Goal: Task Accomplishment & Management: Complete application form

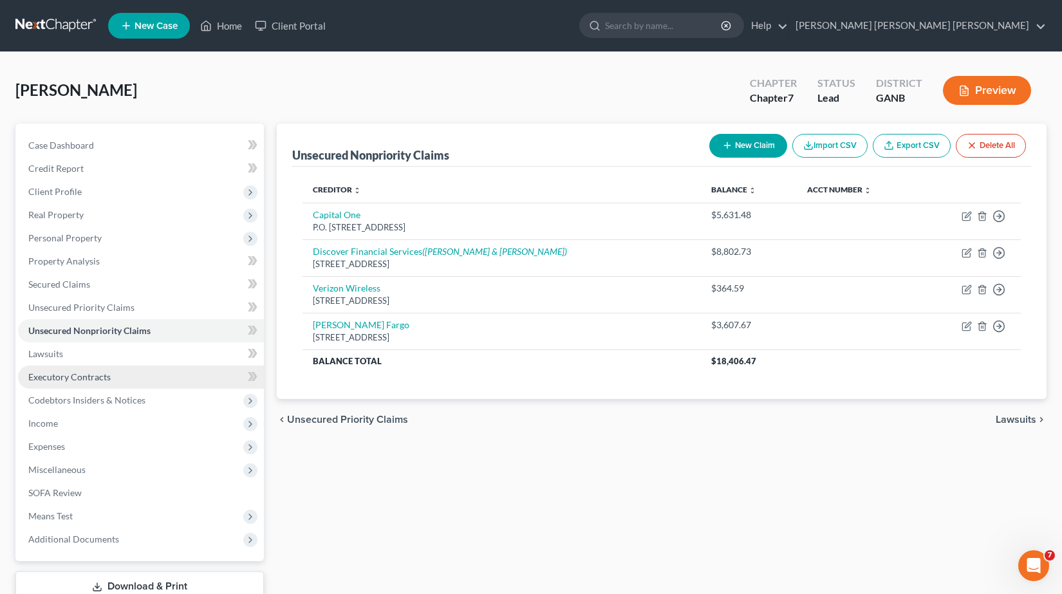
click at [108, 374] on span "Executory Contracts" at bounding box center [69, 376] width 82 height 11
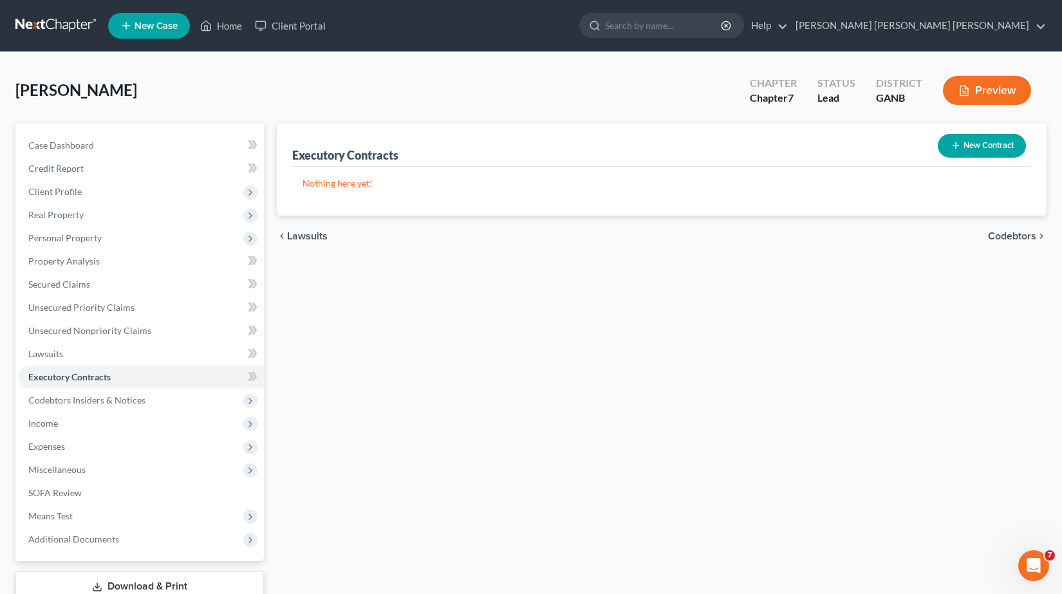
click at [971, 150] on button "New Contract" at bounding box center [982, 146] width 88 height 24
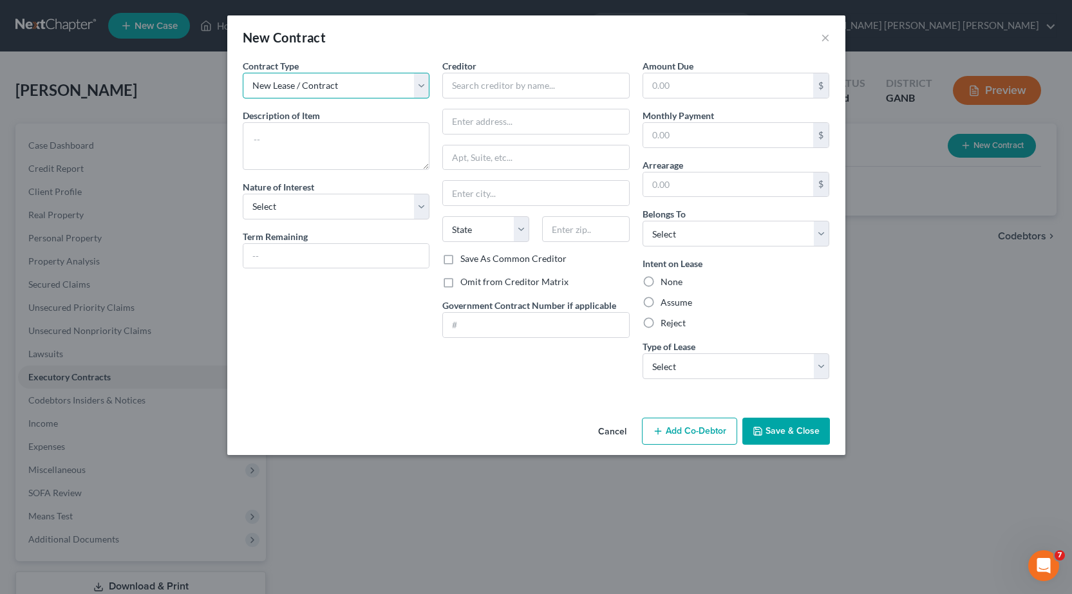
click at [422, 87] on select "New Lease / Contract New Timeshare" at bounding box center [336, 86] width 187 height 26
click at [243, 73] on select "New Lease / Contract New Timeshare" at bounding box center [336, 86] width 187 height 26
click at [515, 89] on input "text" at bounding box center [535, 86] width 187 height 26
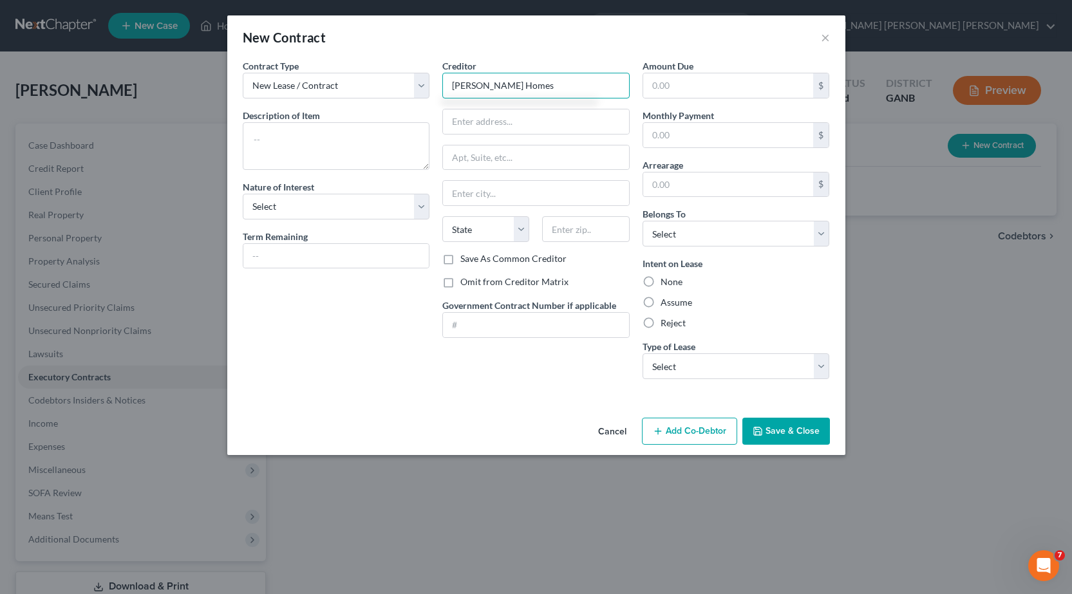
type input "[PERSON_NAME] Homes"
type input "[STREET_ADDRESS][PERSON_NAME]"
type input "[GEOGRAPHIC_DATA]"
select select "10"
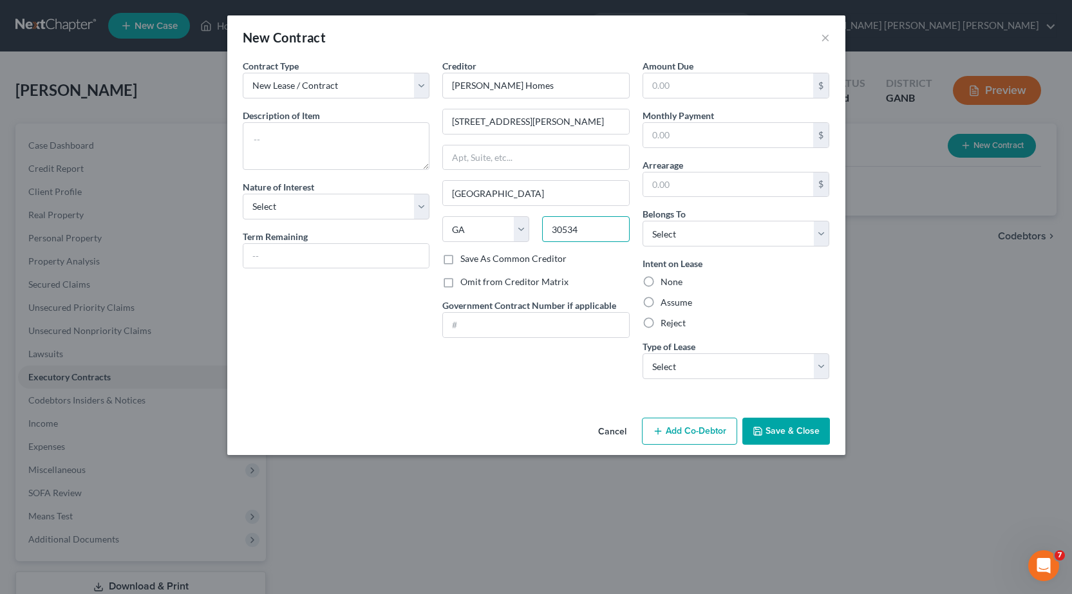
type input "30534"
click at [660, 302] on label "Assume" at bounding box center [676, 302] width 32 height 13
click at [665, 302] on input "Assume" at bounding box center [669, 300] width 8 height 8
radio input "true"
click at [358, 140] on textarea at bounding box center [336, 146] width 187 height 48
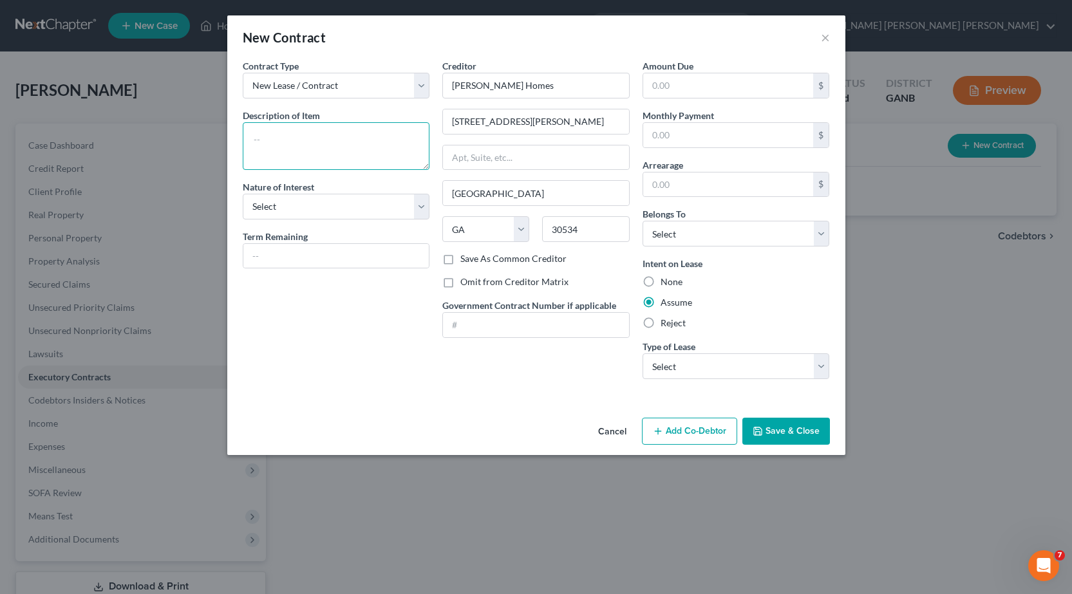
type textarea "e"
type textarea "residential lease"
click at [417, 209] on select "Select Purchaser Agent Lessor Lessee" at bounding box center [336, 207] width 187 height 26
click at [415, 201] on select "Select Purchaser Agent Lessor Lessee" at bounding box center [336, 207] width 187 height 26
select select "3"
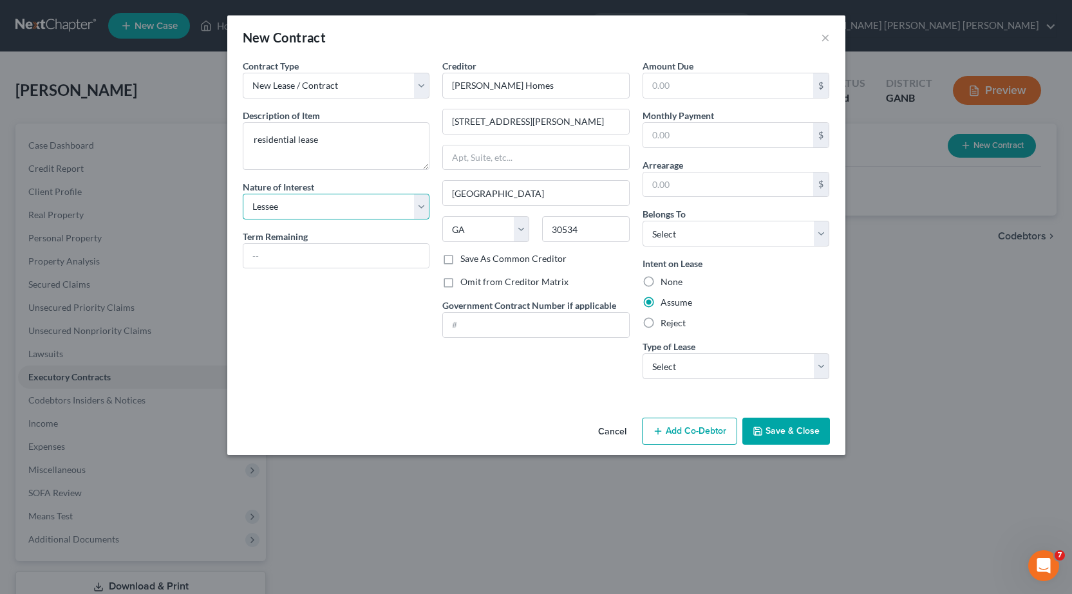
click at [243, 194] on select "Select Purchaser Agent Lessor Lessee" at bounding box center [336, 207] width 187 height 26
click at [323, 256] on input "text" at bounding box center [336, 256] width 186 height 24
type input "10 months"
click at [687, 134] on input "text" at bounding box center [728, 135] width 171 height 24
click at [681, 83] on input "text" at bounding box center [728, 85] width 171 height 24
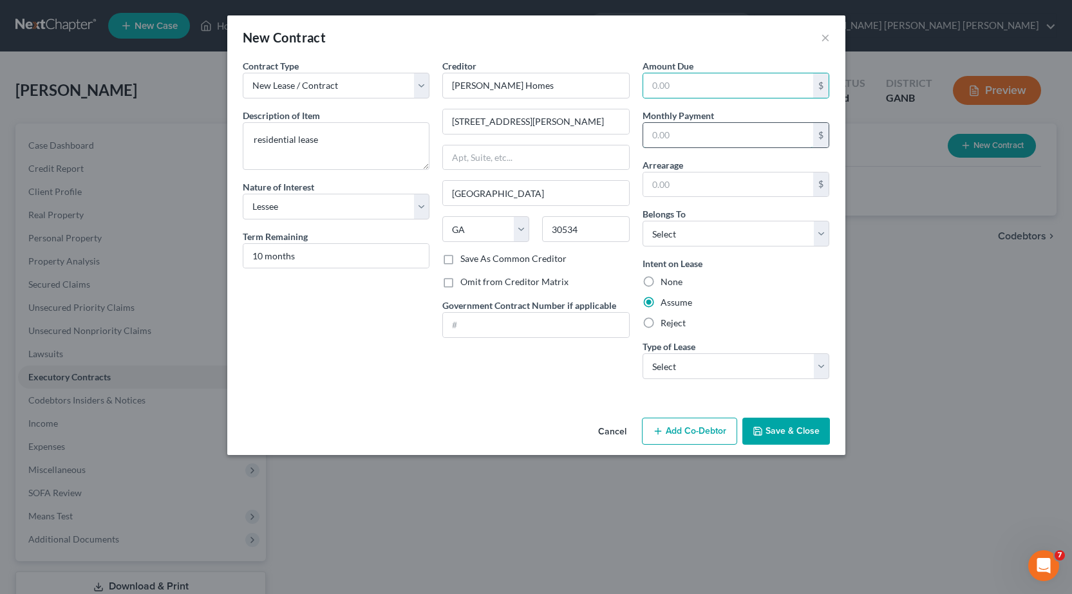
click at [669, 140] on input "text" at bounding box center [728, 135] width 171 height 24
type input "1,799.00"
click at [670, 181] on input "text" at bounding box center [728, 184] width 171 height 24
type input "0.00"
click at [702, 244] on select "Select Debtor 1 Only Debtor 2 Only Debtor 1 And Debtor 2 Only At Least One Of T…" at bounding box center [735, 234] width 187 height 26
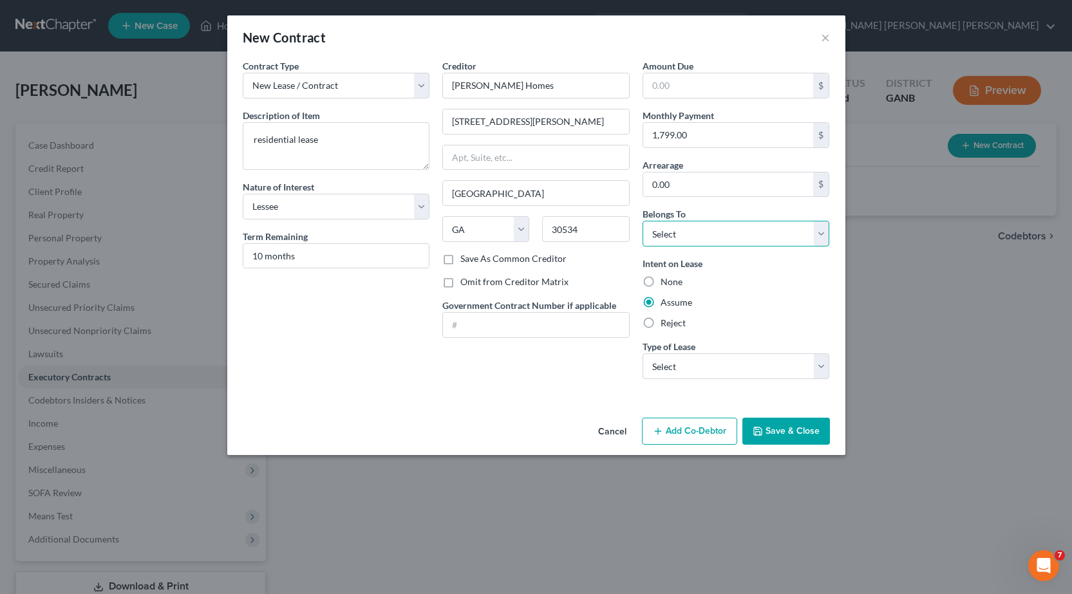
click at [705, 233] on select "Select Debtor 1 Only Debtor 2 Only Debtor 1 And Debtor 2 Only At Least One Of T…" at bounding box center [735, 234] width 187 height 26
click at [781, 431] on button "Save & Close" at bounding box center [786, 431] width 88 height 27
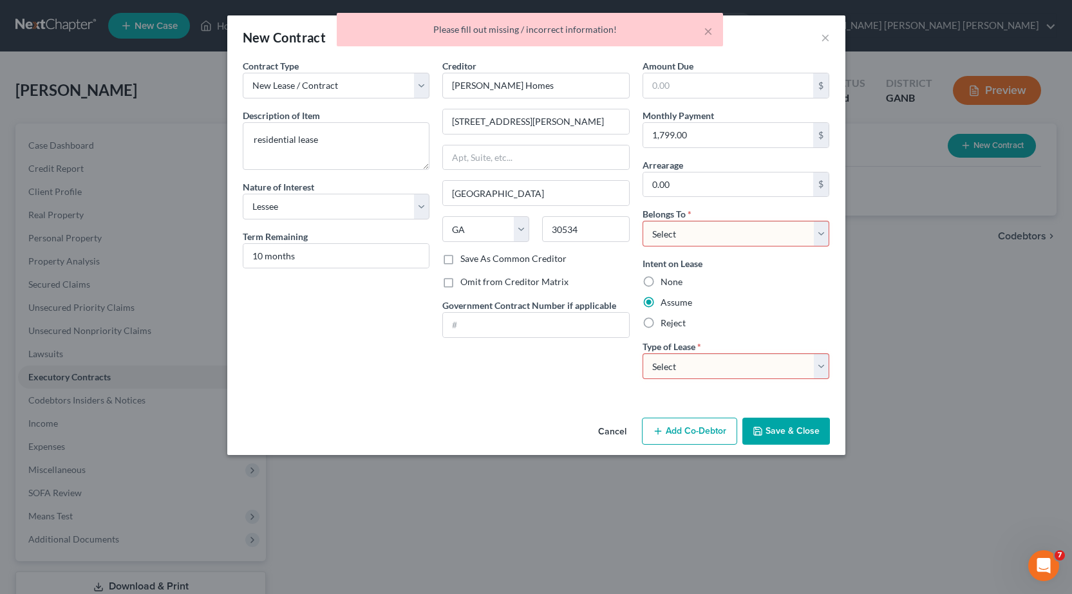
click at [716, 241] on select "Select Debtor 1 Only Debtor 2 Only Debtor 1 And Debtor 2 Only At Least One Of T…" at bounding box center [735, 234] width 187 height 26
select select "0"
click at [642, 221] on select "Select Debtor 1 Only Debtor 2 Only Debtor 1 And Debtor 2 Only At Least One Of T…" at bounding box center [735, 234] width 187 height 26
click at [729, 371] on select "Select Real Estate Car Other" at bounding box center [735, 366] width 187 height 26
select select "0"
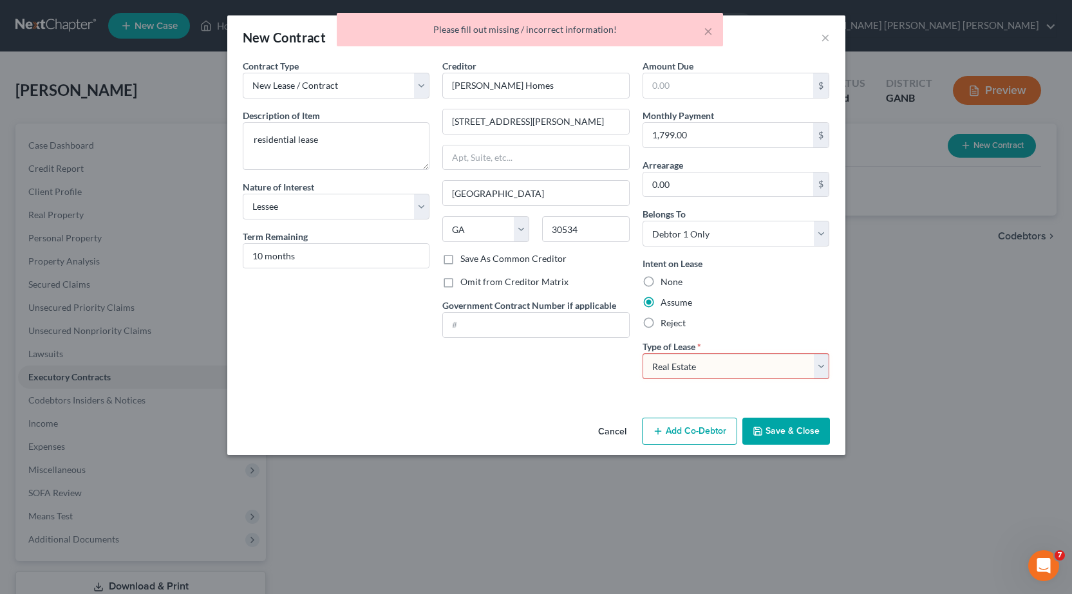
click at [642, 353] on select "Select Real Estate Car Other" at bounding box center [735, 366] width 187 height 26
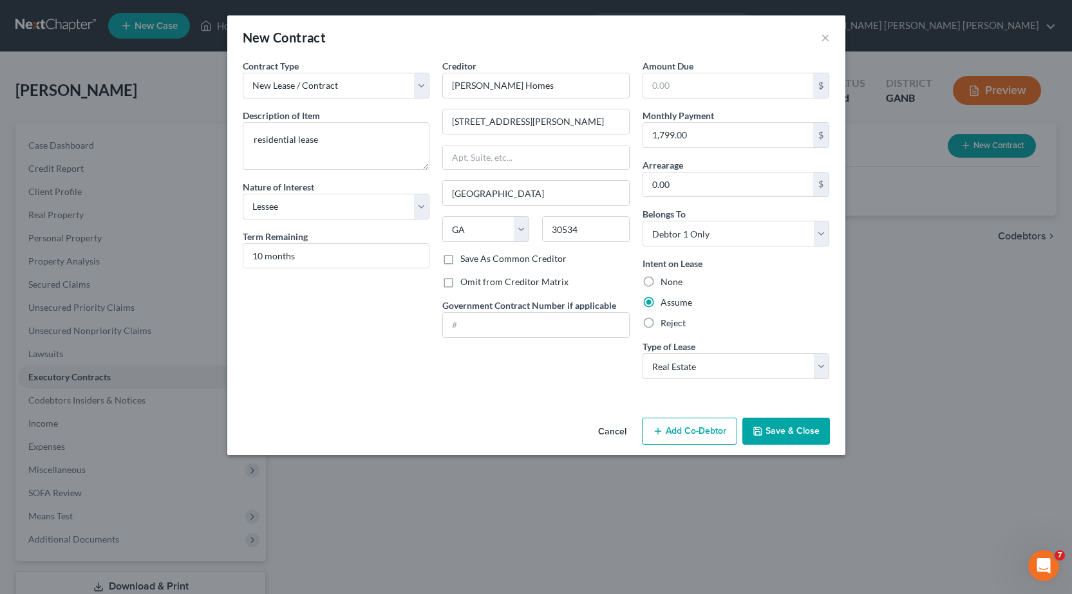
click at [791, 434] on button "Save & Close" at bounding box center [786, 431] width 88 height 27
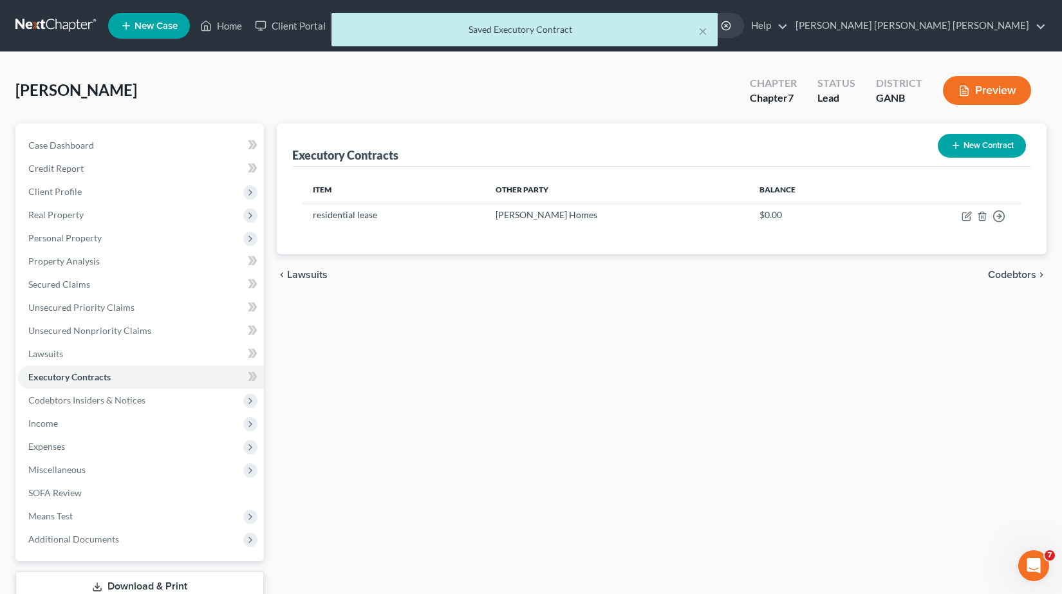
click at [981, 143] on button "New Contract" at bounding box center [982, 146] width 88 height 24
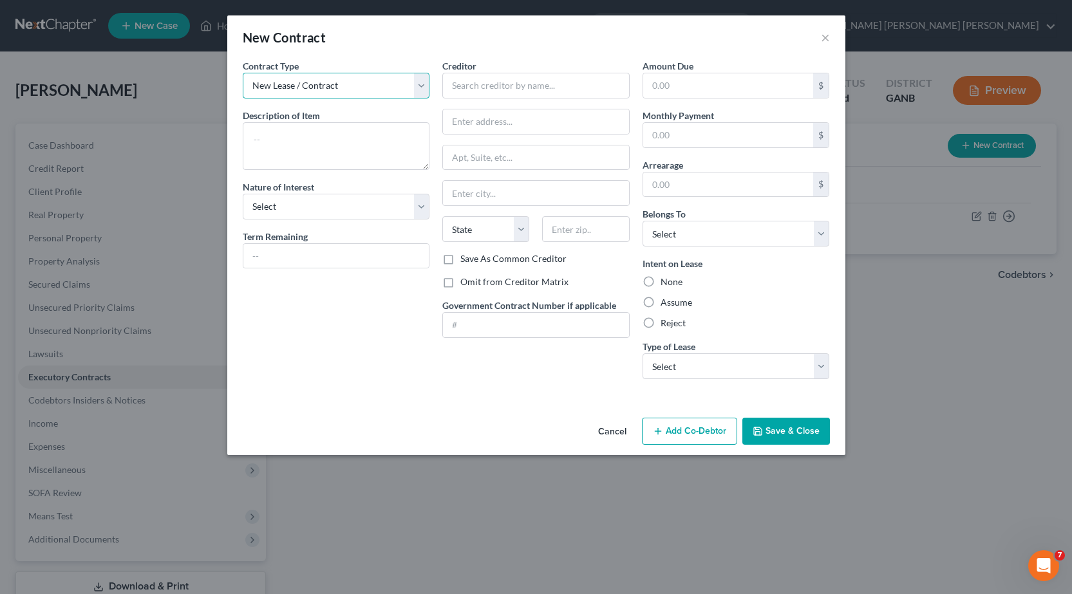
click at [418, 86] on select "New Lease / Contract New Timeshare" at bounding box center [336, 86] width 187 height 26
click at [243, 73] on select "New Lease / Contract New Timeshare" at bounding box center [336, 86] width 187 height 26
click at [501, 86] on input "text" at bounding box center [535, 86] width 187 height 26
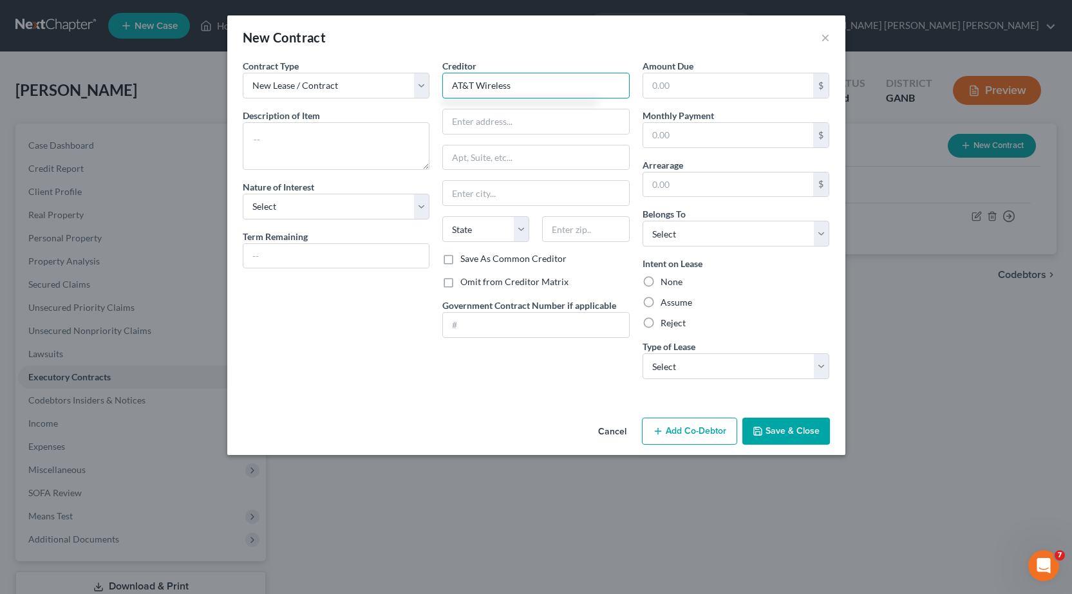
type input "AT&T Wireless"
click at [494, 124] on input "text" at bounding box center [536, 121] width 186 height 24
type input "[STREET_ADDRESS]"
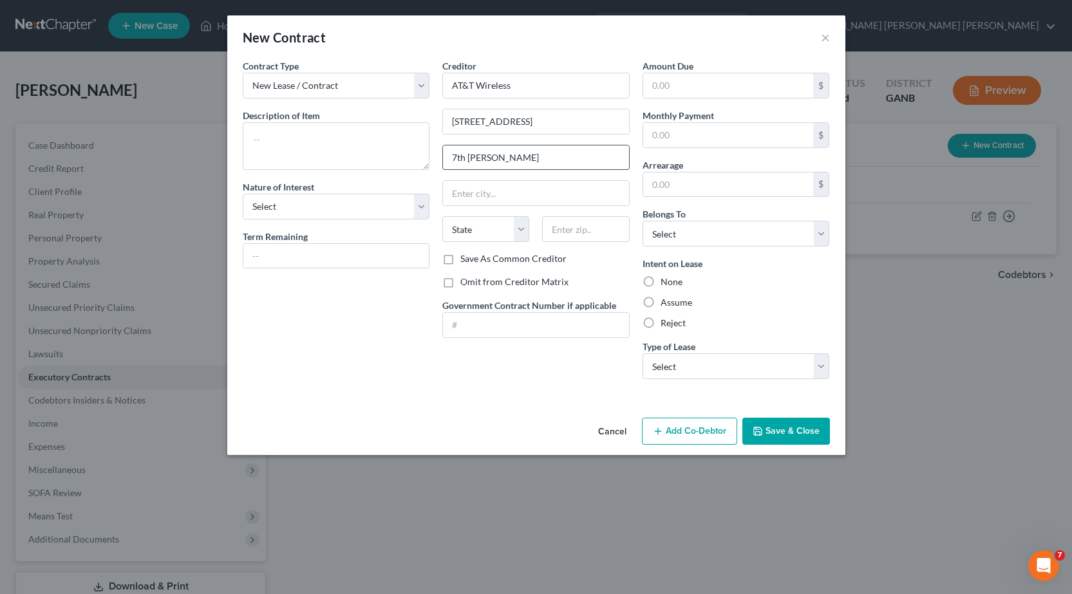
drag, startPoint x: 550, startPoint y: 156, endPoint x: 491, endPoint y: 155, distance: 59.2
click at [491, 155] on input "7th [PERSON_NAME]" at bounding box center [536, 157] width 186 height 24
type input "7th Floor"
type input "[PERSON_NAME]"
click at [525, 230] on select "State [US_STATE] AK AR AZ CA CO CT DE DC [GEOGRAPHIC_DATA] [GEOGRAPHIC_DATA] GU…" at bounding box center [485, 229] width 87 height 26
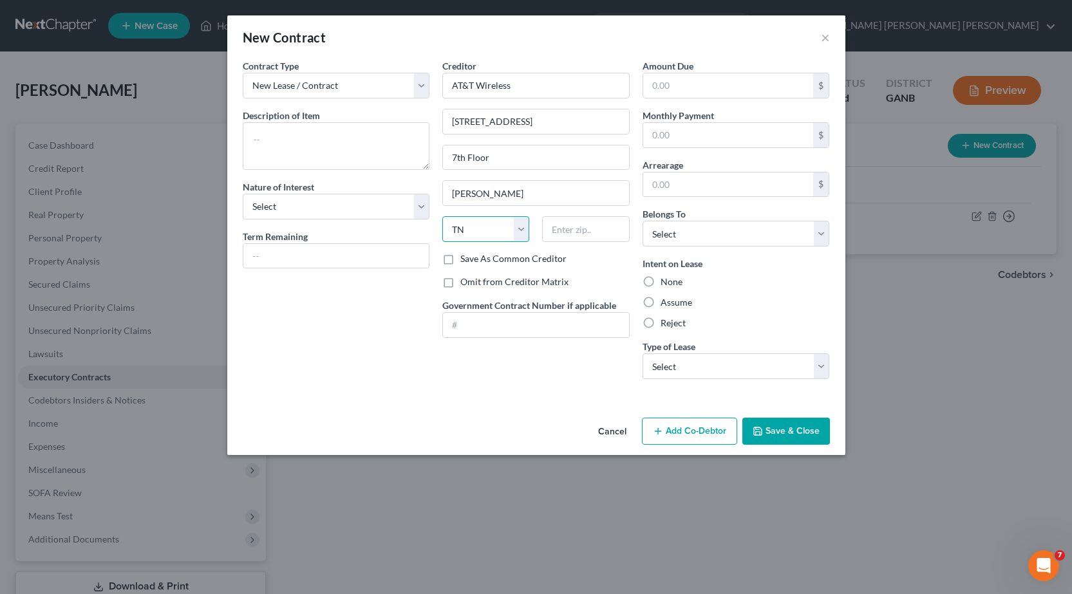
select select "45"
click at [442, 216] on select "State [US_STATE] AK AR AZ CA CO CT DE DC [GEOGRAPHIC_DATA] [GEOGRAPHIC_DATA] GU…" at bounding box center [485, 229] width 87 height 26
click at [583, 232] on input "text" at bounding box center [585, 229] width 87 height 26
type input "75082"
click at [693, 235] on select "Select Debtor 1 Only Debtor 2 Only Debtor 1 And Debtor 2 Only At Least One Of T…" at bounding box center [735, 234] width 187 height 26
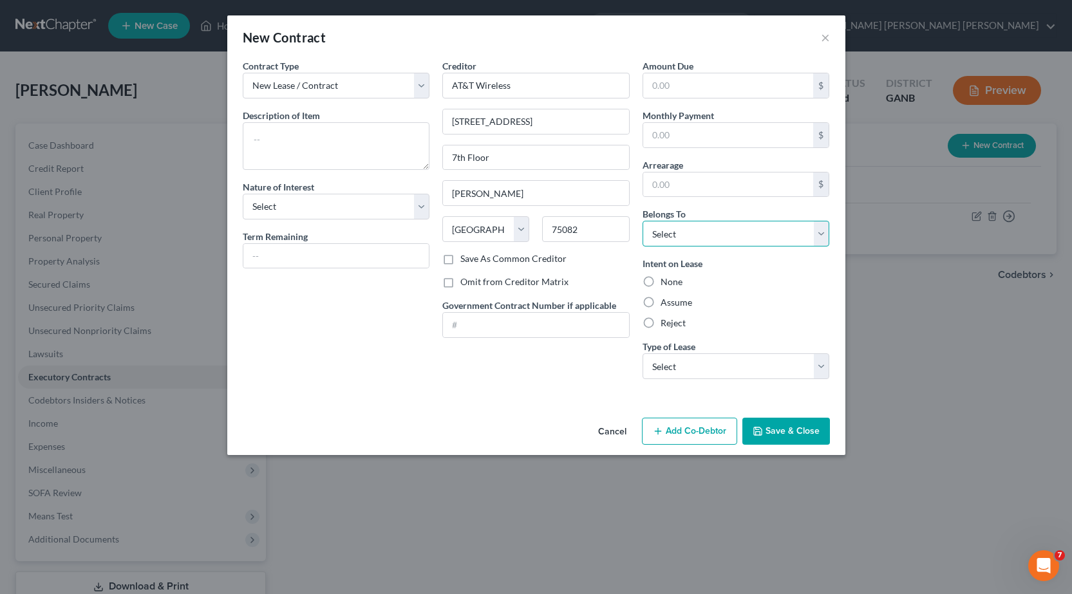
select select "0"
click at [642, 221] on select "Select Debtor 1 Only Debtor 2 Only Debtor 1 And Debtor 2 Only At Least One Of T…" at bounding box center [735, 234] width 187 height 26
click at [417, 200] on select "Select Purchaser Agent Lessor Lessee" at bounding box center [336, 207] width 187 height 26
select select "3"
click at [243, 194] on select "Select Purchaser Agent Lessor Lessee" at bounding box center [336, 207] width 187 height 26
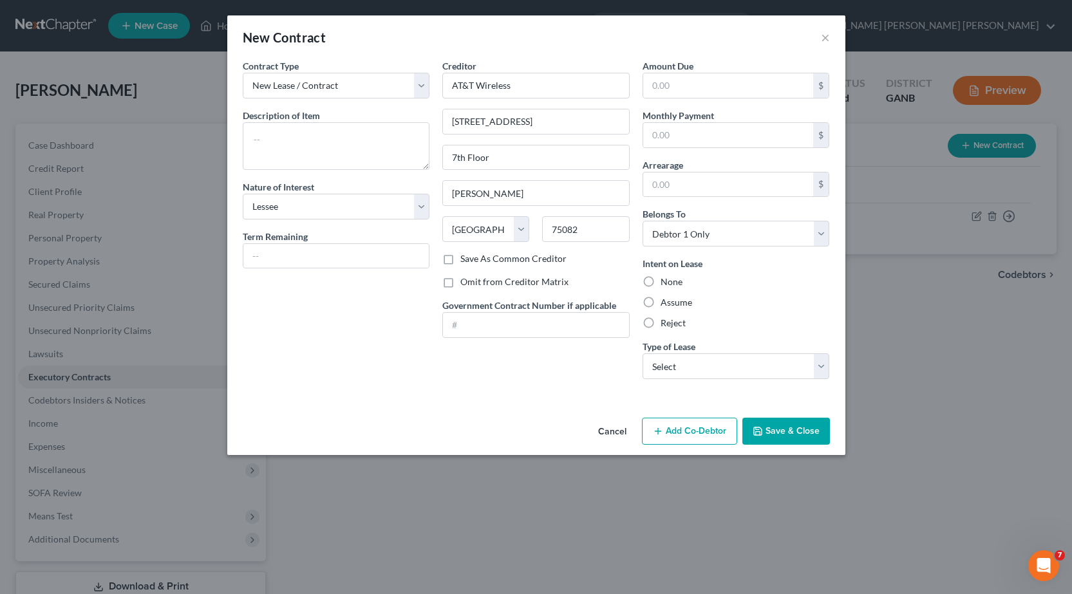
click at [660, 302] on label "Assume" at bounding box center [676, 302] width 32 height 13
click at [665, 302] on input "Assume" at bounding box center [669, 300] width 8 height 8
radio input "true"
click at [676, 368] on select "Select Real Estate Car Other" at bounding box center [735, 366] width 187 height 26
select select "2"
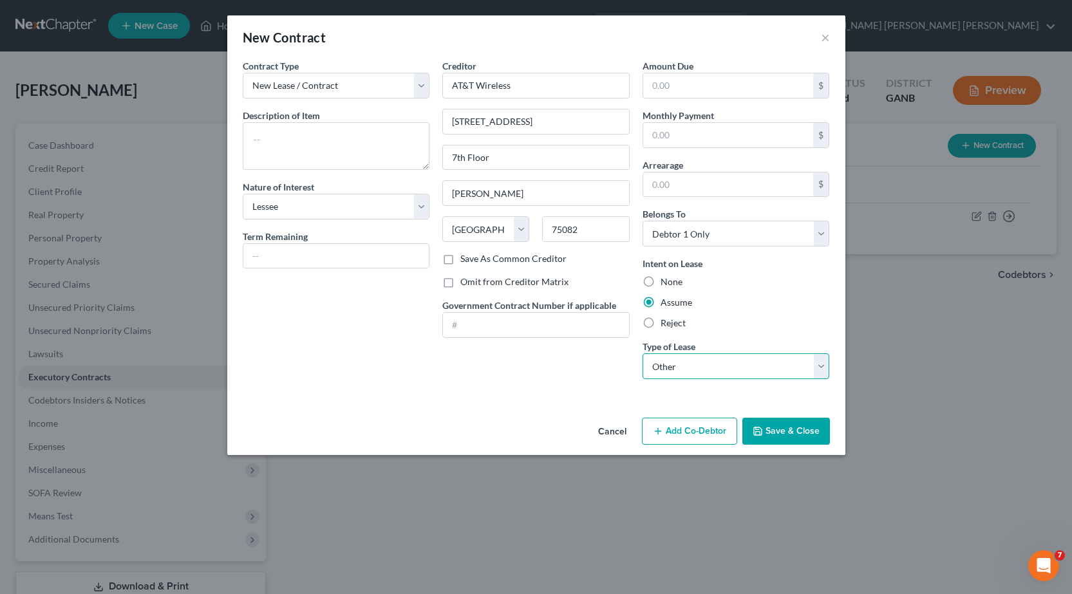
click at [642, 353] on select "Select Real Estate Car Other" at bounding box center [735, 366] width 187 height 26
click at [322, 135] on textarea at bounding box center [336, 146] width 187 height 48
type textarea "phone and smartwatch plan"
click at [797, 436] on button "Save & Close" at bounding box center [786, 431] width 88 height 27
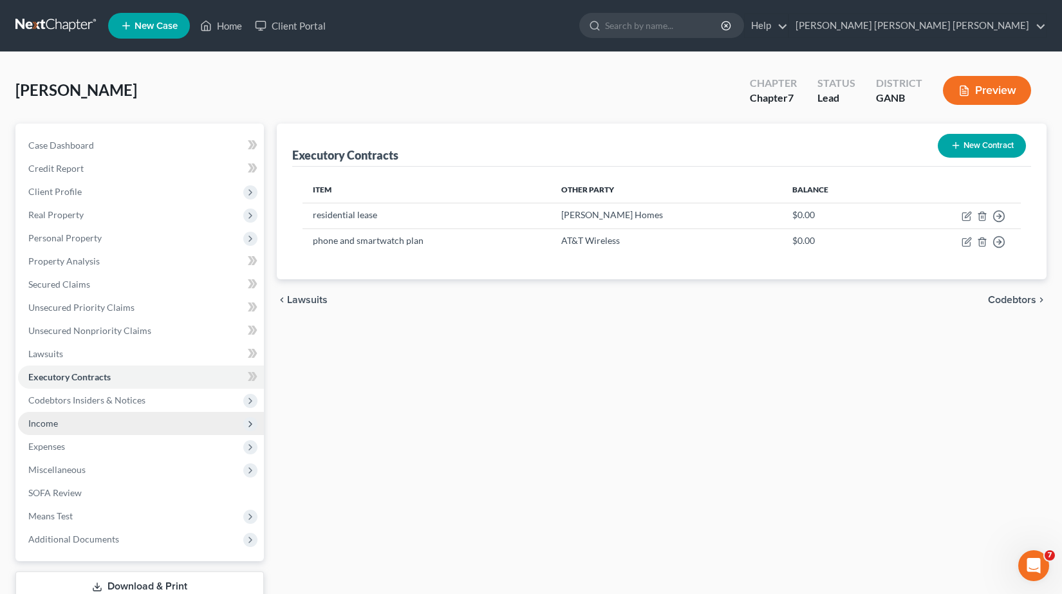
click at [51, 427] on span "Income" at bounding box center [43, 423] width 30 height 11
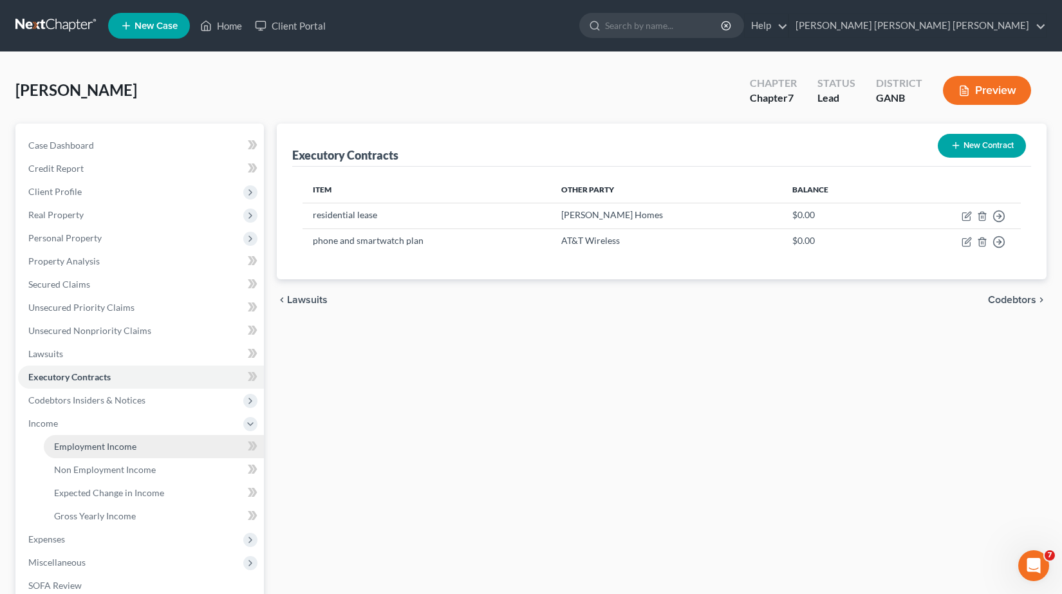
click at [144, 443] on link "Employment Income" at bounding box center [154, 446] width 220 height 23
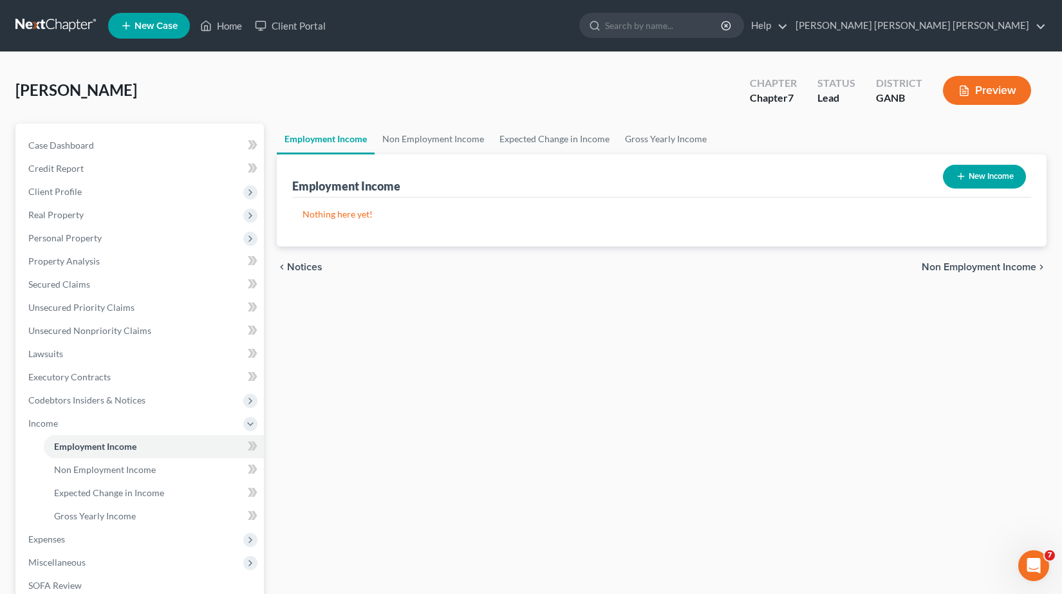
click at [969, 174] on button "New Income" at bounding box center [984, 177] width 83 height 24
select select "0"
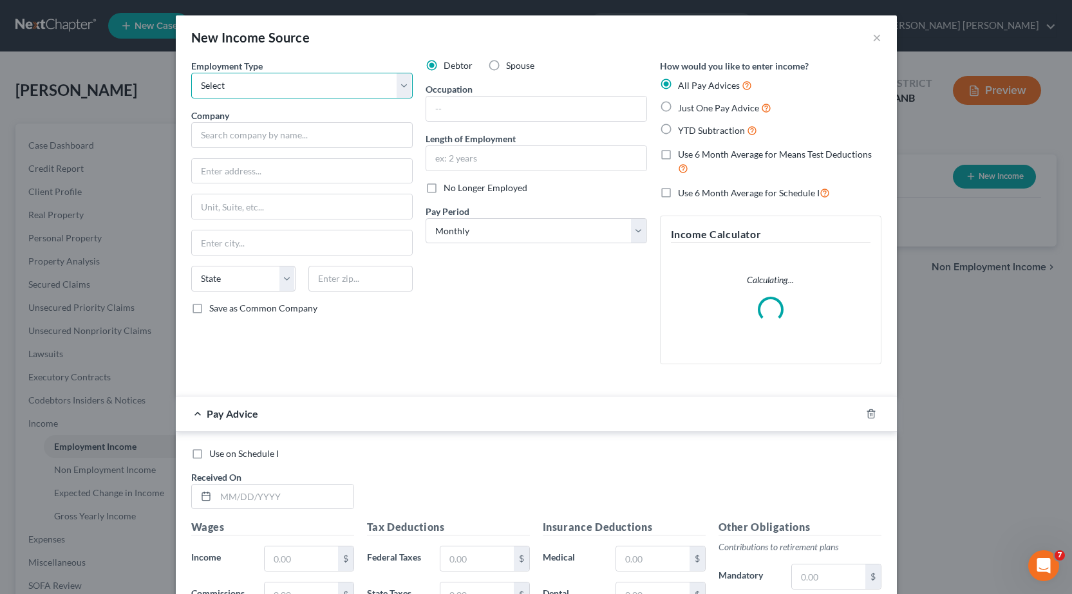
click at [360, 86] on select "Select Full or [DEMOGRAPHIC_DATA] Employment Self Employment" at bounding box center [301, 86] width 221 height 26
select select "0"
click at [191, 73] on select "Select Full or [DEMOGRAPHIC_DATA] Employment Self Employment" at bounding box center [301, 86] width 221 height 26
click at [239, 131] on input "text" at bounding box center [301, 135] width 221 height 26
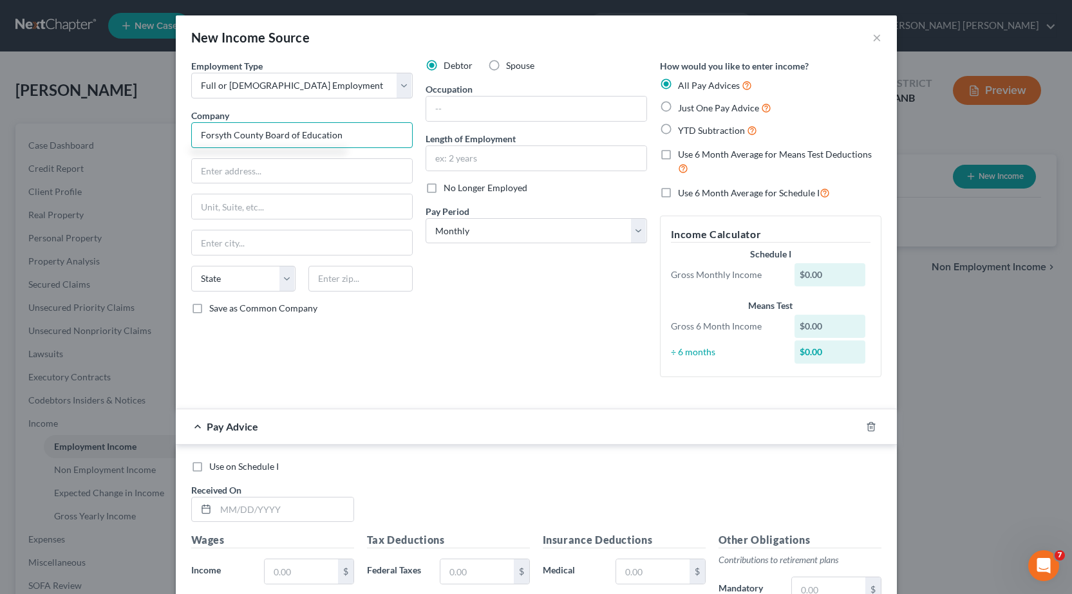
type input "Forsyth County Board of Education"
type input "[STREET_ADDRESS]"
type input "Cumming"
select select "10"
type input "30040"
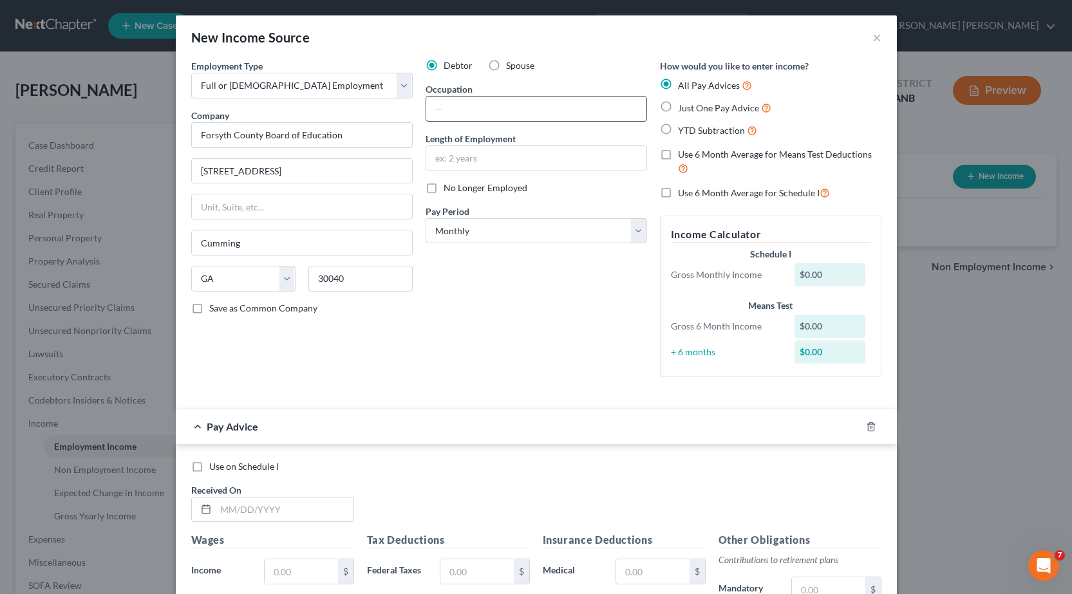
click at [482, 108] on input "text" at bounding box center [536, 109] width 220 height 24
type input "teacher"
type input "10 years"
click at [678, 107] on label "Just One Pay Advice" at bounding box center [724, 107] width 93 height 15
click at [683, 107] on input "Just One Pay Advice" at bounding box center [687, 104] width 8 height 8
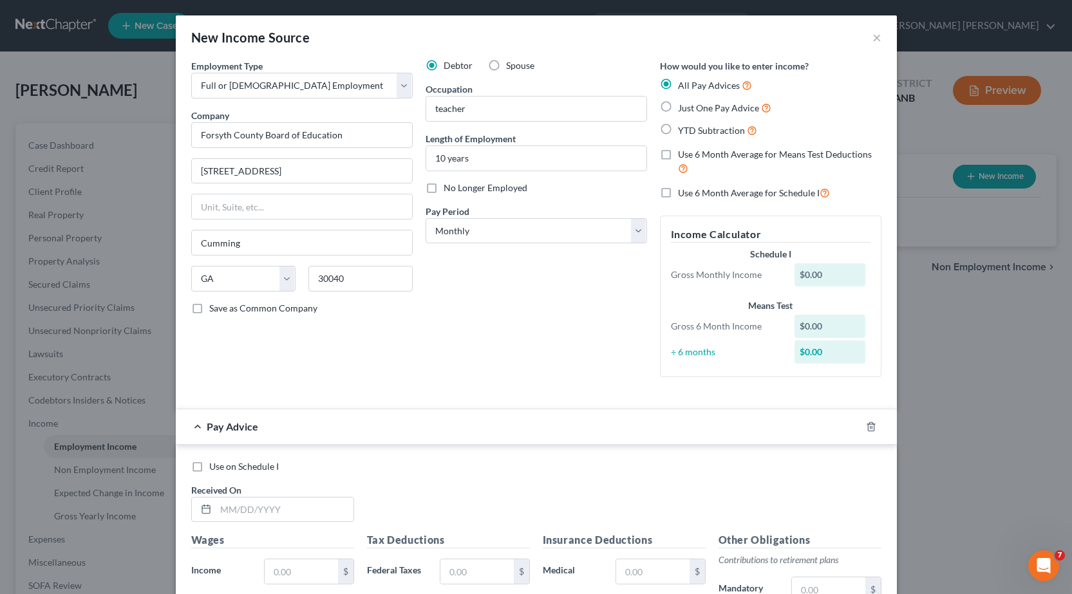
radio input "true"
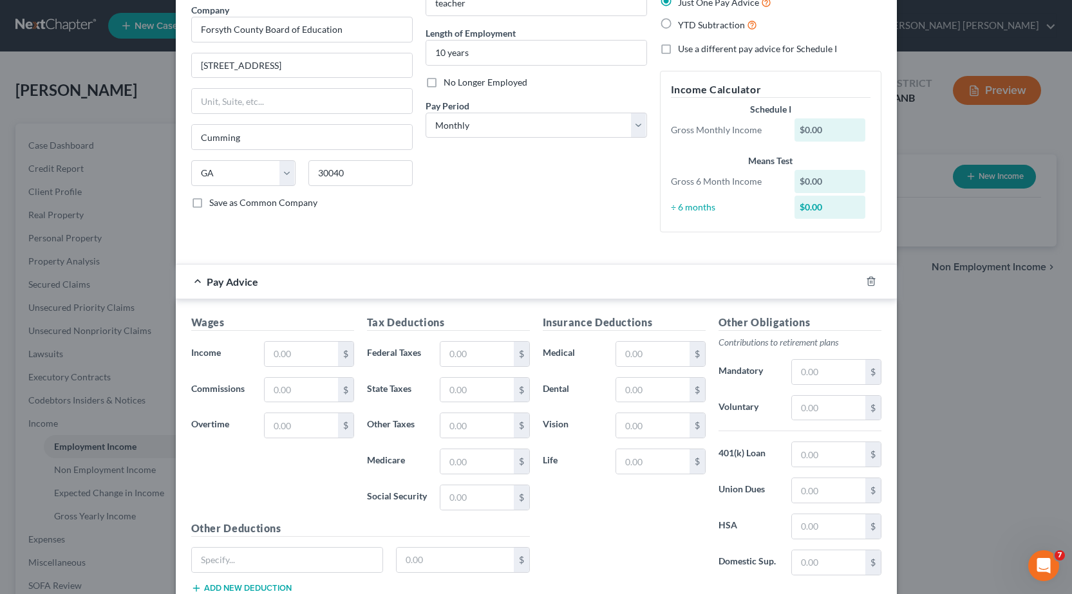
scroll to position [129, 0]
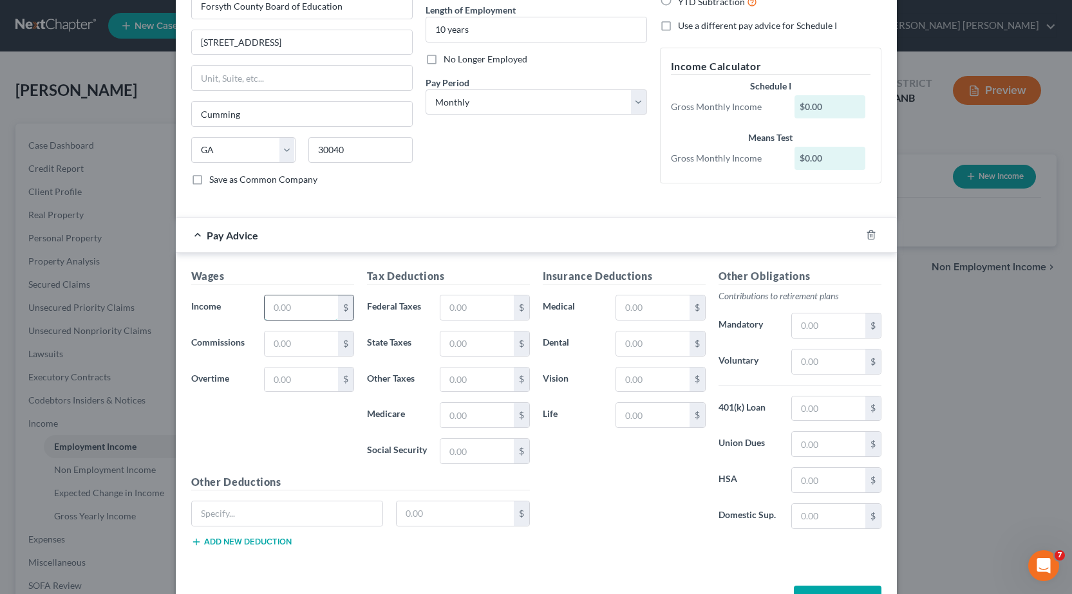
click at [298, 315] on input "text" at bounding box center [301, 307] width 73 height 24
type input "6,215.53"
click at [471, 303] on input "text" at bounding box center [476, 307] width 73 height 24
type input "242.88"
click at [477, 340] on input "text" at bounding box center [476, 343] width 73 height 24
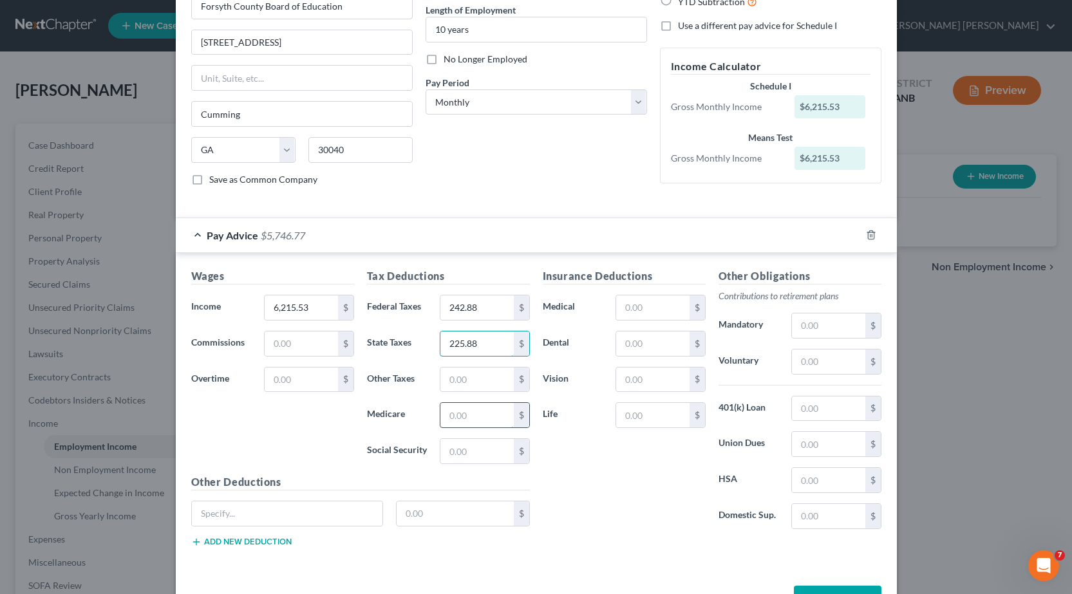
type input "225.88"
click at [474, 413] on input "text" at bounding box center [476, 415] width 73 height 24
type input "85.51"
click at [487, 460] on input "text" at bounding box center [476, 451] width 73 height 24
type input "365.61"
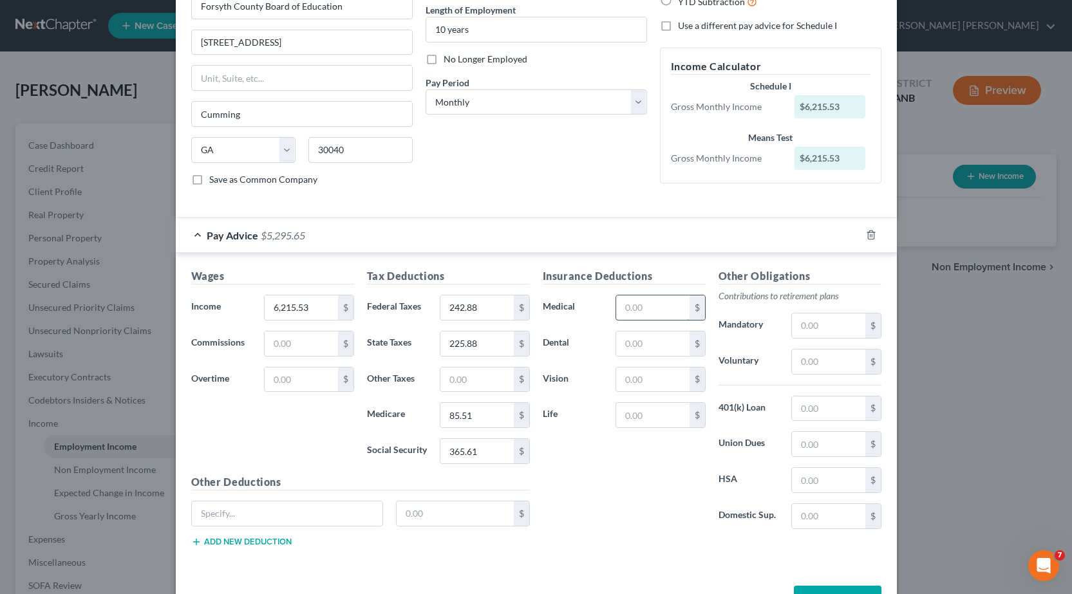
click at [631, 310] on input "text" at bounding box center [652, 307] width 73 height 24
click at [808, 364] on input "text" at bounding box center [828, 361] width 73 height 24
type input "372.93"
click at [643, 306] on input "text" at bounding box center [652, 307] width 73 height 24
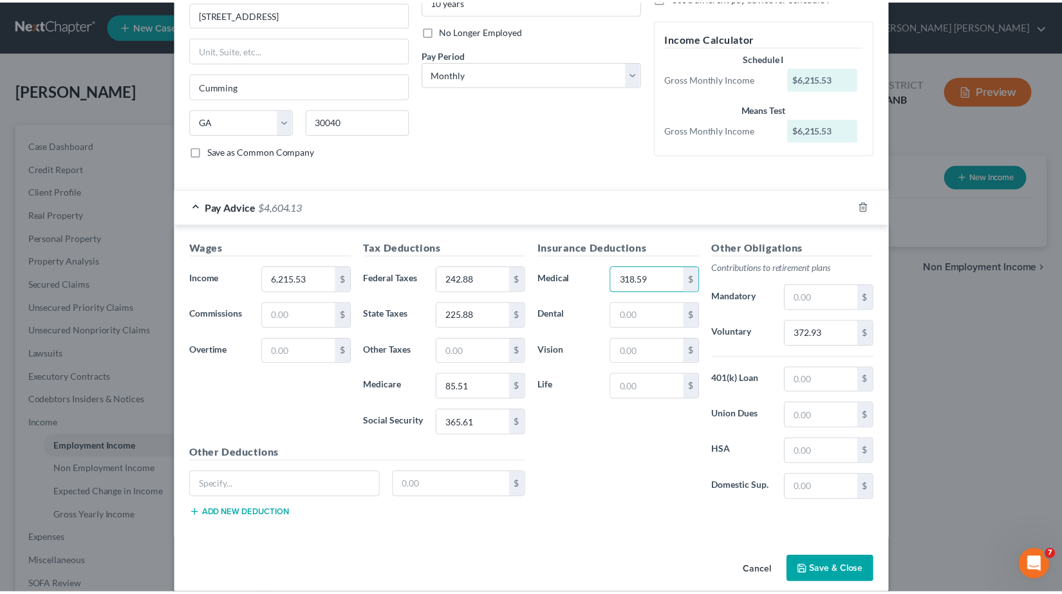
scroll to position [172, 0]
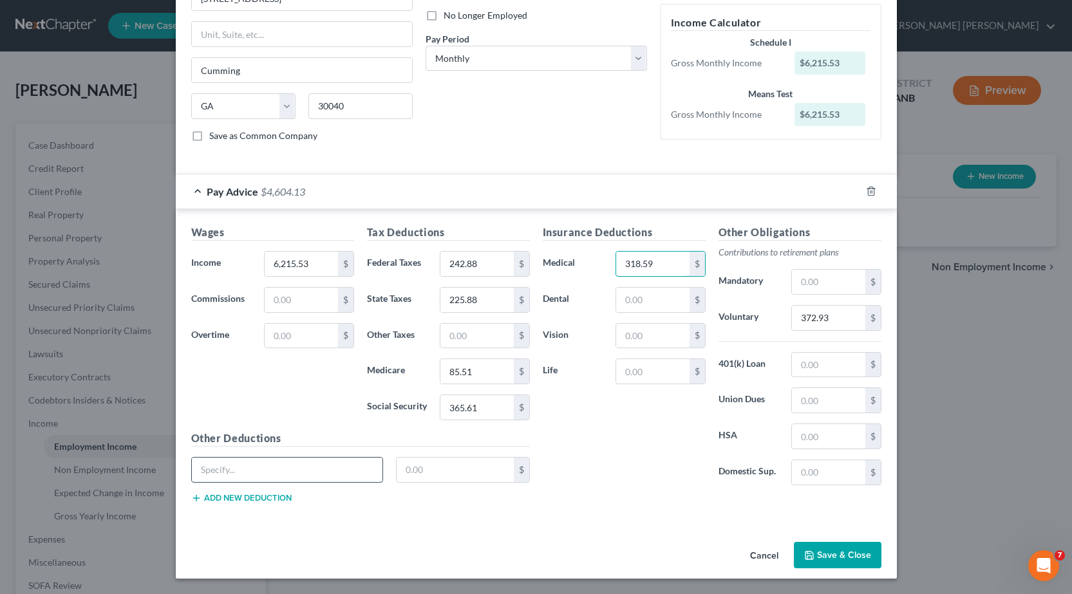
type input "318.59"
click at [358, 471] on input "text" at bounding box center [287, 470] width 191 height 24
type input "e"
type input "PAGE - educator liability insurance"
type input "14.58"
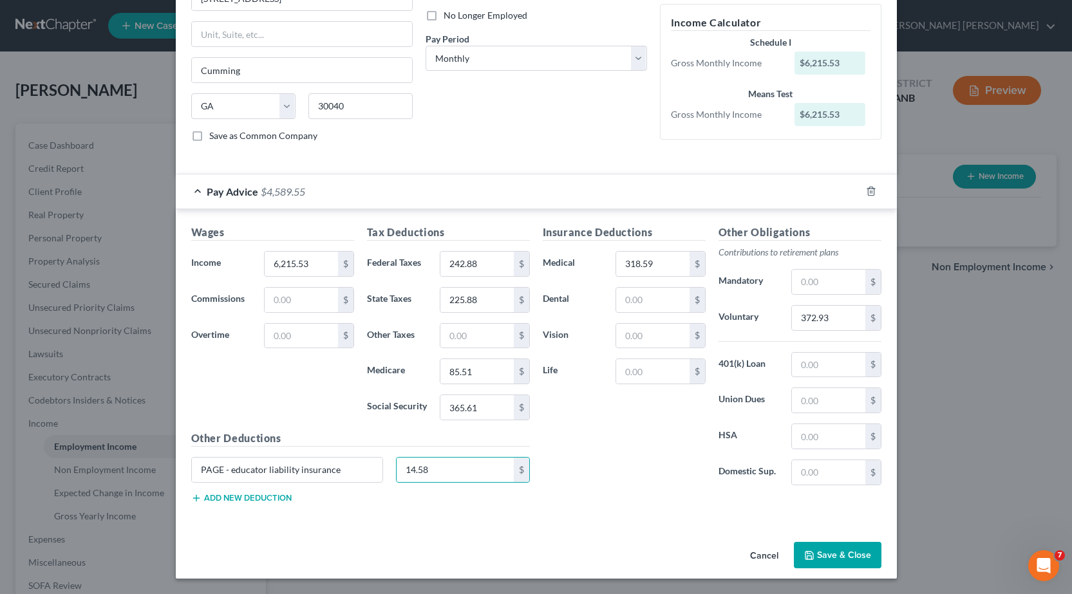
click at [610, 476] on div "Insurance Deductions Medical 318.59 $ Dental $ Vision $ Life $" at bounding box center [624, 360] width 176 height 271
click at [855, 558] on button "Save & Close" at bounding box center [838, 555] width 88 height 27
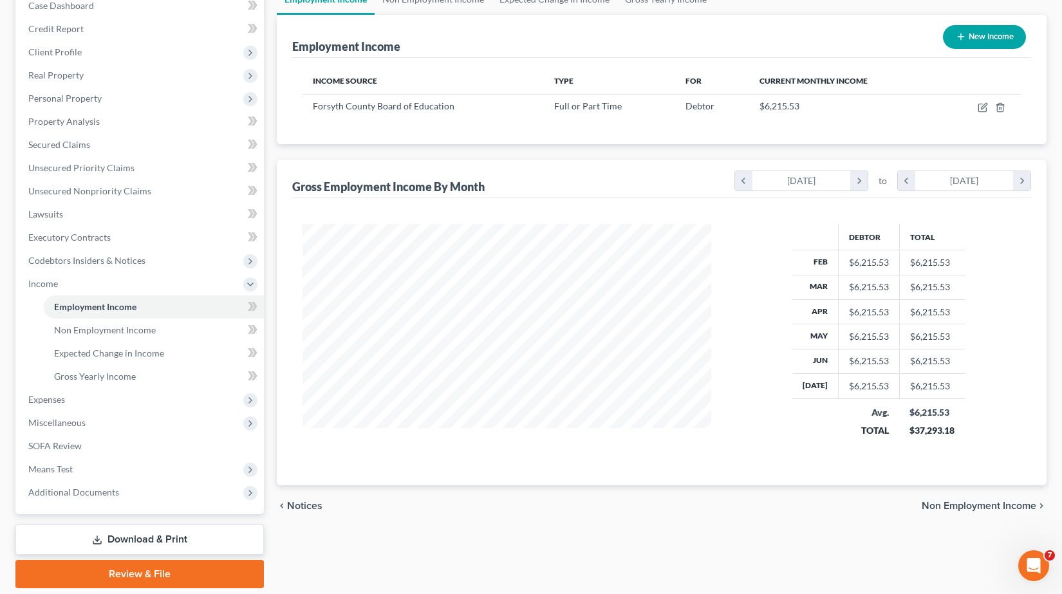
scroll to position [118, 0]
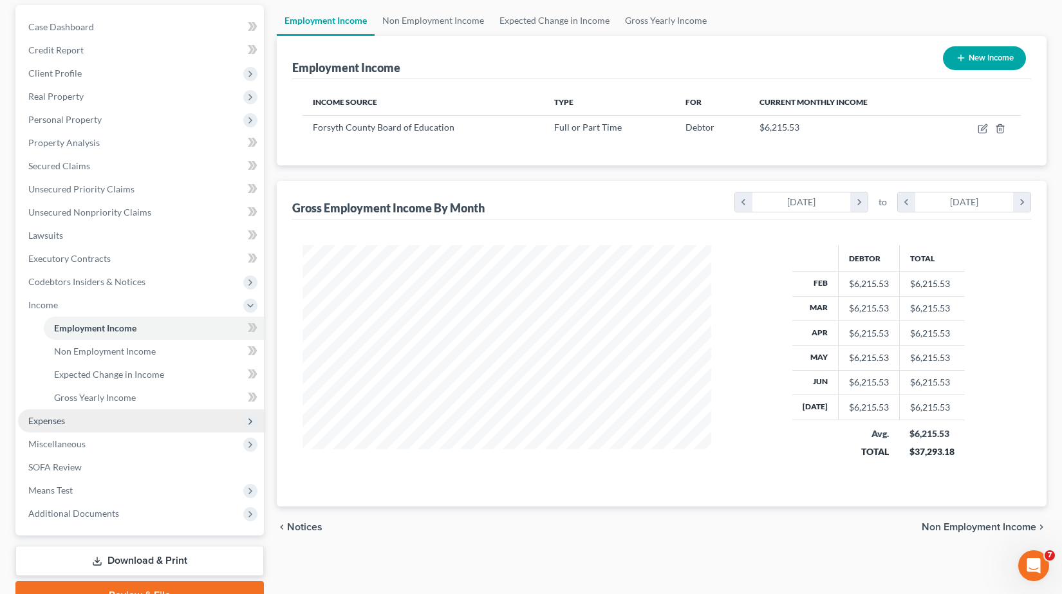
click at [95, 422] on span "Expenses" at bounding box center [141, 420] width 246 height 23
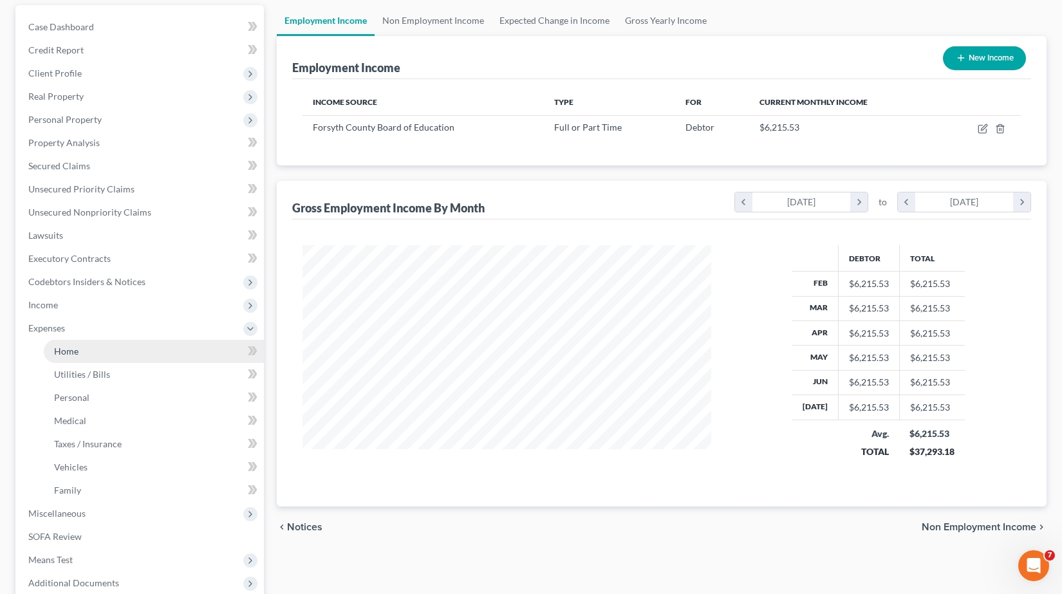
click at [104, 345] on link "Home" at bounding box center [154, 351] width 220 height 23
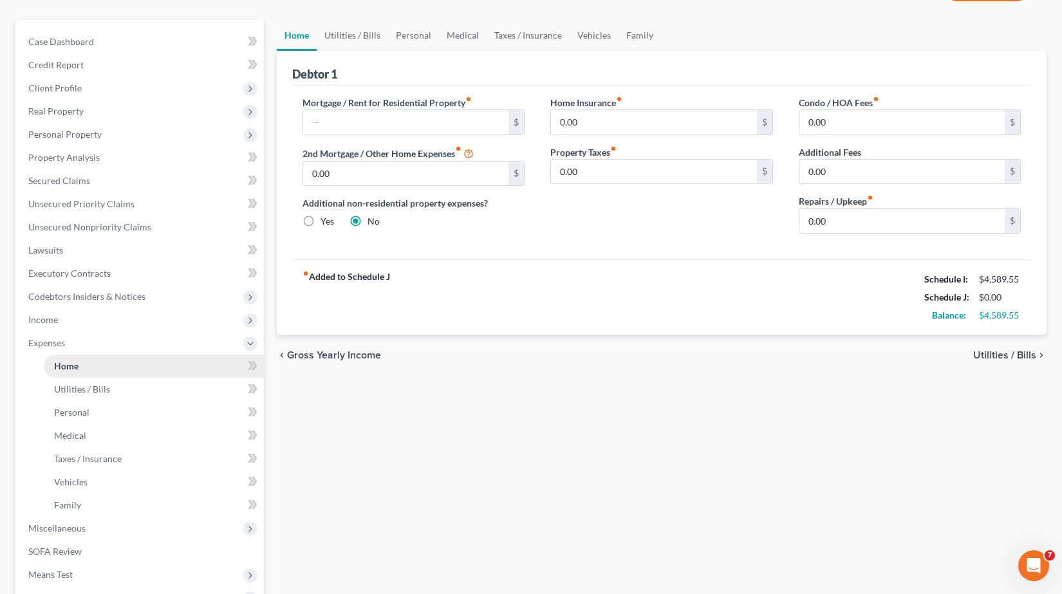
scroll to position [129, 0]
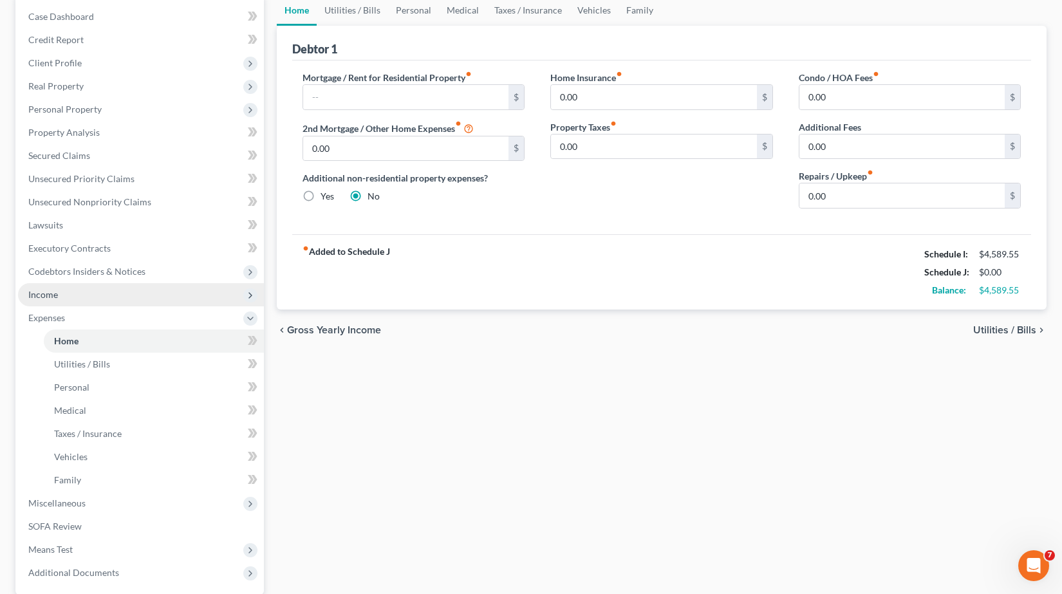
click at [84, 297] on span "Income" at bounding box center [141, 294] width 246 height 23
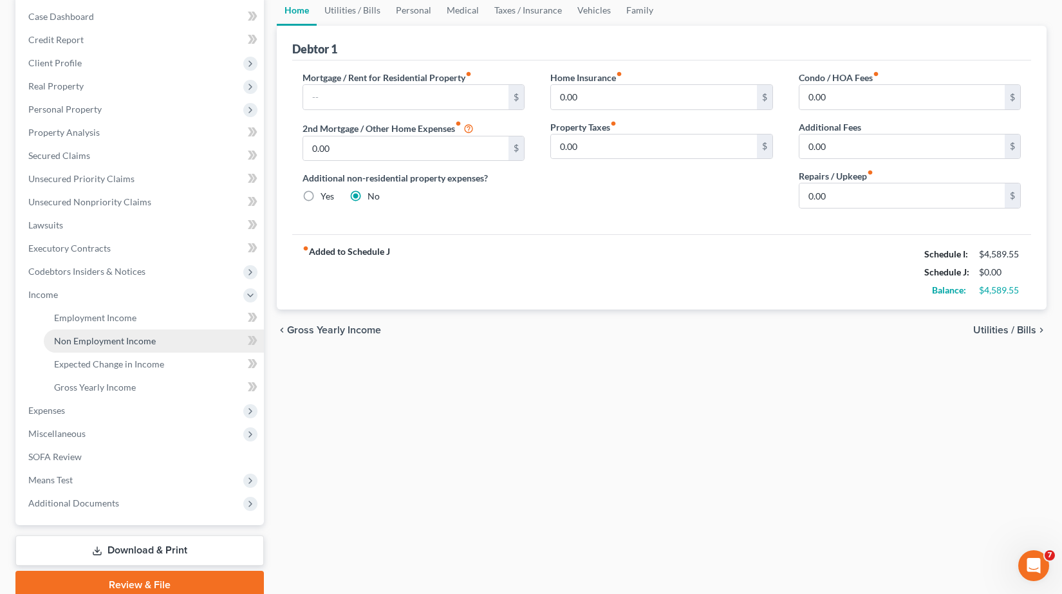
click at [122, 338] on span "Non Employment Income" at bounding box center [105, 340] width 102 height 11
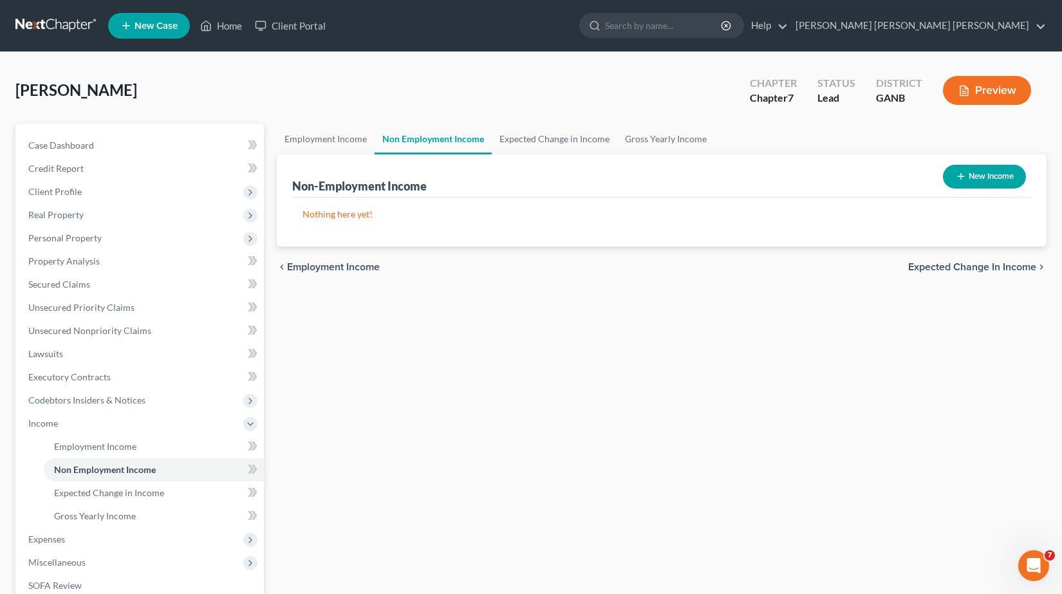
click at [995, 178] on button "New Income" at bounding box center [984, 177] width 83 height 24
select select "0"
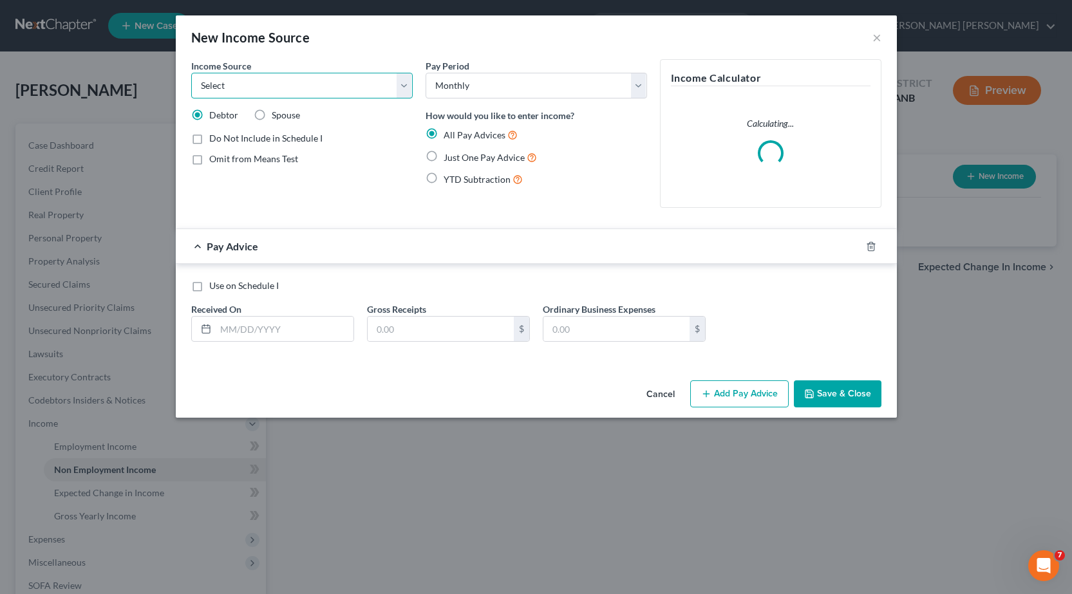
click at [405, 93] on select "Select Unemployment Disability (from employer) Pension Retirement Social Securi…" at bounding box center [301, 86] width 221 height 26
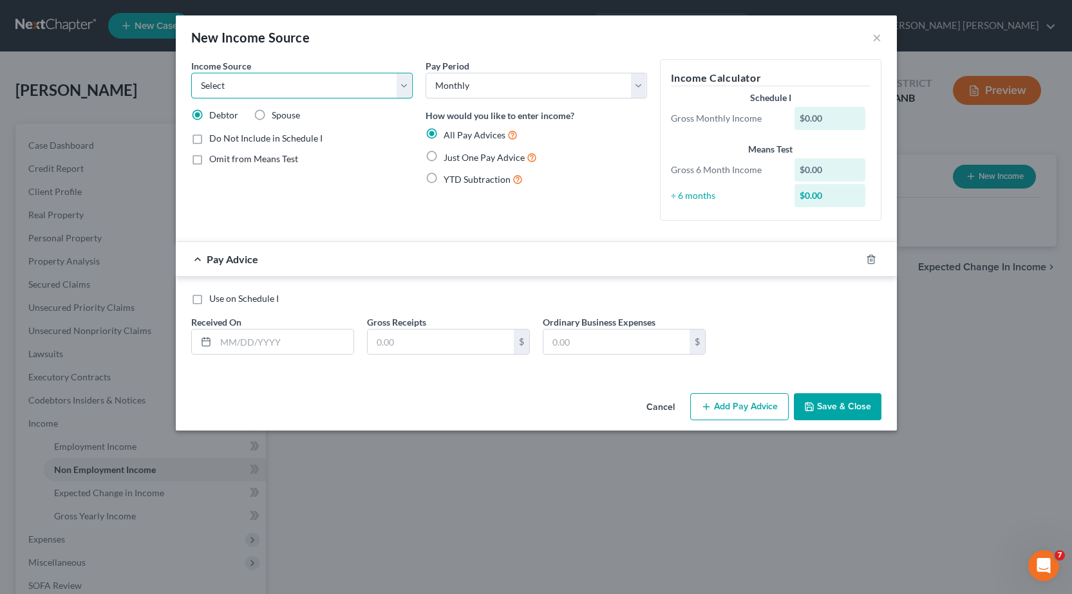
select select "7"
click at [191, 73] on select "Select Unemployment Disability (from employer) Pension Retirement Social Securi…" at bounding box center [301, 86] width 221 height 26
click at [443, 157] on label "Just One Pay Advice" at bounding box center [489, 157] width 93 height 15
click at [449, 157] on input "Just One Pay Advice" at bounding box center [453, 154] width 8 height 8
radio input "true"
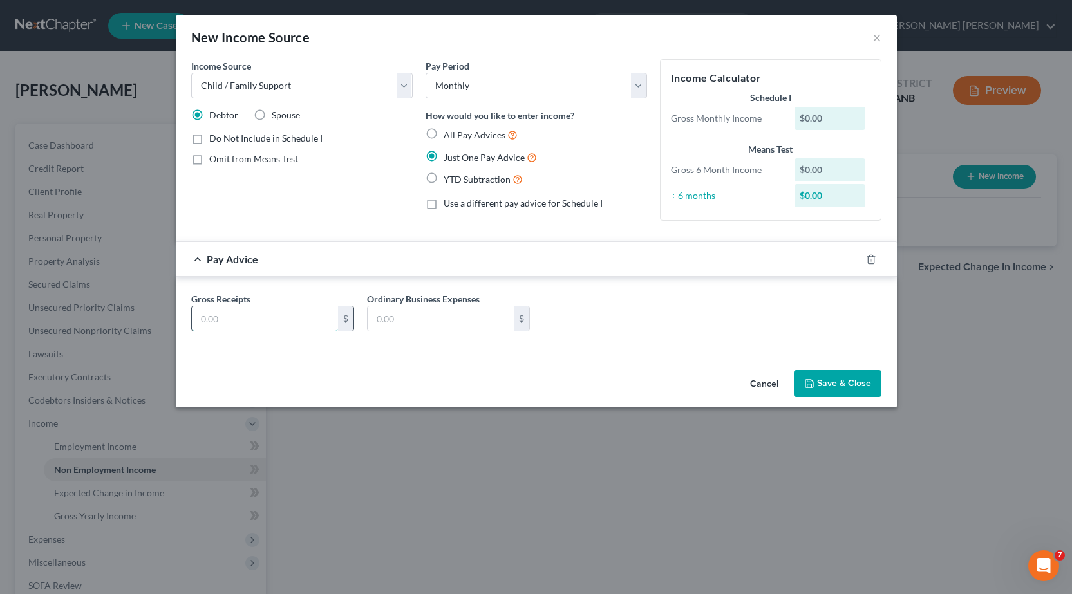
click at [301, 313] on input "text" at bounding box center [265, 318] width 146 height 24
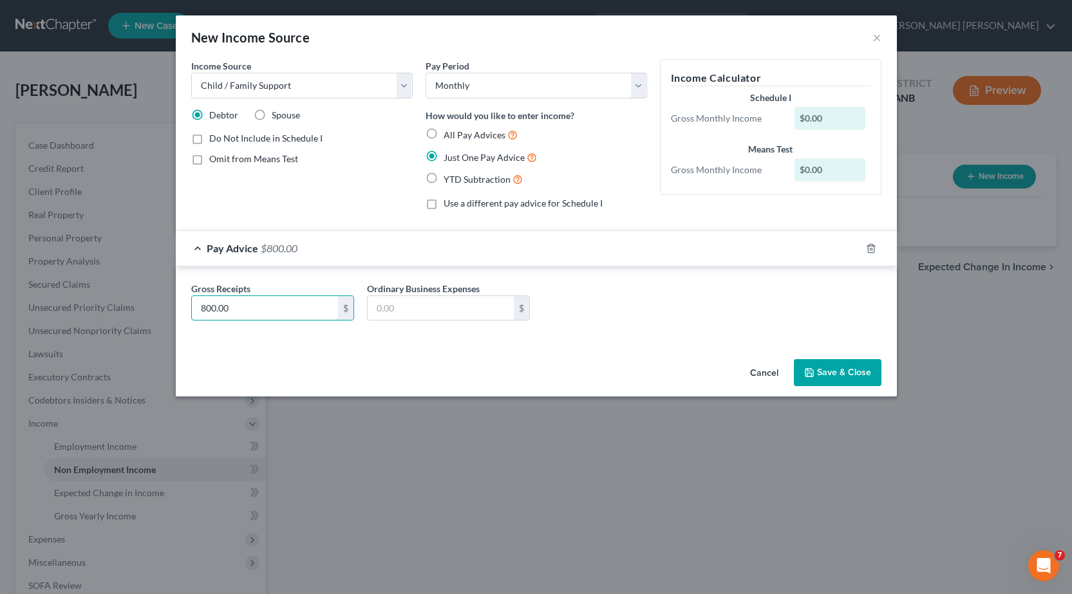
type input "800.00"
click at [711, 327] on div "Gross Receipts 800.00 $ Ordinary Business Expenses $" at bounding box center [536, 307] width 703 height 50
click at [846, 377] on button "Save & Close" at bounding box center [838, 372] width 88 height 27
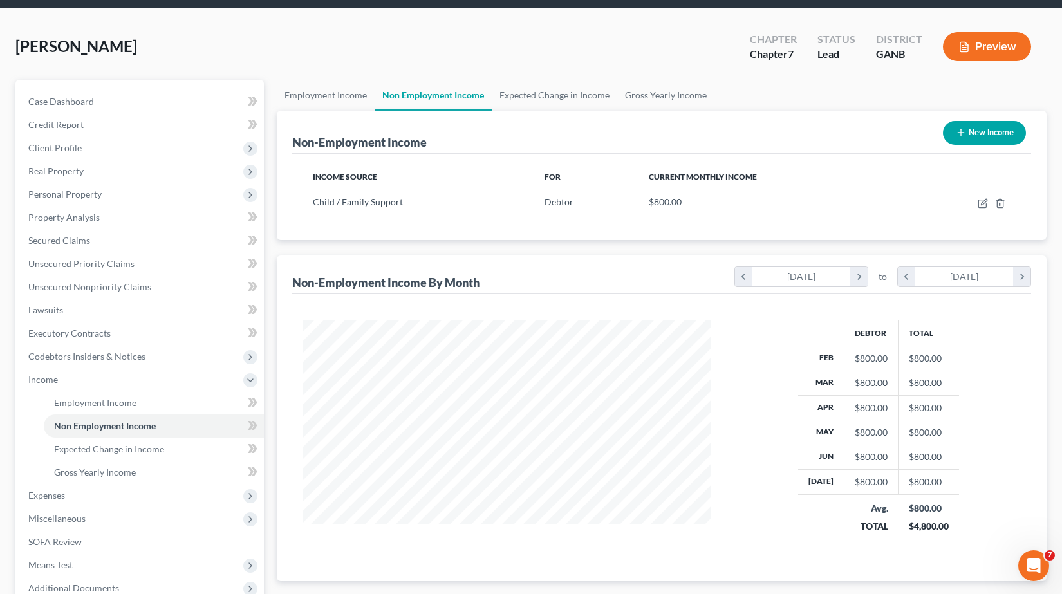
scroll to position [64, 0]
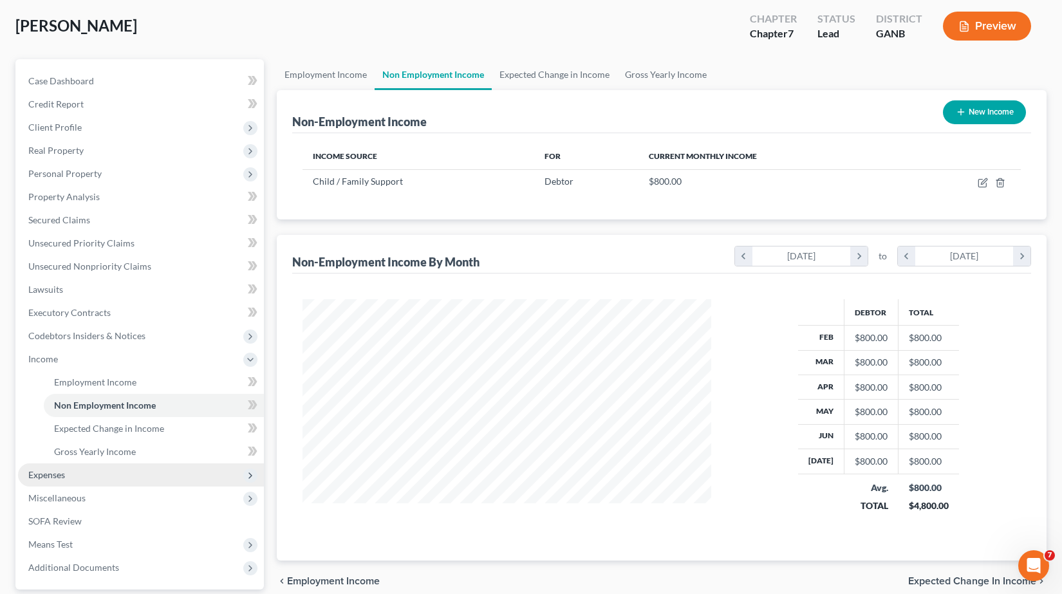
click at [91, 474] on span "Expenses" at bounding box center [141, 474] width 246 height 23
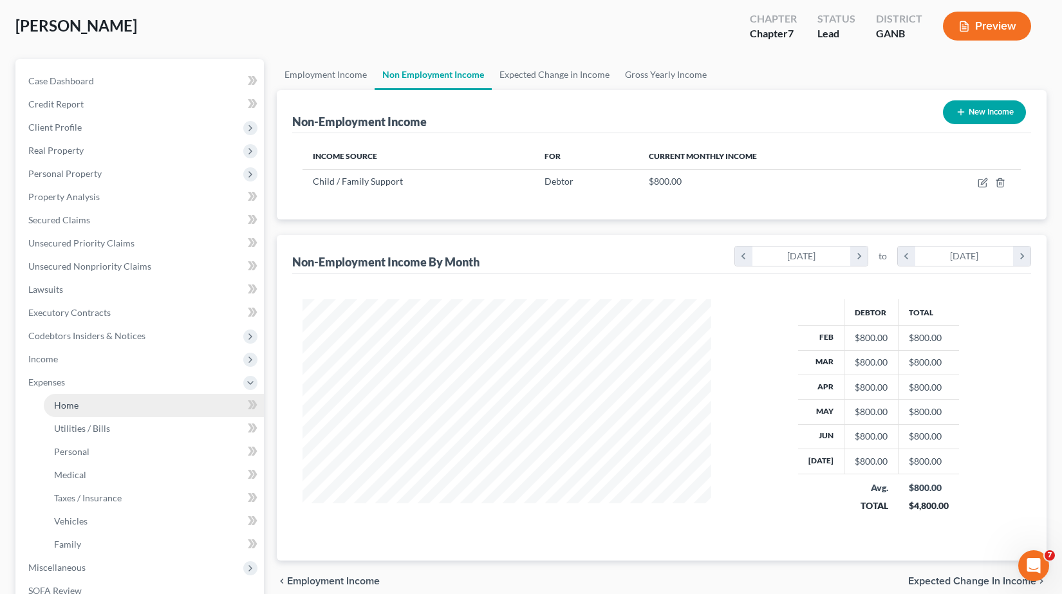
click at [84, 413] on link "Home" at bounding box center [154, 405] width 220 height 23
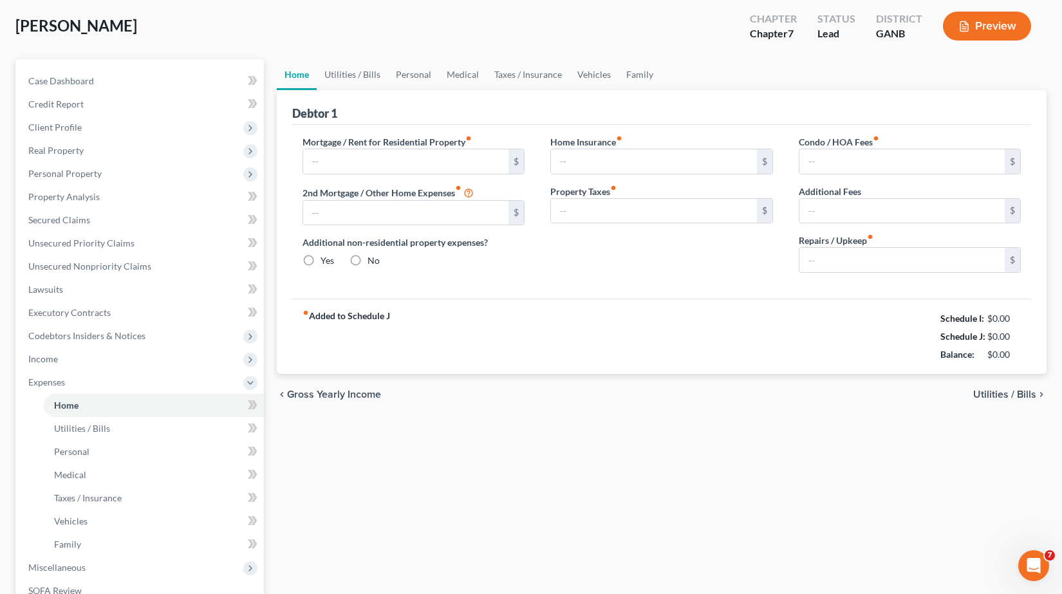
scroll to position [28, 0]
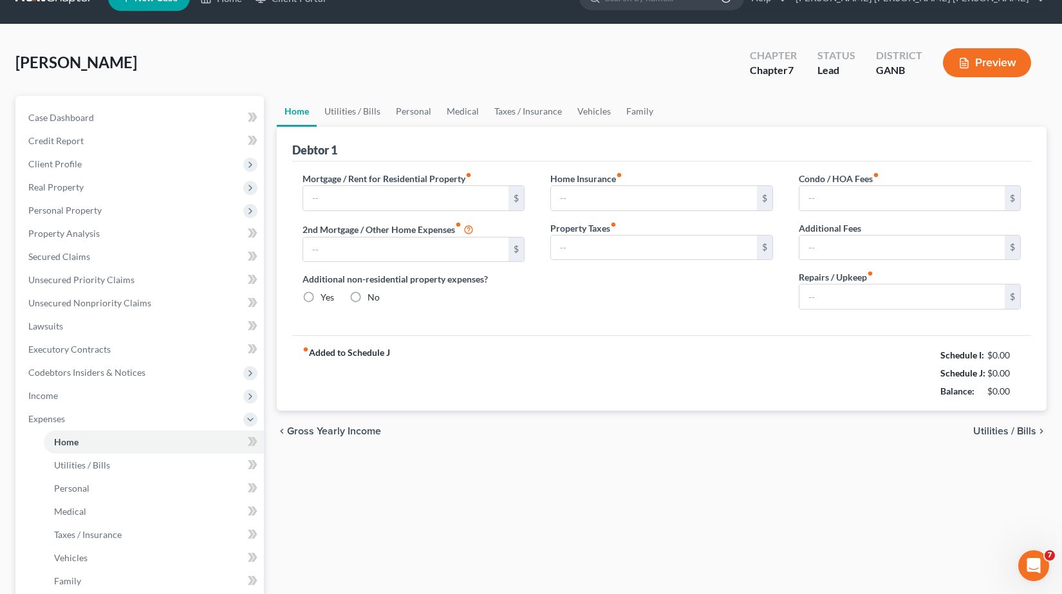
type input "0.00"
radio input "true"
type input "0.00"
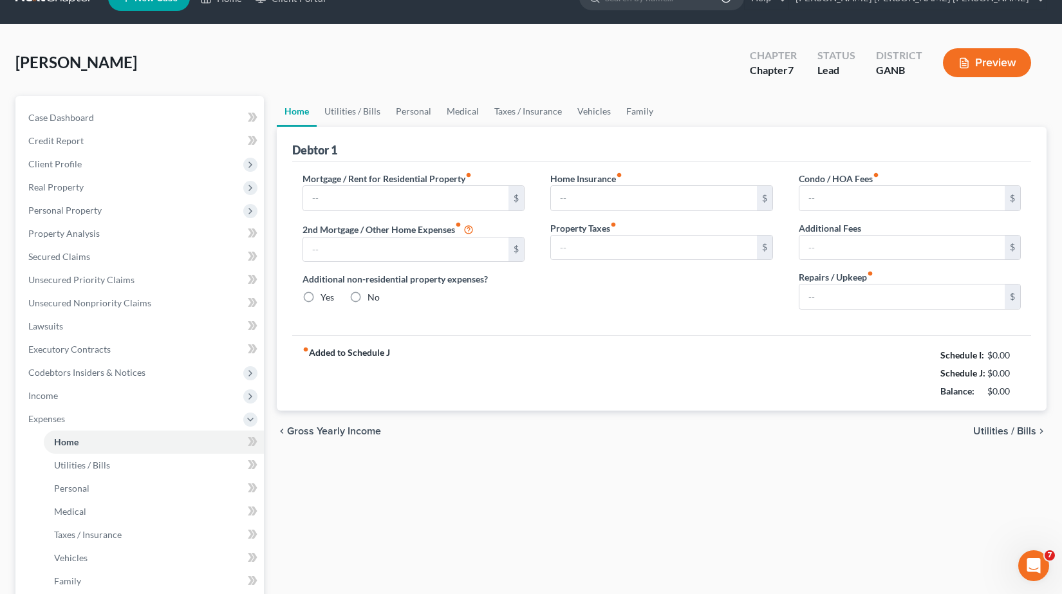
type input "0.00"
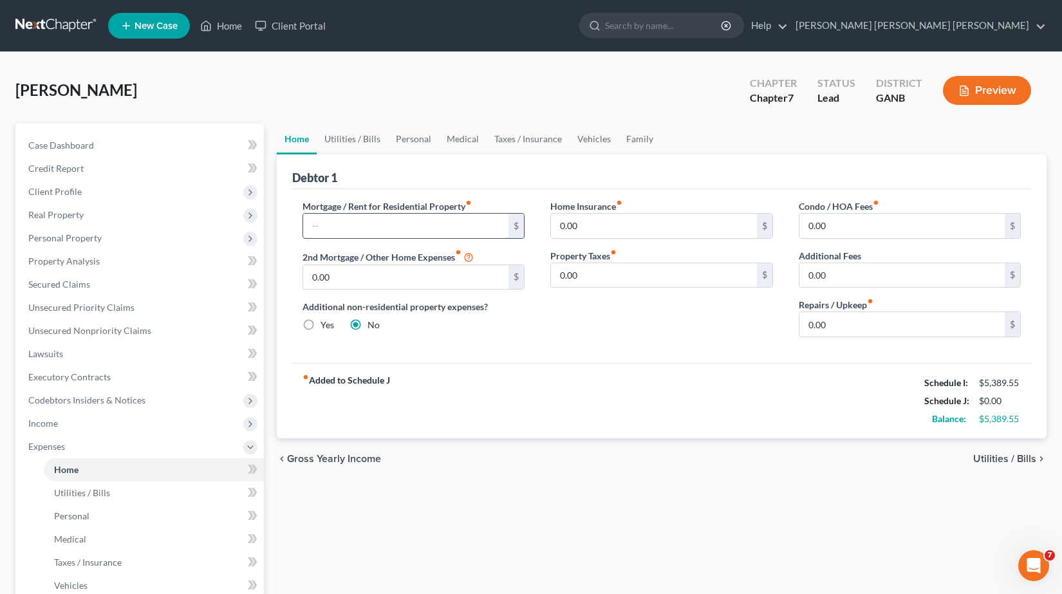
click at [436, 226] on input "text" at bounding box center [406, 226] width 206 height 24
type input "1,799.00"
click at [631, 308] on div "Home Insurance fiber_manual_record 0.00 $ Property Taxes fiber_manual_record 0.…" at bounding box center [661, 274] width 248 height 148
type input "14.85"
click at [604, 340] on div "Home Insurance fiber_manual_record 14.85 $ Property Taxes fiber_manual_record 0…" at bounding box center [661, 274] width 248 height 148
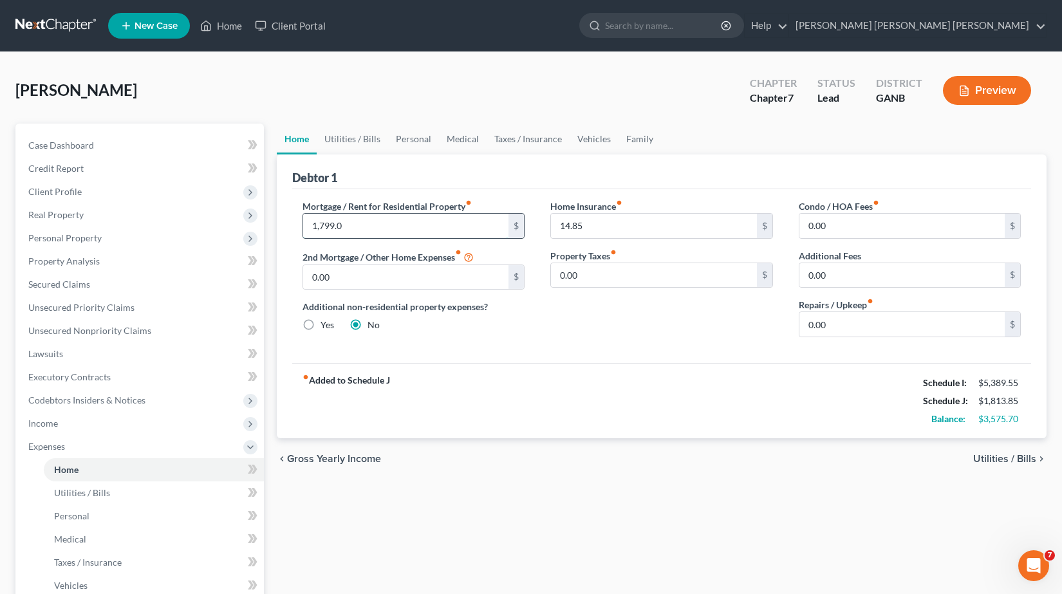
type input "1,799.00"
click at [859, 222] on input "0.00" at bounding box center [902, 226] width 206 height 24
type input "115.00"
click at [682, 318] on div "Home Insurance fiber_manual_record 14.85 $ Property Taxes fiber_manual_record 0…" at bounding box center [661, 274] width 248 height 148
click at [380, 137] on link "Utilities / Bills" at bounding box center [352, 139] width 71 height 31
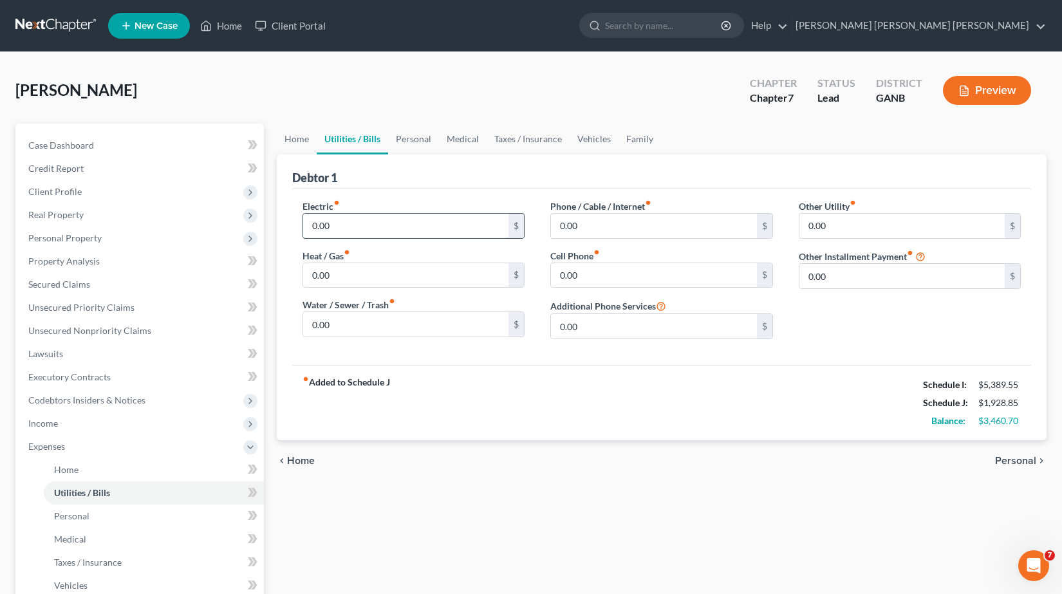
click at [362, 221] on input "0.00" at bounding box center [406, 226] width 206 height 24
type input "150.00"
type input "125.00"
click at [848, 226] on input "0.00" at bounding box center [902, 226] width 206 height 24
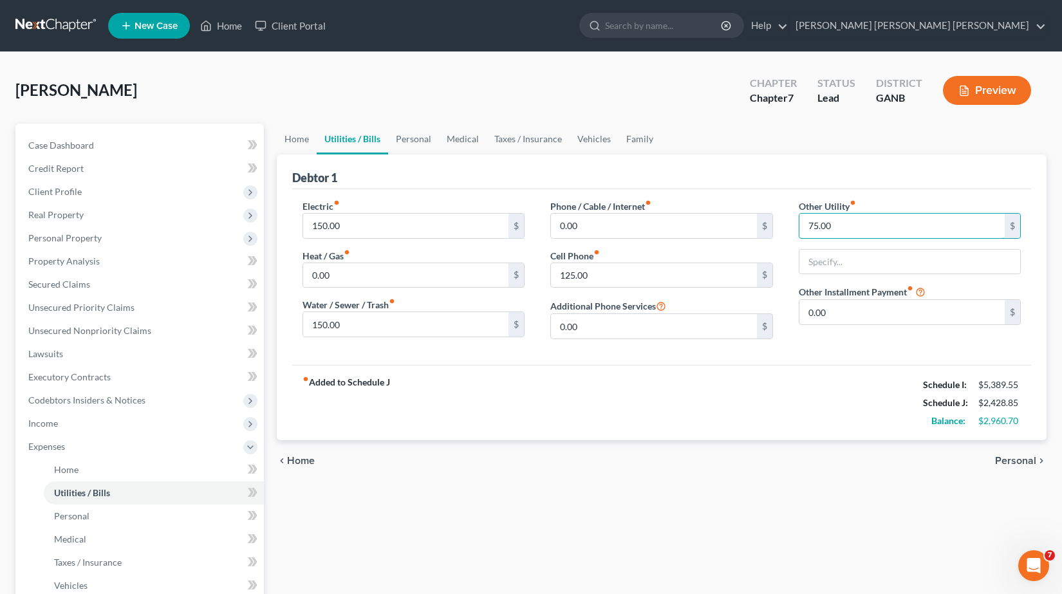
type input "75.00"
click at [783, 196] on div "Electric fiber_manual_record 150.00 $ Heat / Gas fiber_manual_record 0.00 $ Wat…" at bounding box center [662, 277] width 740 height 176
click at [413, 144] on link "Personal" at bounding box center [413, 139] width 51 height 31
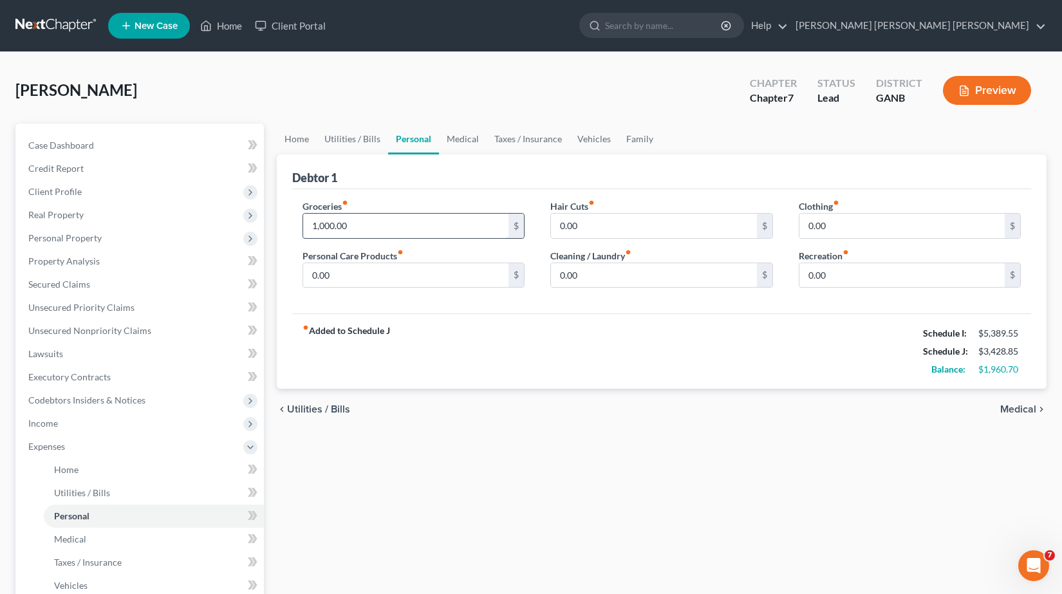
type input "1,000.00"
click at [846, 226] on input "0.00" at bounding box center [902, 226] width 206 height 24
type input "150.00"
click at [379, 281] on input "0.00" at bounding box center [406, 275] width 206 height 24
type input "100.00"
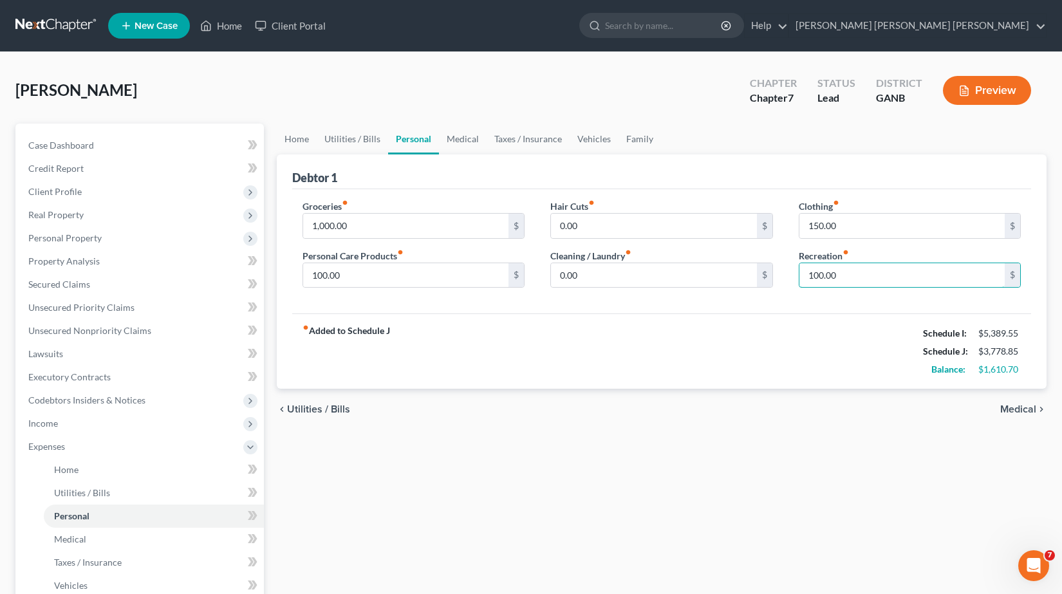
type input "100.00"
click at [899, 294] on div "Clothing fiber_manual_record 150.00 $ Recreation fiber_manual_record 100.00 $" at bounding box center [910, 249] width 248 height 99
click at [844, 338] on div "fiber_manual_record Added to Schedule J Schedule I: $5,389.55 Schedule J: $3,77…" at bounding box center [662, 350] width 740 height 75
click at [463, 138] on link "Medical" at bounding box center [463, 139] width 48 height 31
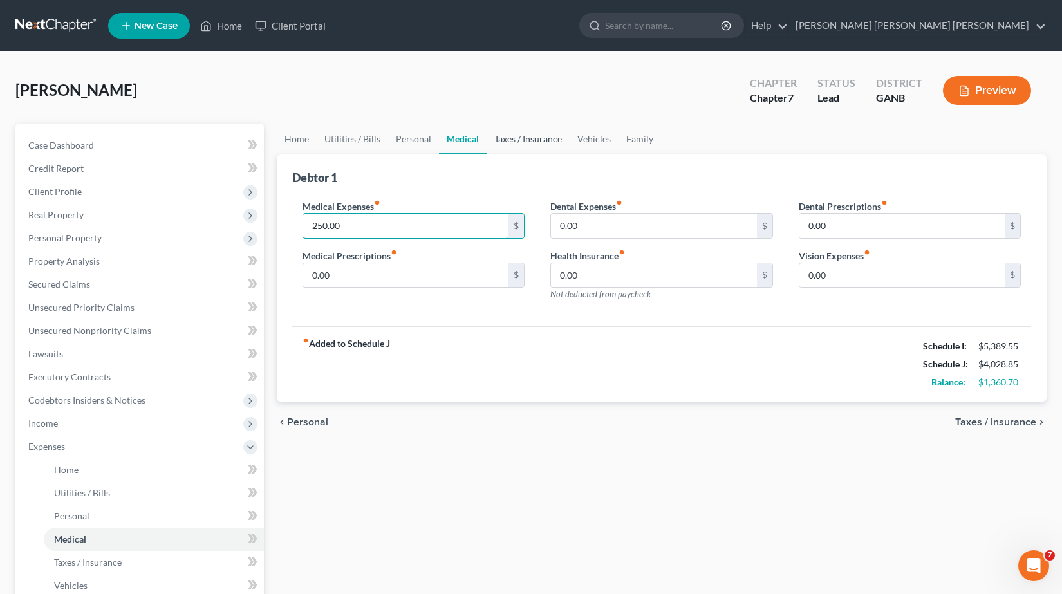
type input "250.00"
click at [542, 140] on link "Taxes / Insurance" at bounding box center [528, 139] width 83 height 31
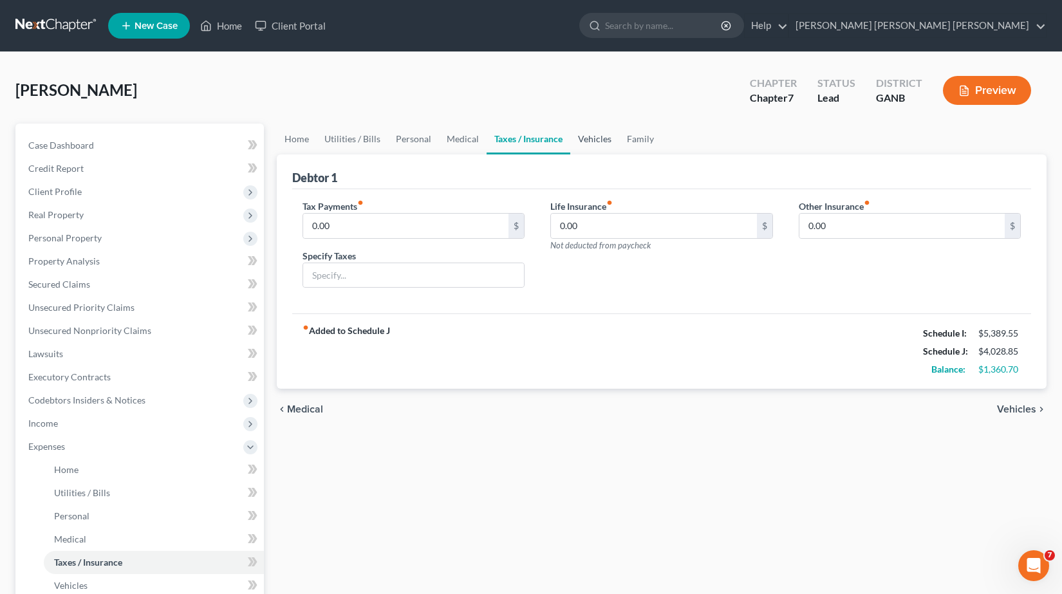
click at [588, 141] on link "Vehicles" at bounding box center [594, 139] width 49 height 31
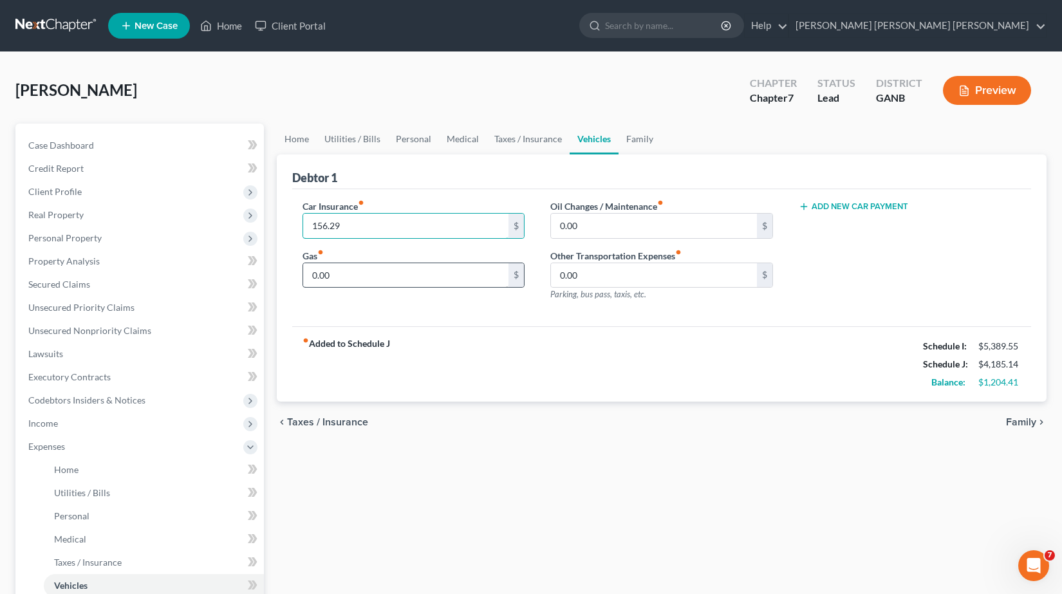
type input "156.29"
click at [387, 281] on input "0.00" at bounding box center [406, 275] width 206 height 24
type input "150.00"
click at [626, 225] on input "0.00" at bounding box center [654, 226] width 206 height 24
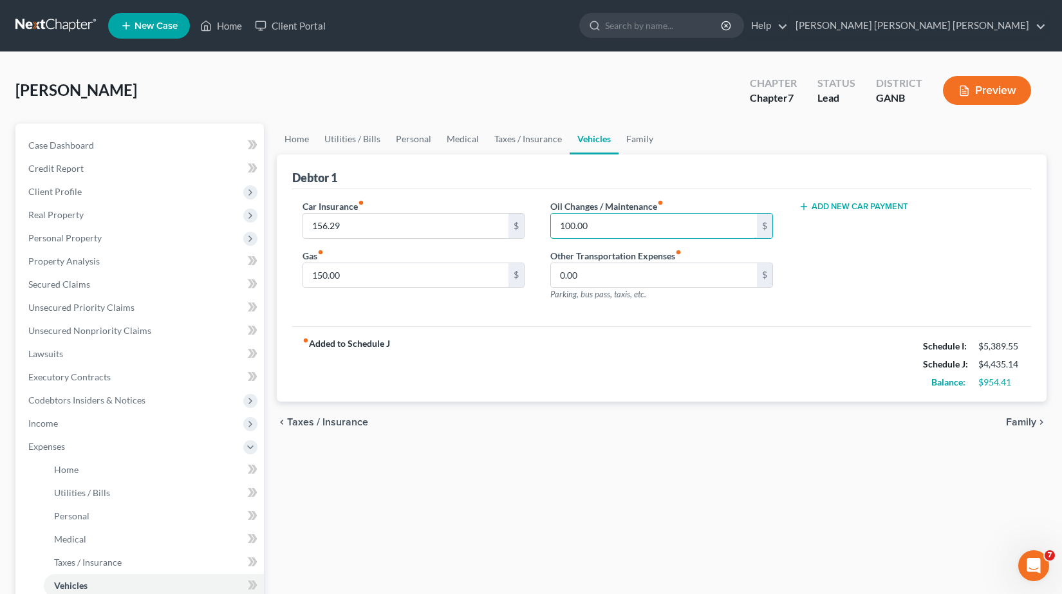
type input "100.00"
click at [582, 334] on div "fiber_manual_record Added to Schedule J Schedule I: $5,389.55 Schedule J: $4,43…" at bounding box center [662, 363] width 740 height 75
click at [832, 205] on button "Add New Car Payment" at bounding box center [853, 206] width 109 height 10
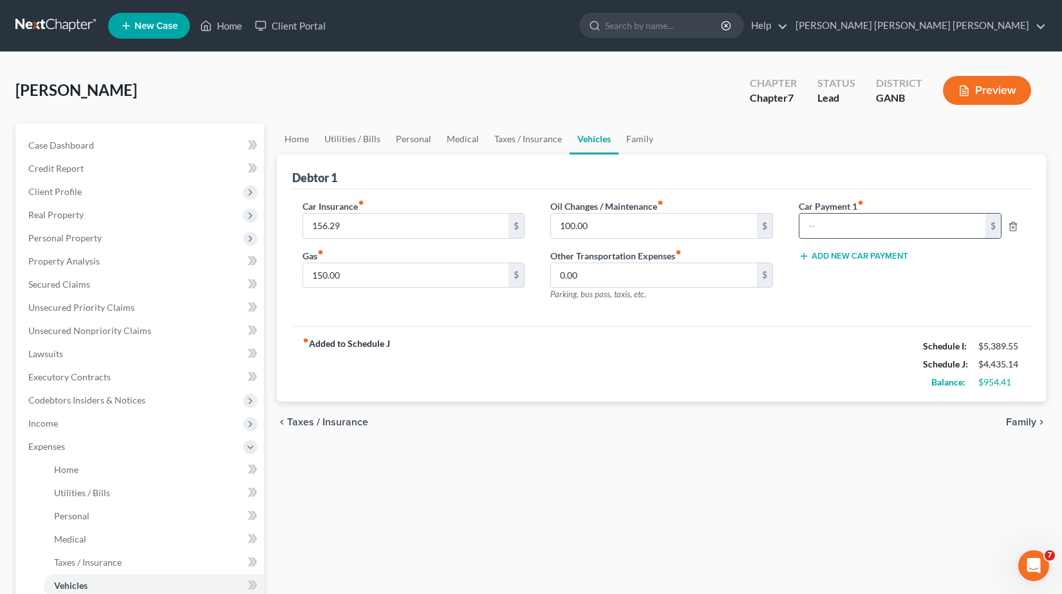
click at [821, 227] on input "text" at bounding box center [892, 226] width 186 height 24
type input "547.00"
click at [822, 316] on div "Car Insurance fiber_manual_record 156.29 $ Gas fiber_manual_record 150.00 $ Oil…" at bounding box center [662, 258] width 740 height 138
click at [815, 296] on div "Car Payment 1 fiber_manual_record 547.00 $ Add New Car Payment" at bounding box center [910, 256] width 248 height 112
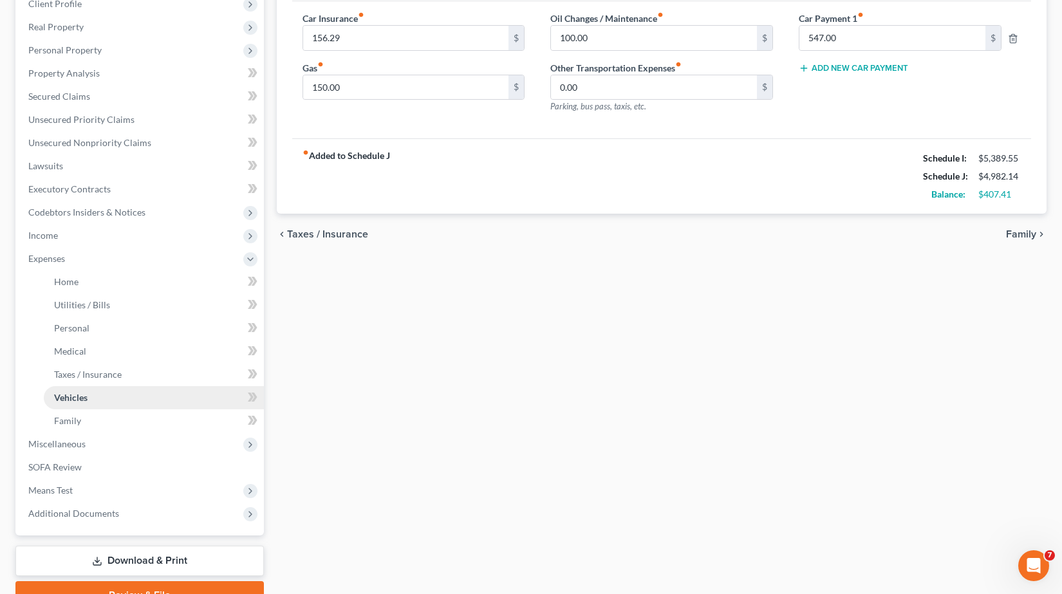
scroll to position [252, 0]
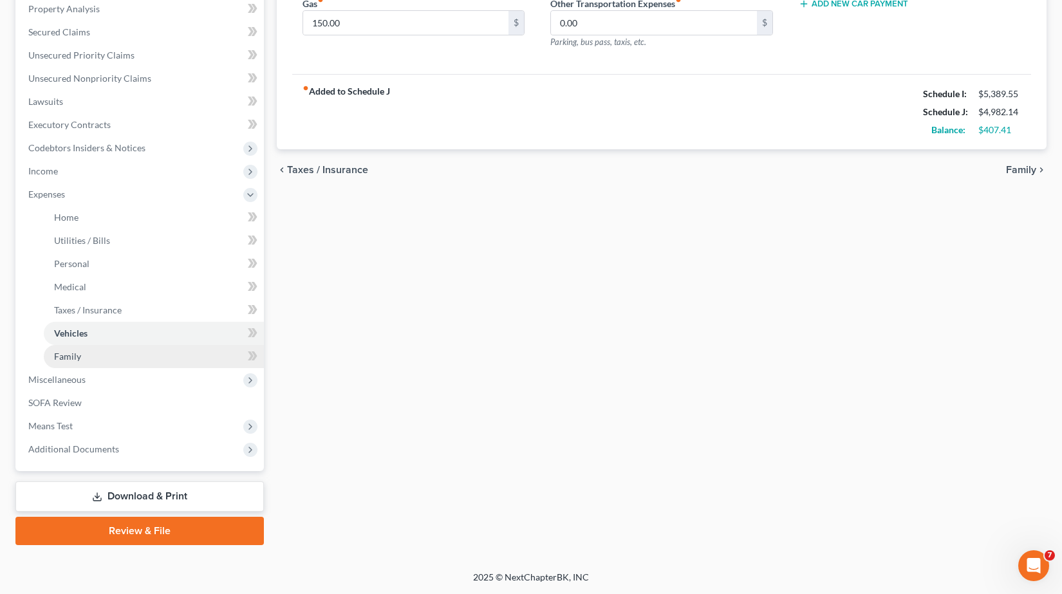
click at [84, 355] on link "Family" at bounding box center [154, 356] width 220 height 23
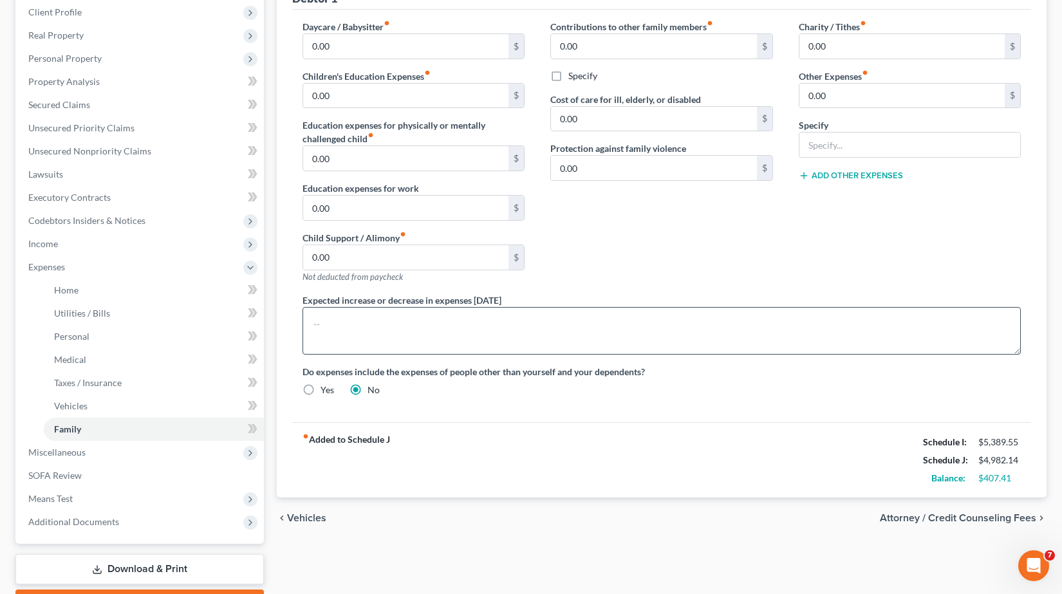
scroll to position [252, 0]
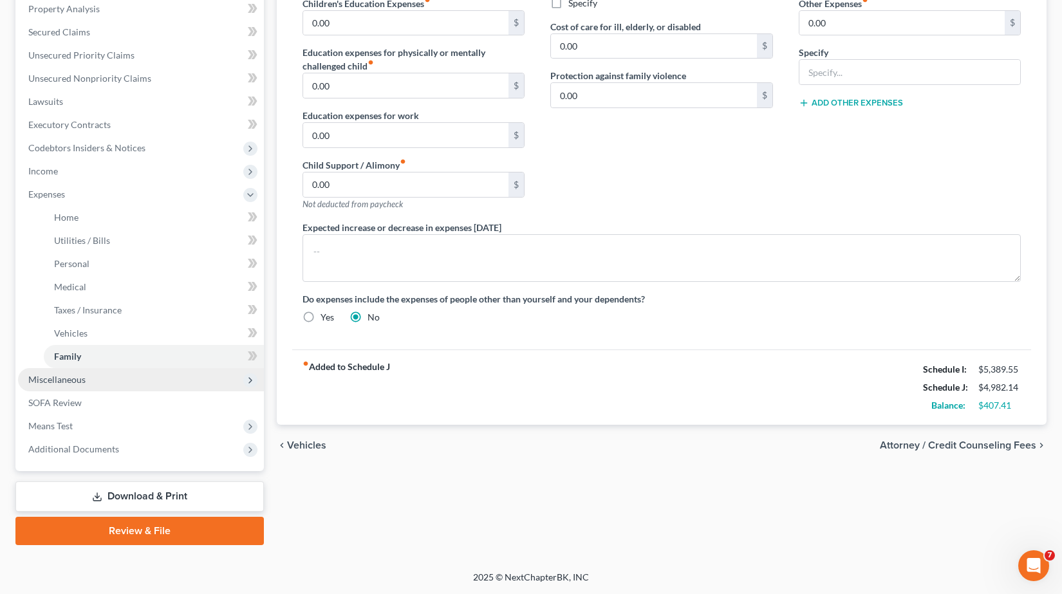
click at [152, 375] on span "Miscellaneous" at bounding box center [141, 379] width 246 height 23
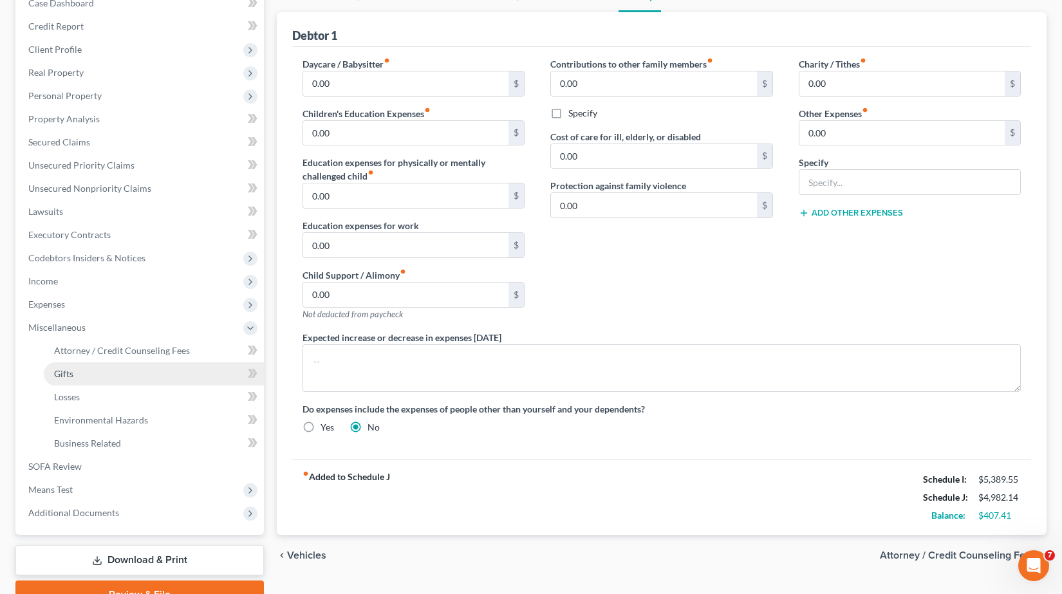
scroll to position [142, 0]
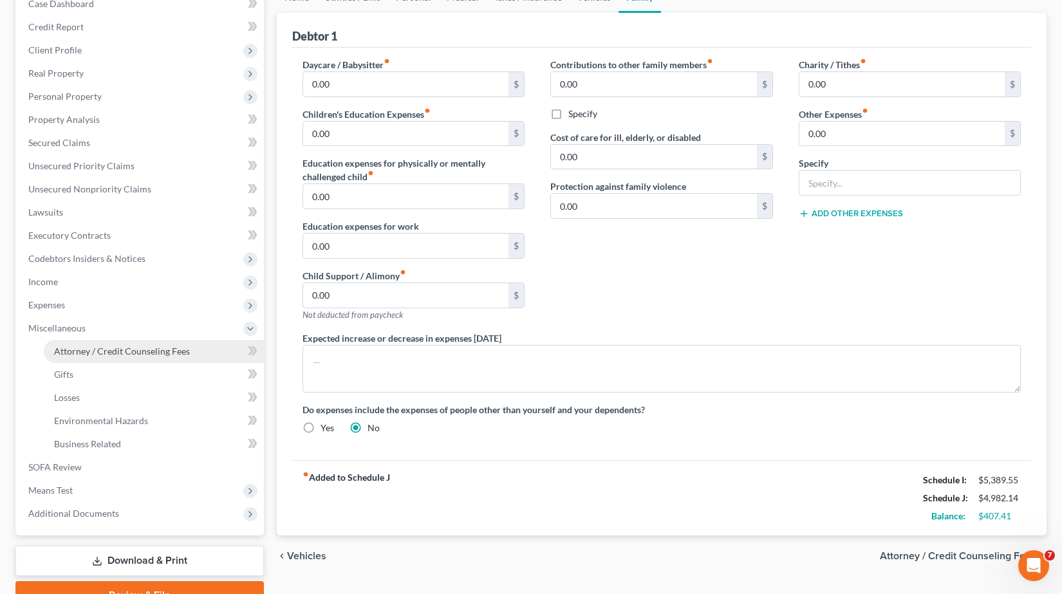
click at [121, 348] on span "Attorney / Credit Counseling Fees" at bounding box center [122, 351] width 136 height 11
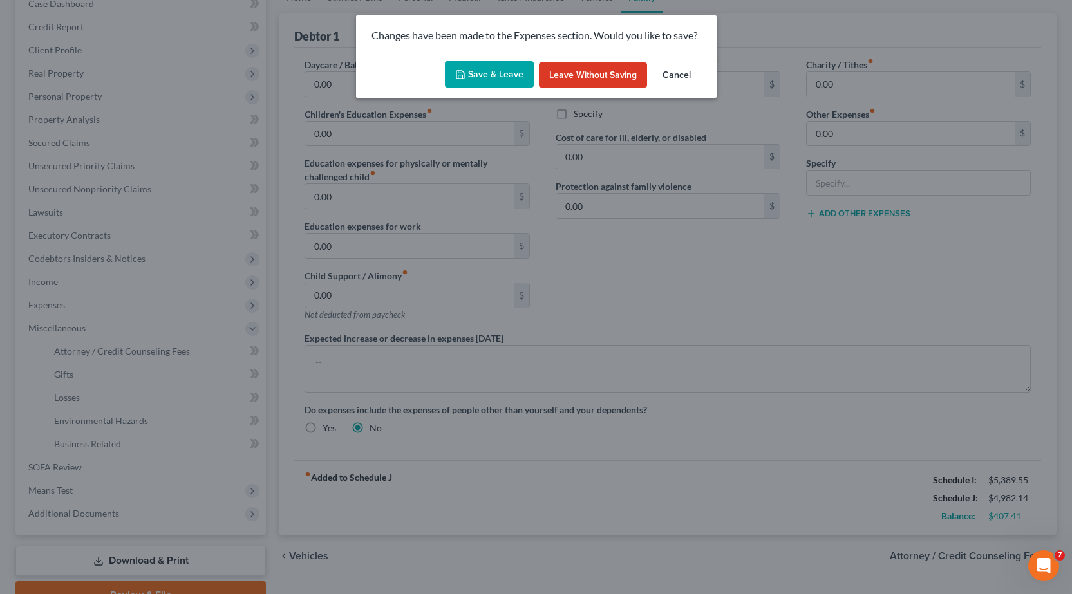
click at [503, 71] on button "Save & Leave" at bounding box center [489, 74] width 89 height 27
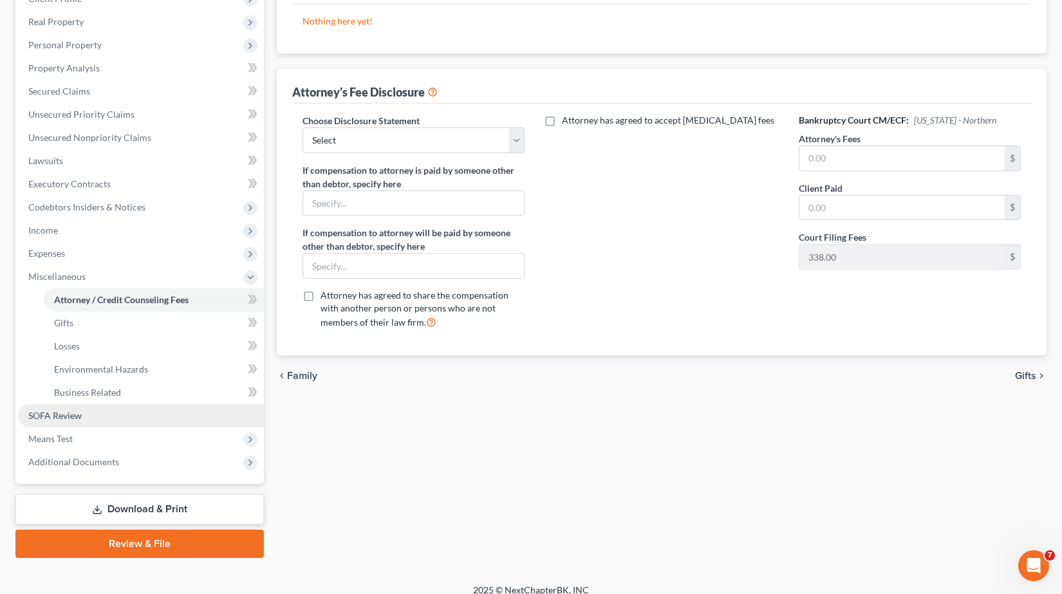
click at [153, 416] on link "SOFA Review" at bounding box center [141, 415] width 246 height 23
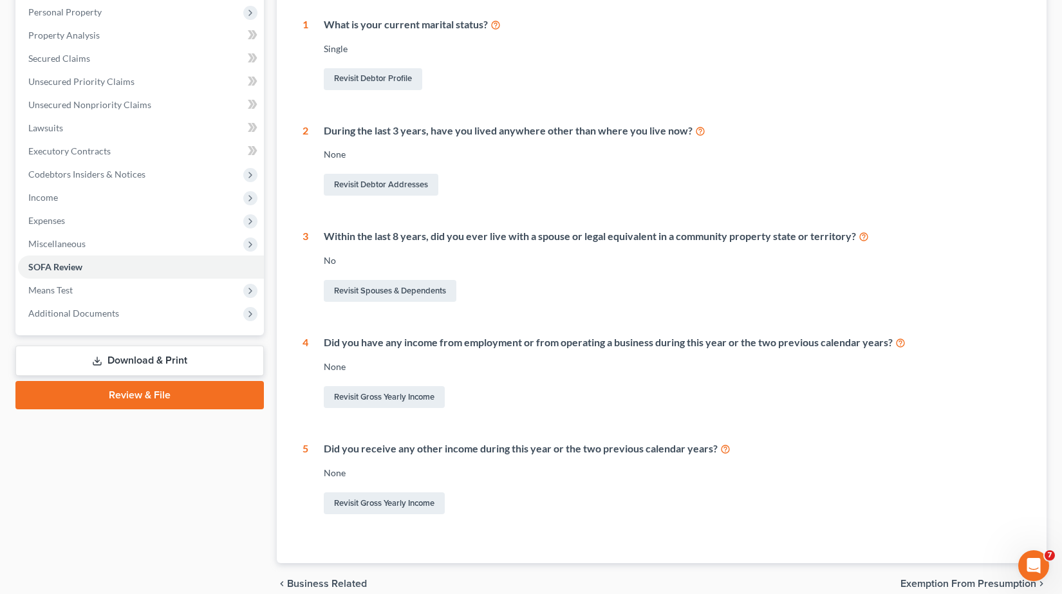
scroll to position [156, 0]
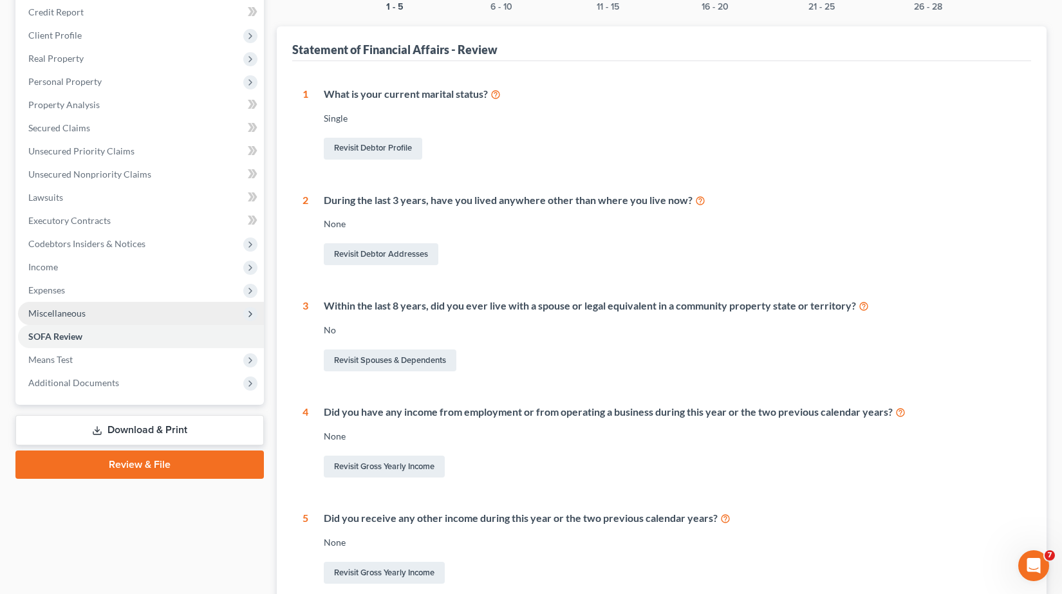
click at [91, 312] on span "Miscellaneous" at bounding box center [141, 313] width 246 height 23
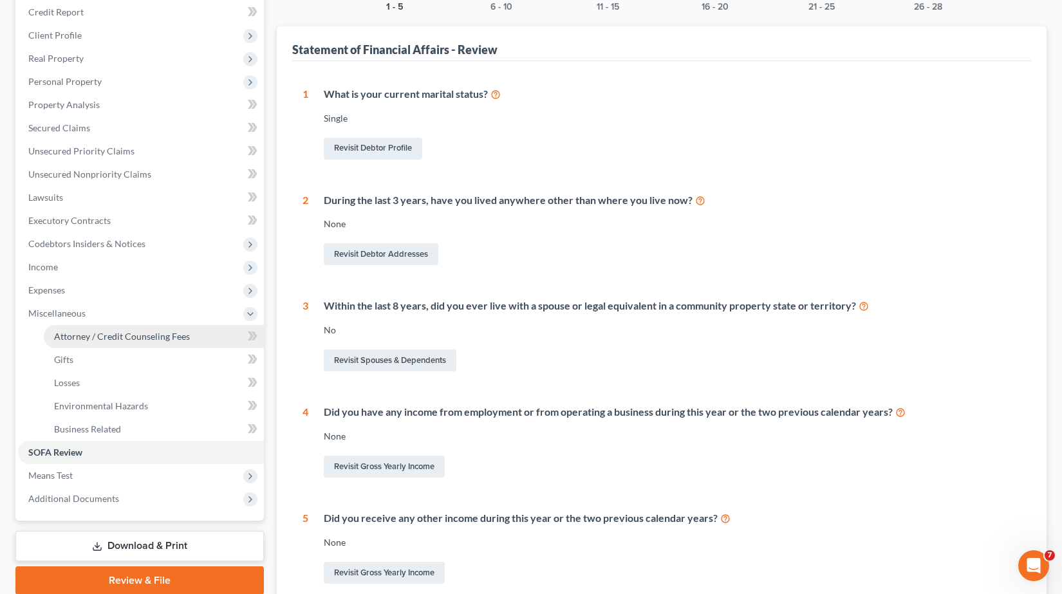
click at [102, 337] on span "Attorney / Credit Counseling Fees" at bounding box center [122, 336] width 136 height 11
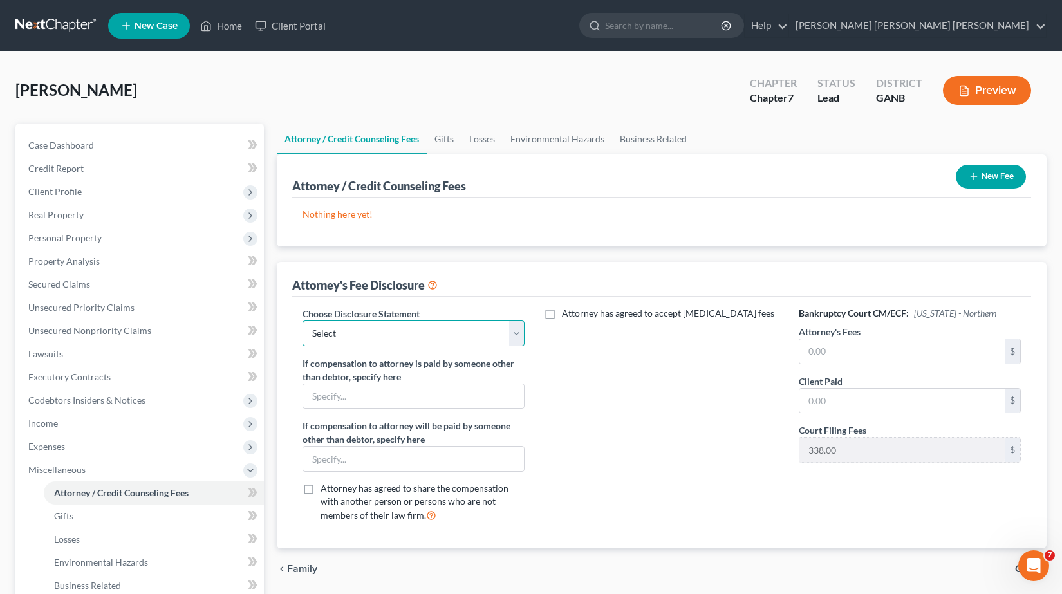
click at [421, 335] on select "Select Standard Fee Disclosure" at bounding box center [413, 334] width 223 height 26
select select "0"
click at [302, 321] on select "Select Standard Fee Disclosure" at bounding box center [413, 334] width 223 height 26
click at [562, 312] on label "Attorney has agreed to accept [MEDICAL_DATA] fees" at bounding box center [668, 313] width 212 height 13
click at [567, 312] on input "Attorney has agreed to accept [MEDICAL_DATA] fees" at bounding box center [571, 311] width 8 height 8
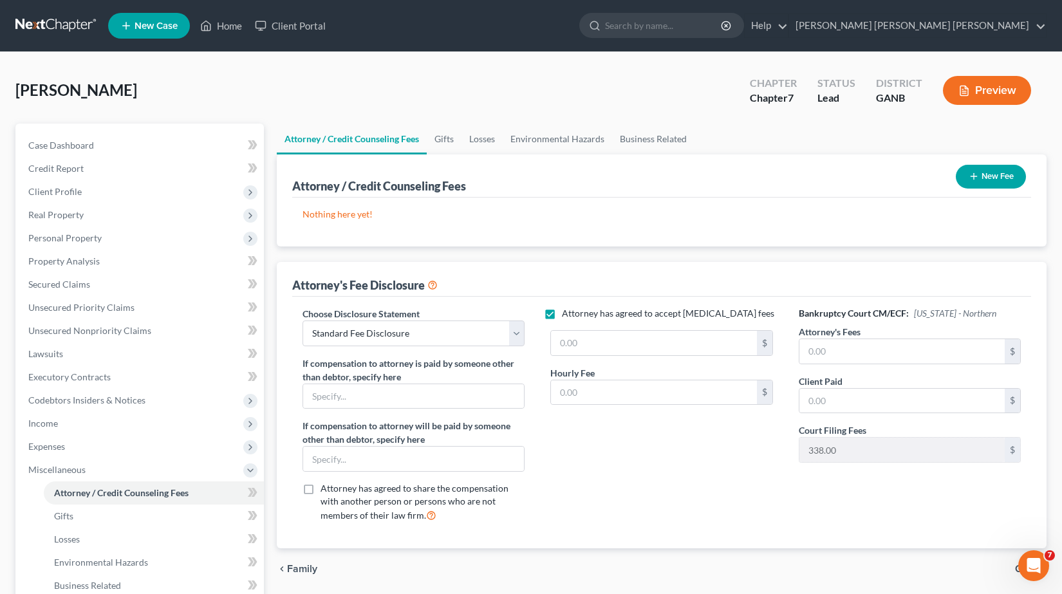
click at [562, 312] on label "Attorney has agreed to accept [MEDICAL_DATA] fees" at bounding box center [668, 313] width 212 height 13
click at [567, 312] on input "Attorney has agreed to accept [MEDICAL_DATA] fees" at bounding box center [571, 311] width 8 height 8
checkbox input "false"
click at [870, 353] on input "text" at bounding box center [902, 351] width 206 height 24
type input "2,500.00"
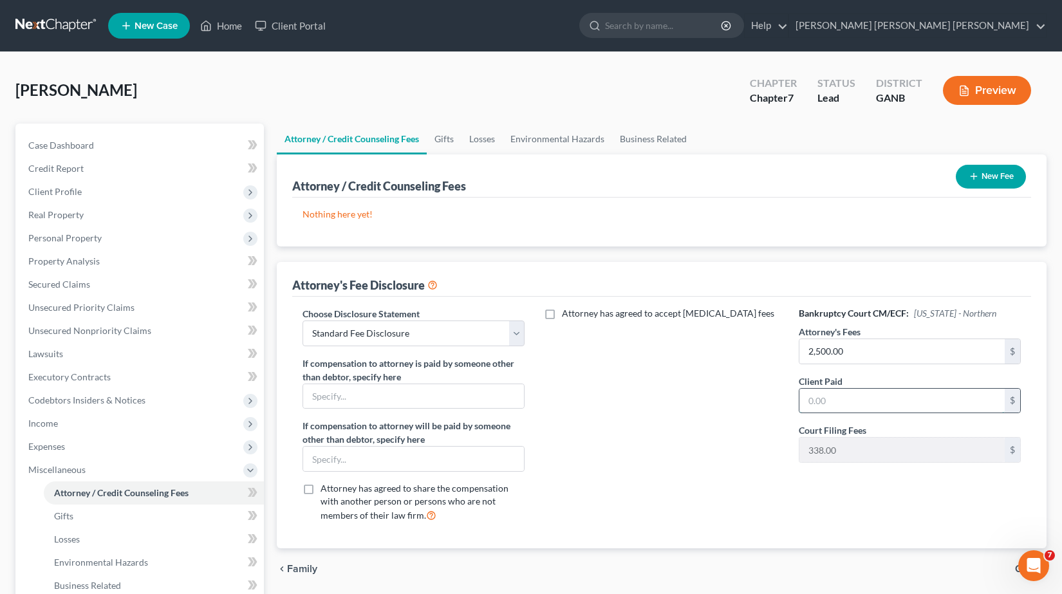
click at [863, 404] on input "text" at bounding box center [902, 401] width 206 height 24
type input "2,500.00"
click at [682, 449] on div "Attorney has agreed to accept [MEDICAL_DATA] fees" at bounding box center [661, 420] width 248 height 226
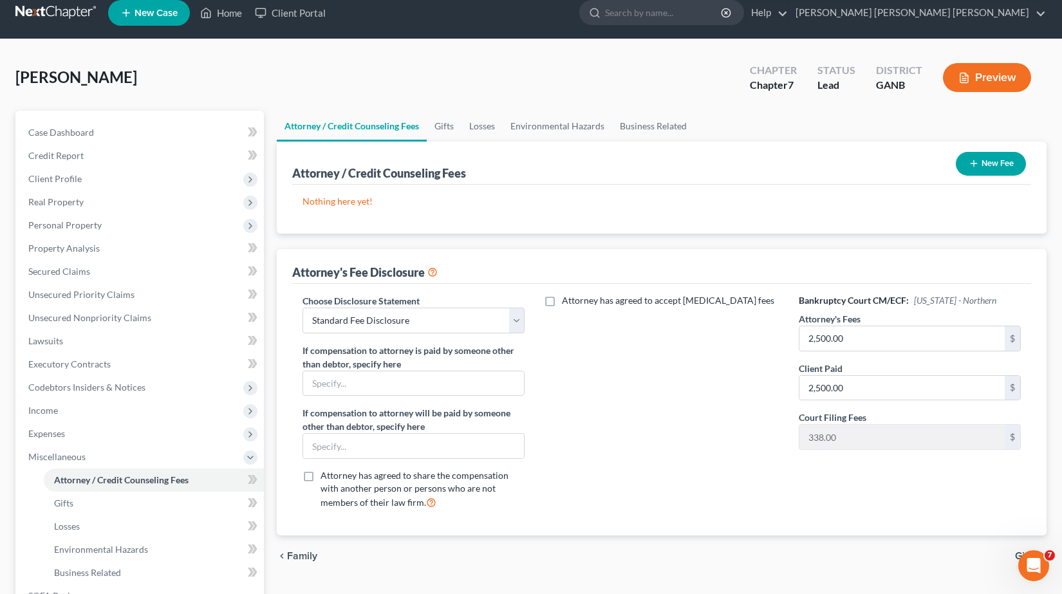
scroll to position [77, 0]
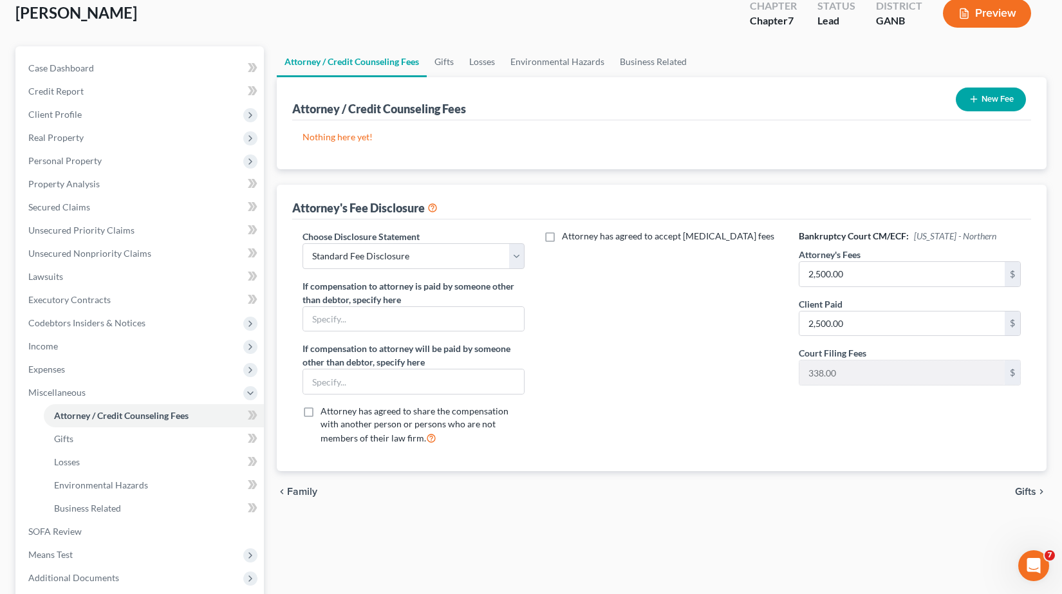
click at [977, 98] on icon "button" at bounding box center [974, 99] width 10 height 10
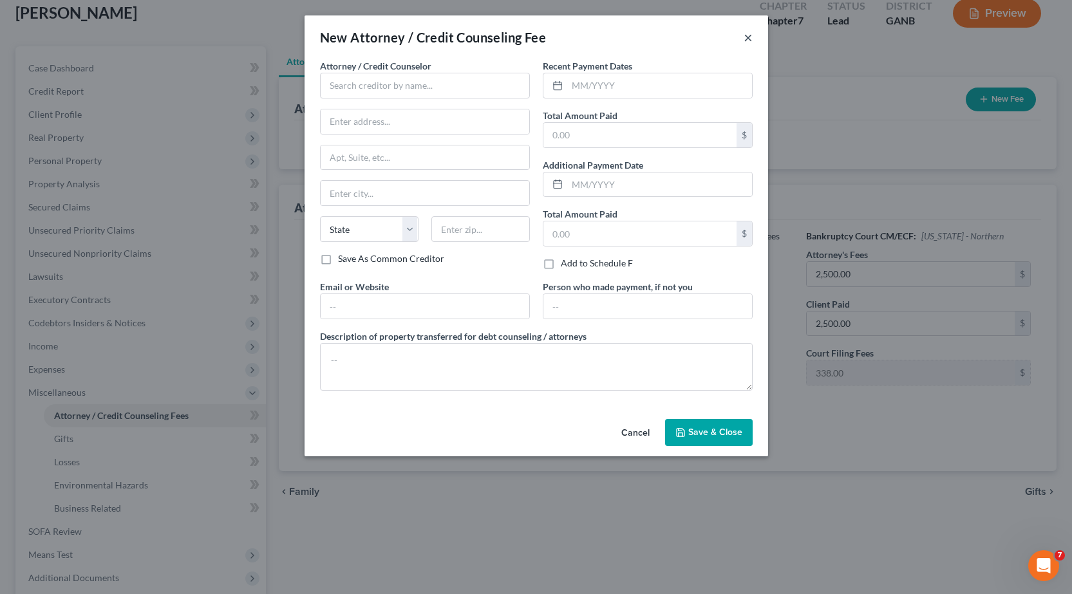
click at [747, 35] on button "×" at bounding box center [747, 37] width 9 height 15
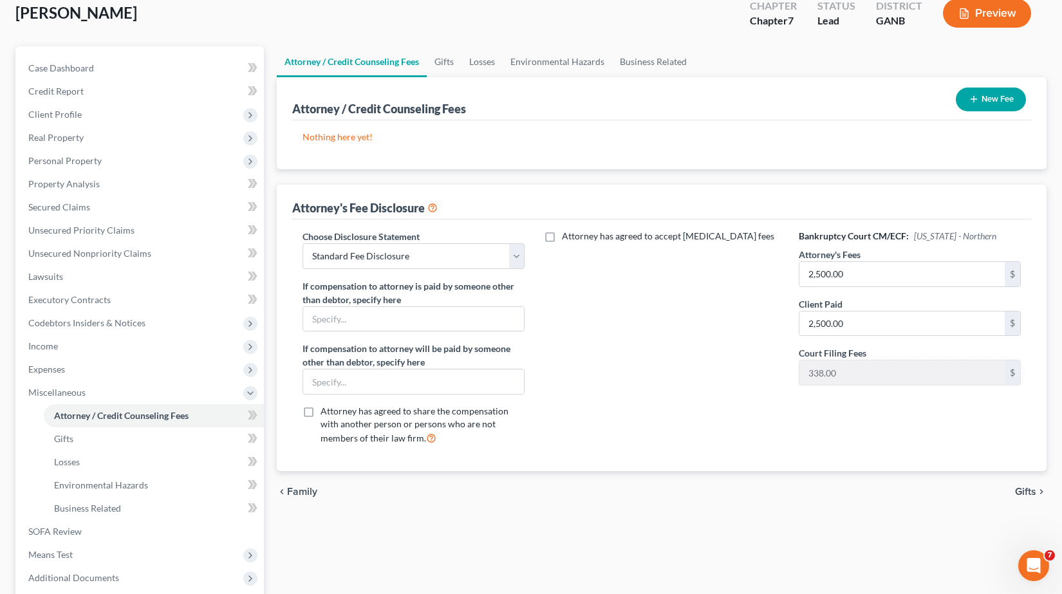
click at [433, 206] on icon at bounding box center [432, 207] width 10 height 12
click at [987, 98] on button "New Fee" at bounding box center [991, 100] width 70 height 24
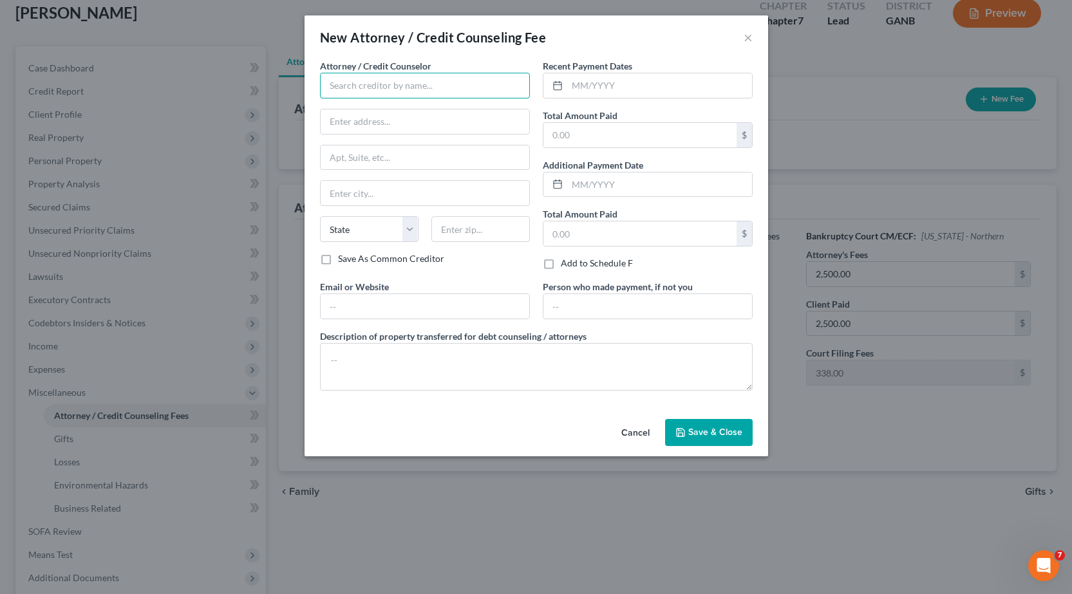
click at [400, 82] on input "text" at bounding box center [425, 86] width 210 height 26
type input "[PERSON_NAME] [PERSON_NAME] [PERSON_NAME] LLC"
type input "[STREET_ADDRESS][PERSON_NAME]"
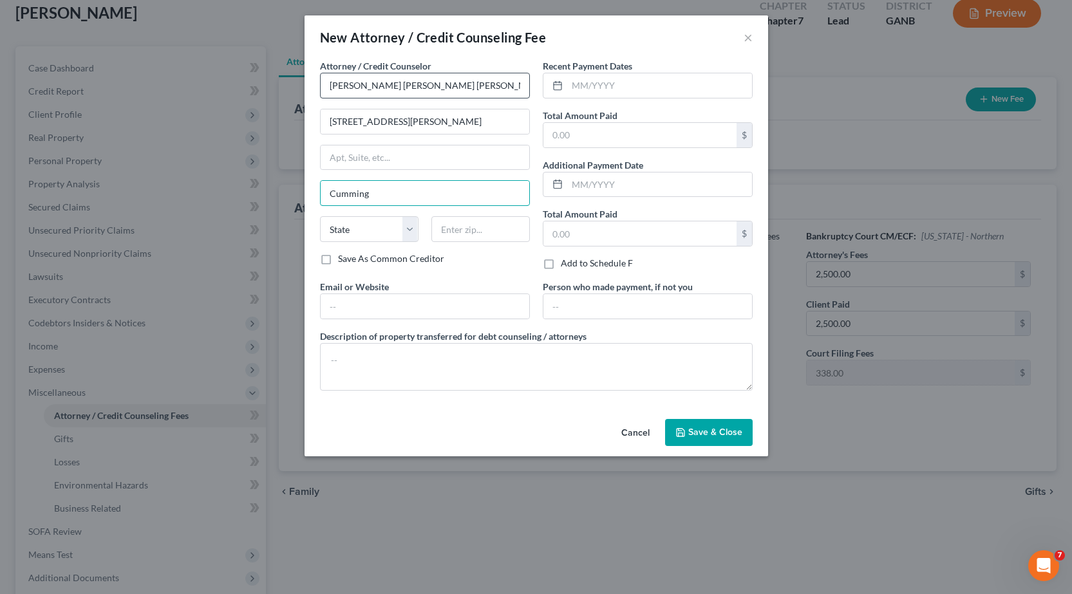
type input "Cumming"
select select "10"
type input "30040"
click at [581, 130] on input "text" at bounding box center [639, 135] width 193 height 24
type input "2,500.00"
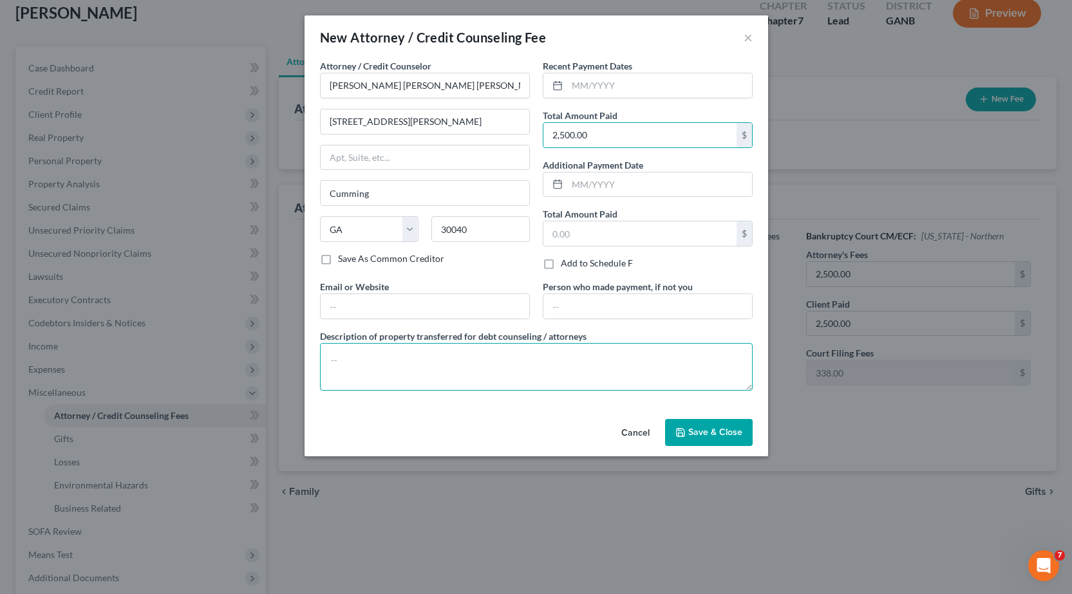
click at [449, 361] on textarea at bounding box center [536, 367] width 433 height 48
type textarea "Flat fee paid for rendering of all legal services necessary for this bankruptcy…"
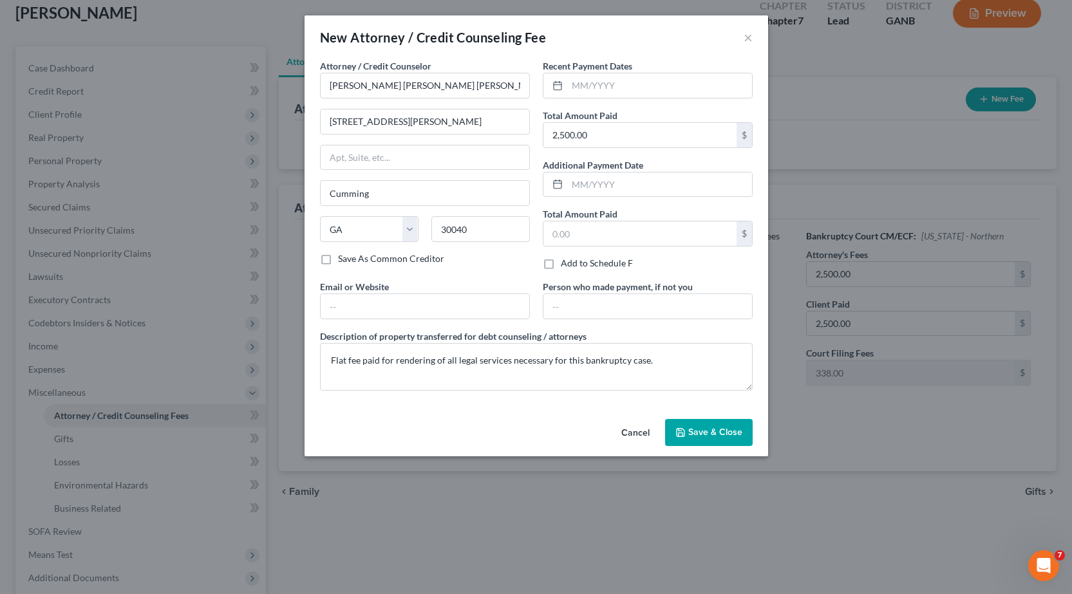
click at [725, 432] on span "Save & Close" at bounding box center [715, 432] width 54 height 11
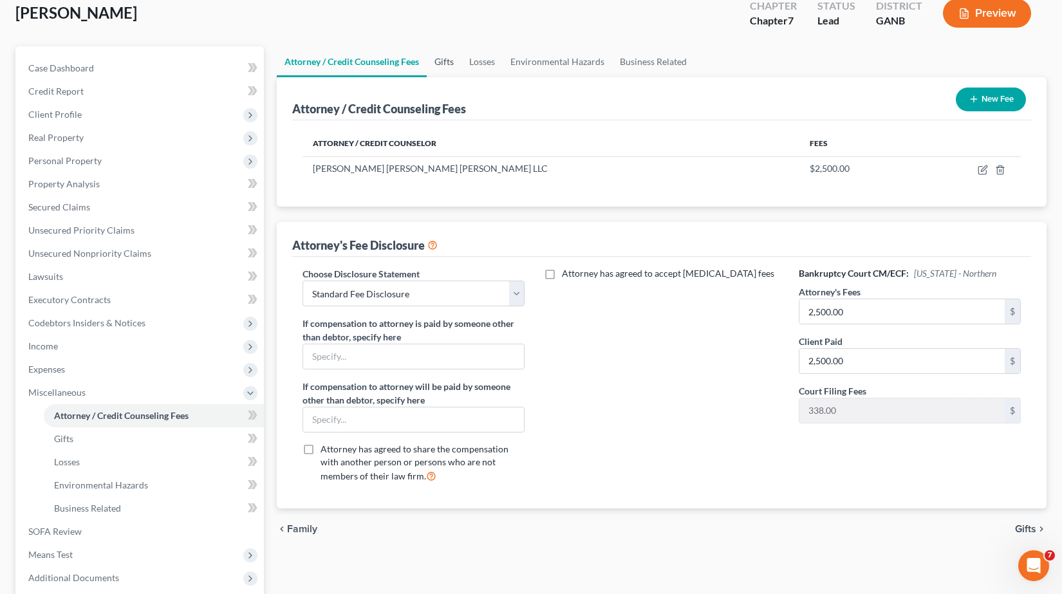
click at [445, 65] on link "Gifts" at bounding box center [444, 61] width 35 height 31
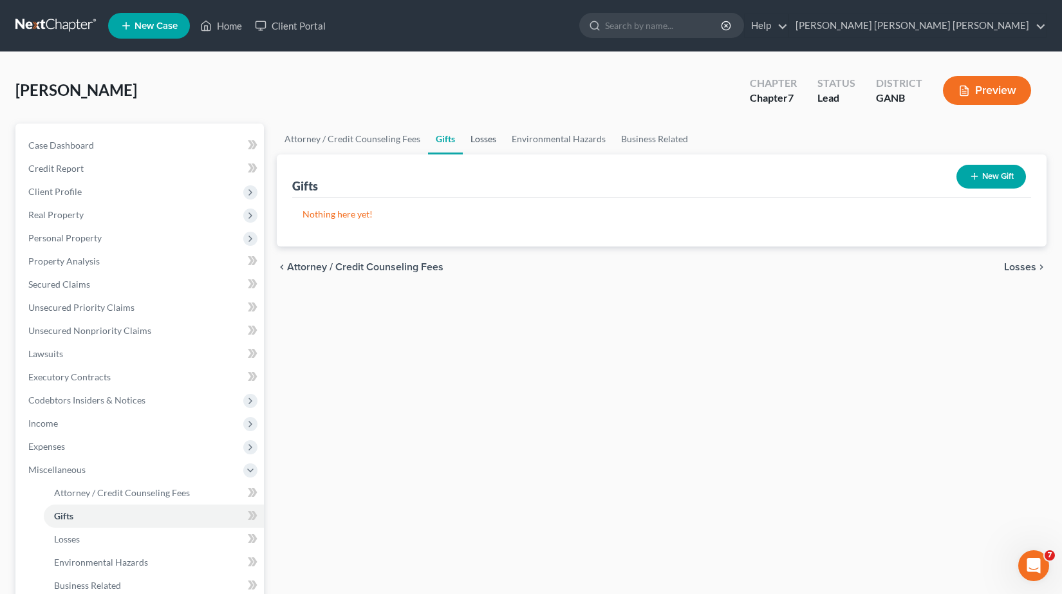
click at [492, 137] on link "Losses" at bounding box center [483, 139] width 41 height 31
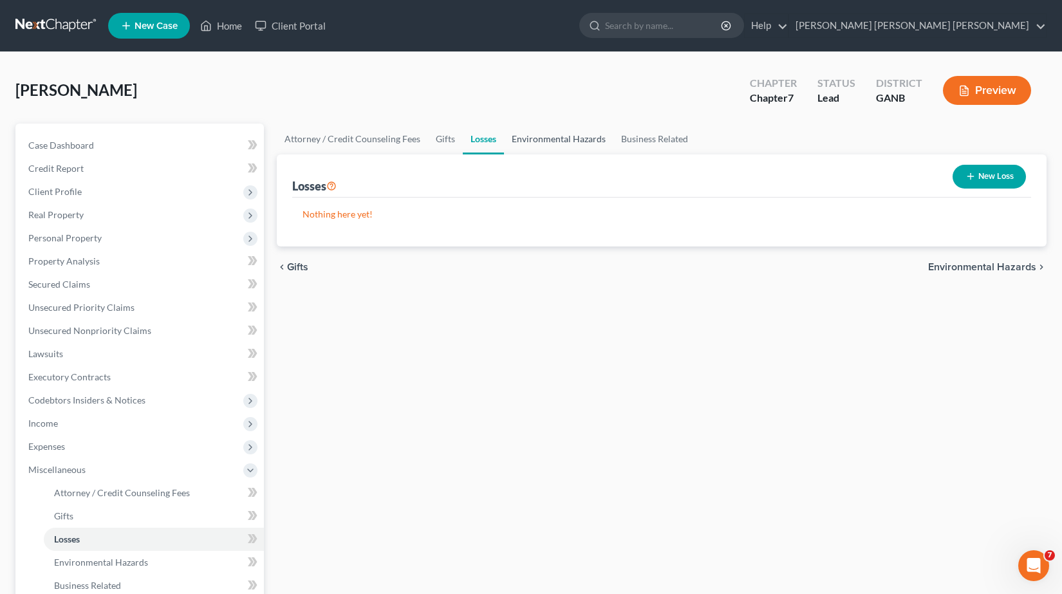
click at [537, 139] on link "Environmental Hazards" at bounding box center [558, 139] width 109 height 31
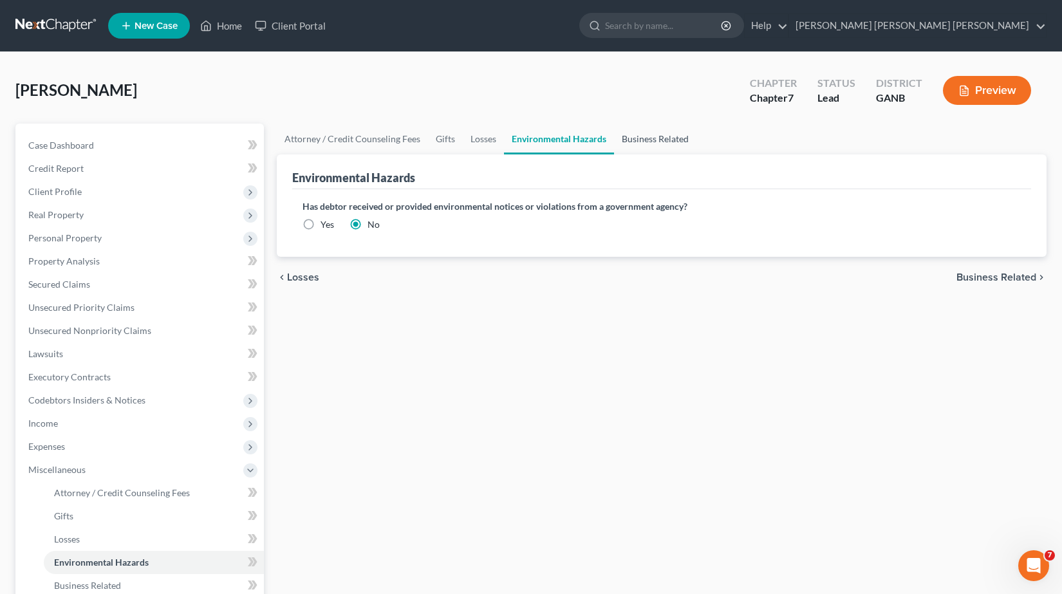
click at [650, 142] on link "Business Related" at bounding box center [655, 139] width 82 height 31
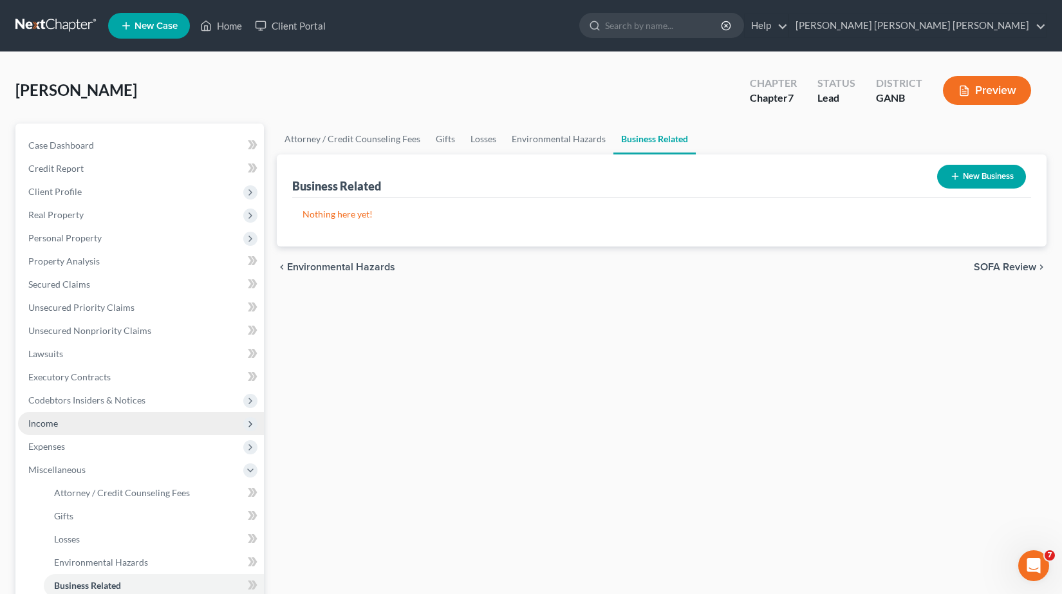
click at [38, 420] on span "Income" at bounding box center [43, 423] width 30 height 11
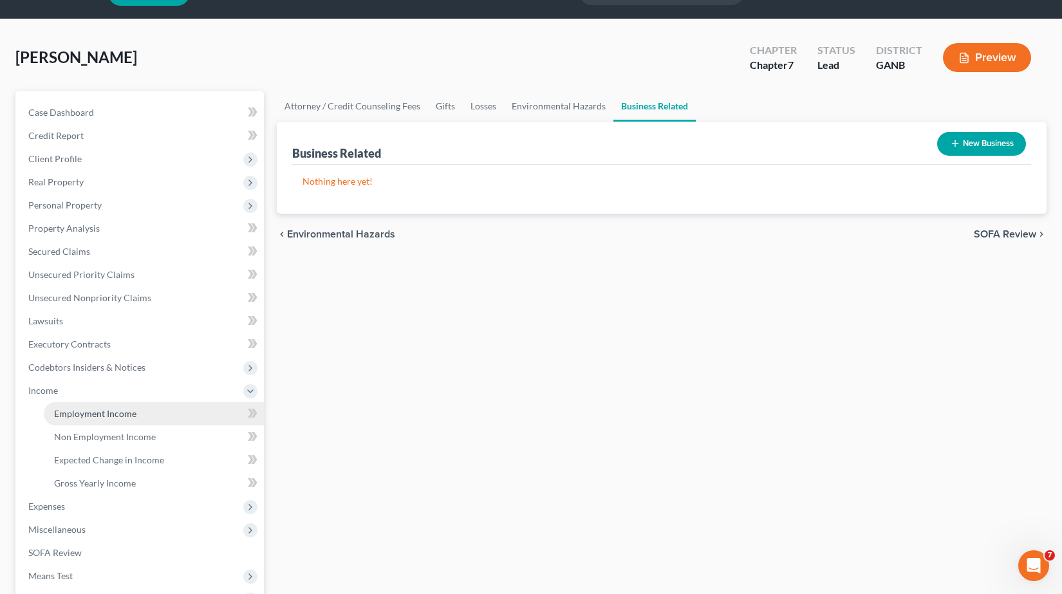
scroll to position [64, 0]
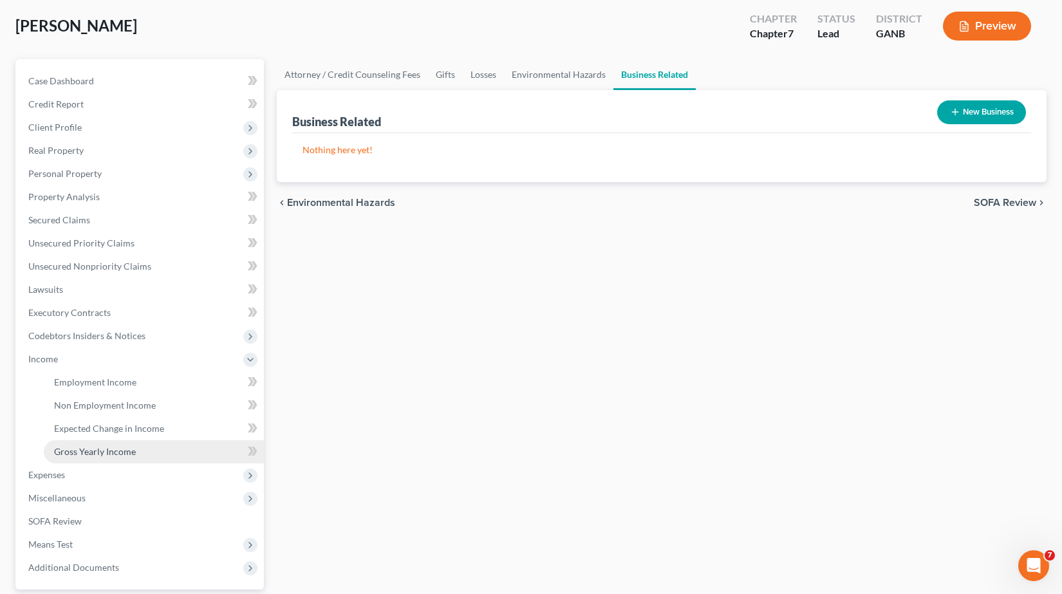
click at [104, 448] on span "Gross Yearly Income" at bounding box center [95, 451] width 82 height 11
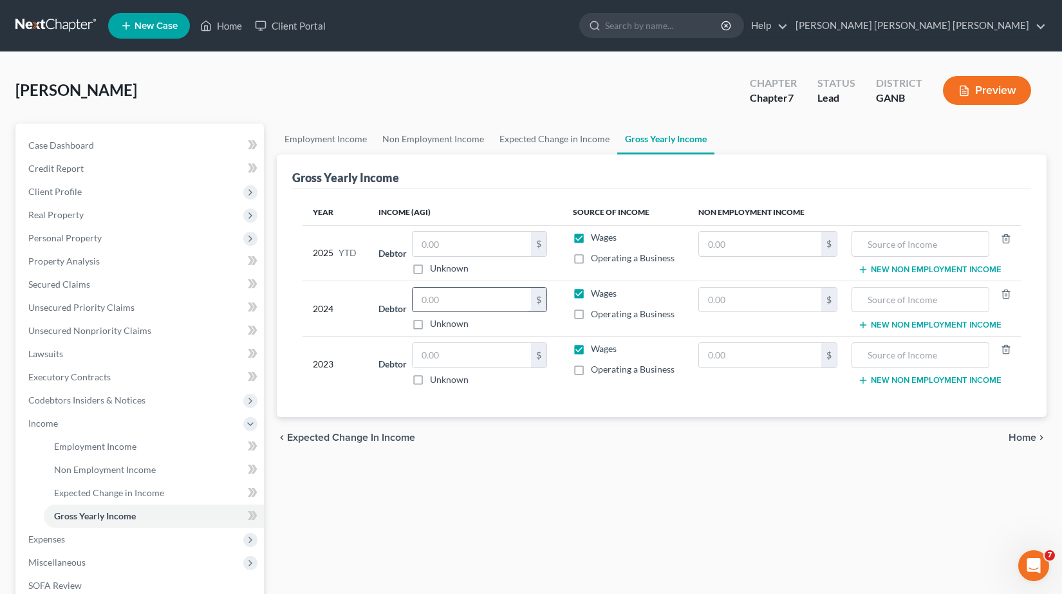
click at [467, 297] on input "text" at bounding box center [472, 300] width 118 height 24
type input "64,947.00"
click at [660, 292] on div "Wages" at bounding box center [625, 293] width 105 height 13
click at [936, 324] on button "New Non Employment Income" at bounding box center [930, 325] width 144 height 10
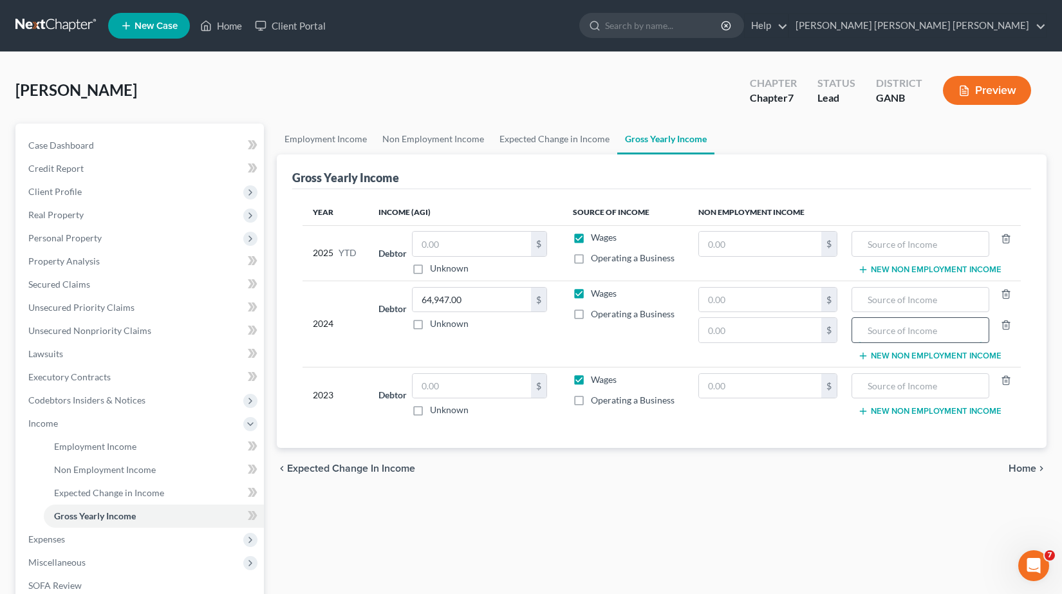
click at [895, 331] on input "text" at bounding box center [921, 330] width 124 height 24
click at [964, 297] on input "text" at bounding box center [921, 300] width 124 height 24
click at [789, 302] on input "text" at bounding box center [760, 300] width 122 height 24
click at [1010, 326] on icon "button" at bounding box center [1006, 325] width 10 height 10
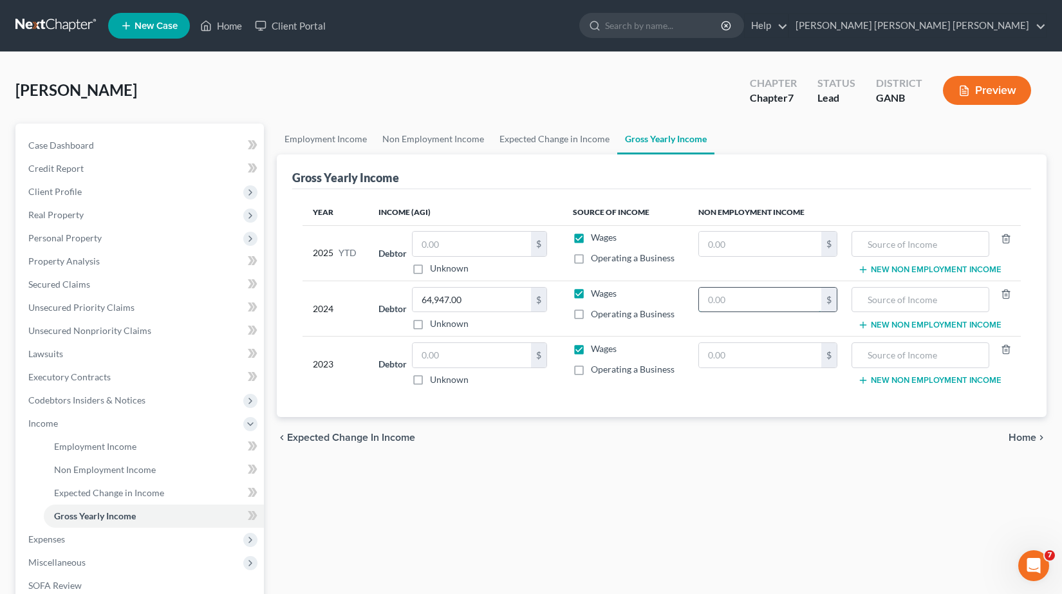
click at [774, 299] on input "text" at bounding box center [760, 300] width 122 height 24
type input "9,600.00"
type input "child support"
click at [779, 357] on input "text" at bounding box center [760, 355] width 122 height 24
type input "9,600.00"
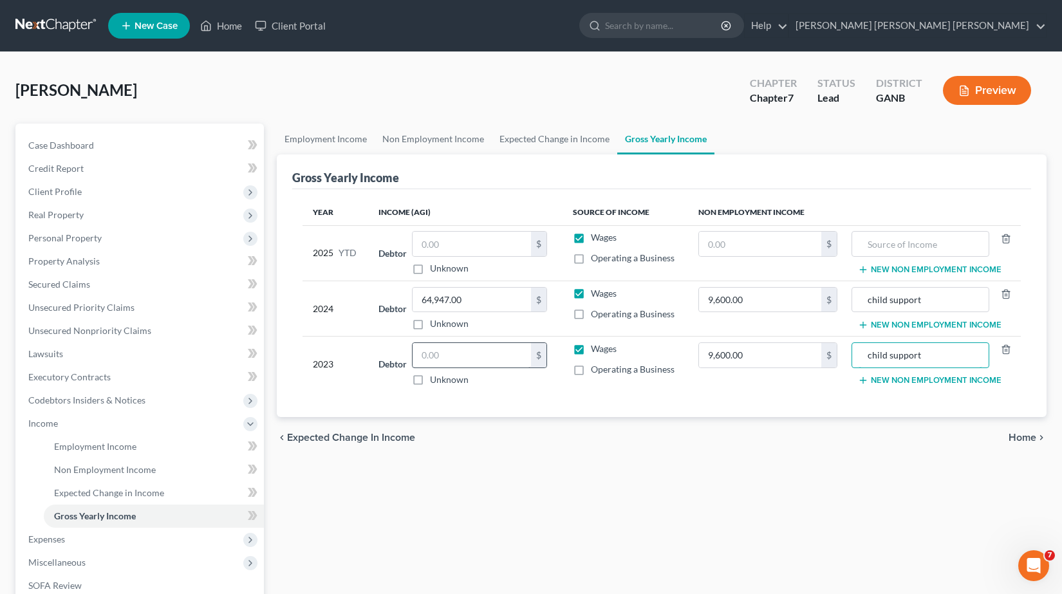
type input "child support"
click at [506, 353] on input "text" at bounding box center [472, 355] width 118 height 24
type input "61,459.00"
click at [493, 243] on input "text" at bounding box center [472, 244] width 118 height 24
type input "44,384.69"
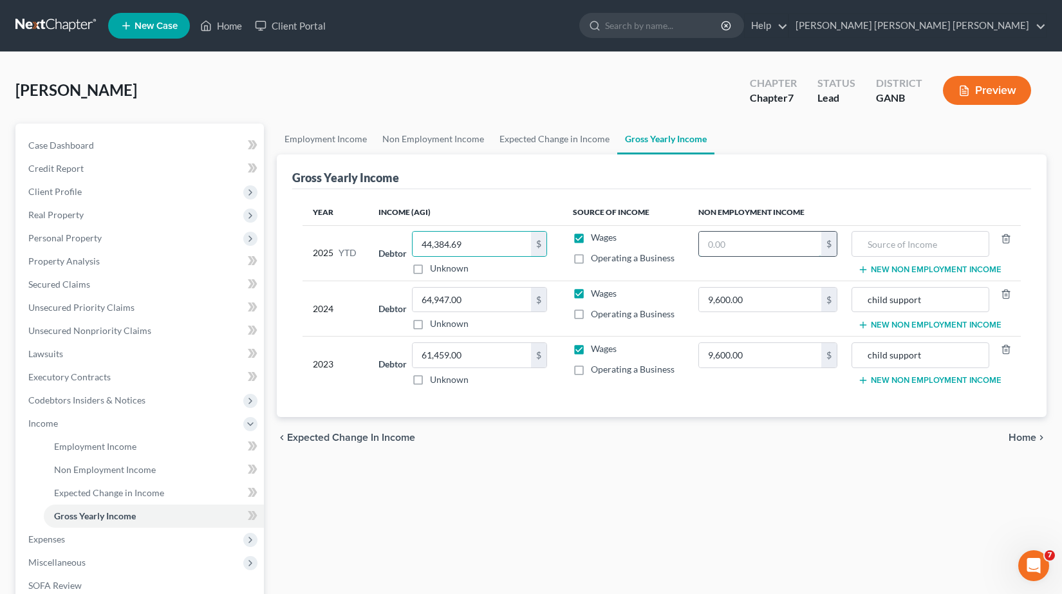
click at [754, 248] on input "text" at bounding box center [760, 244] width 122 height 24
type input "6,400.00"
type input "child support"
click at [859, 205] on th "Non Employment Income" at bounding box center [854, 213] width 333 height 26
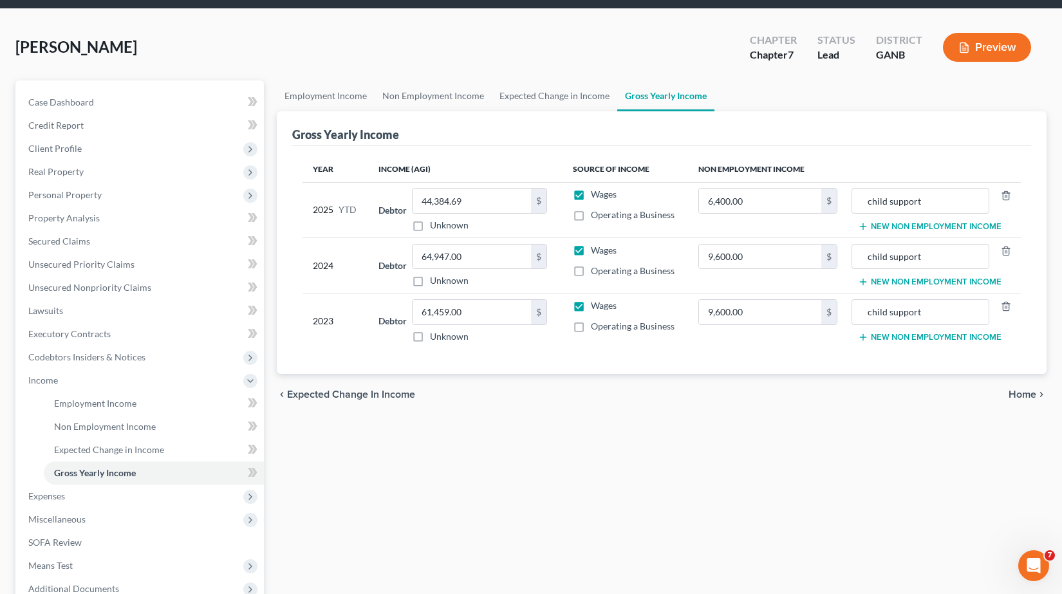
scroll to position [64, 0]
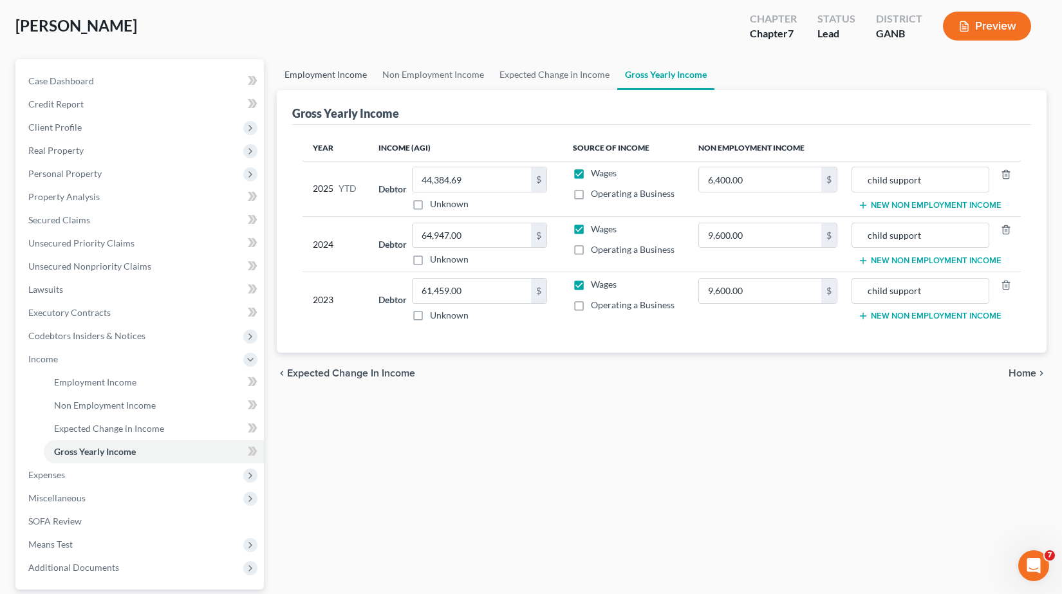
click at [346, 71] on link "Employment Income" at bounding box center [326, 74] width 98 height 31
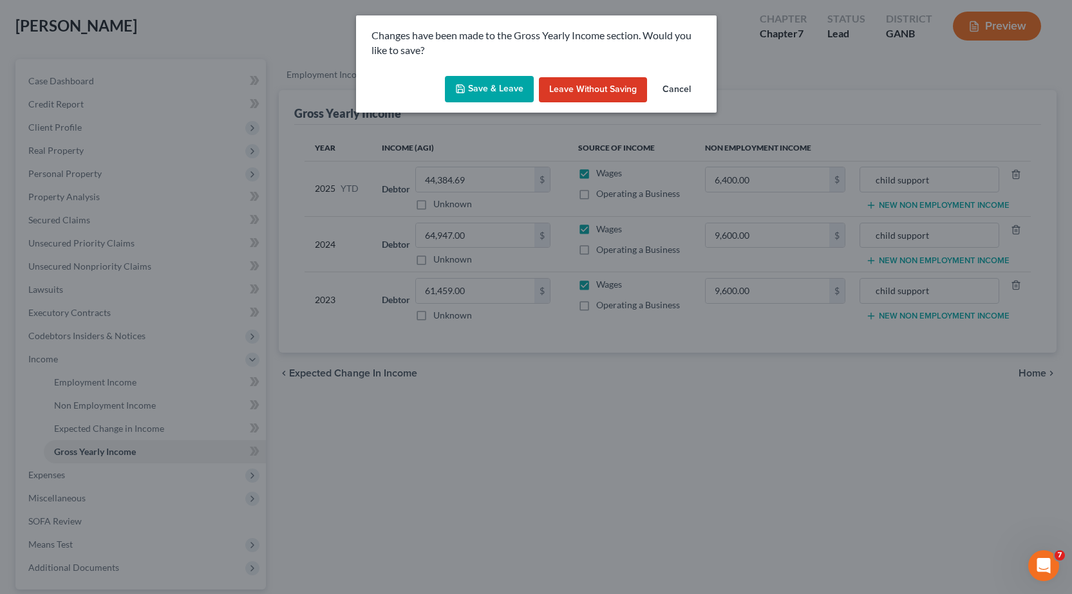
click at [489, 91] on button "Save & Leave" at bounding box center [489, 89] width 89 height 27
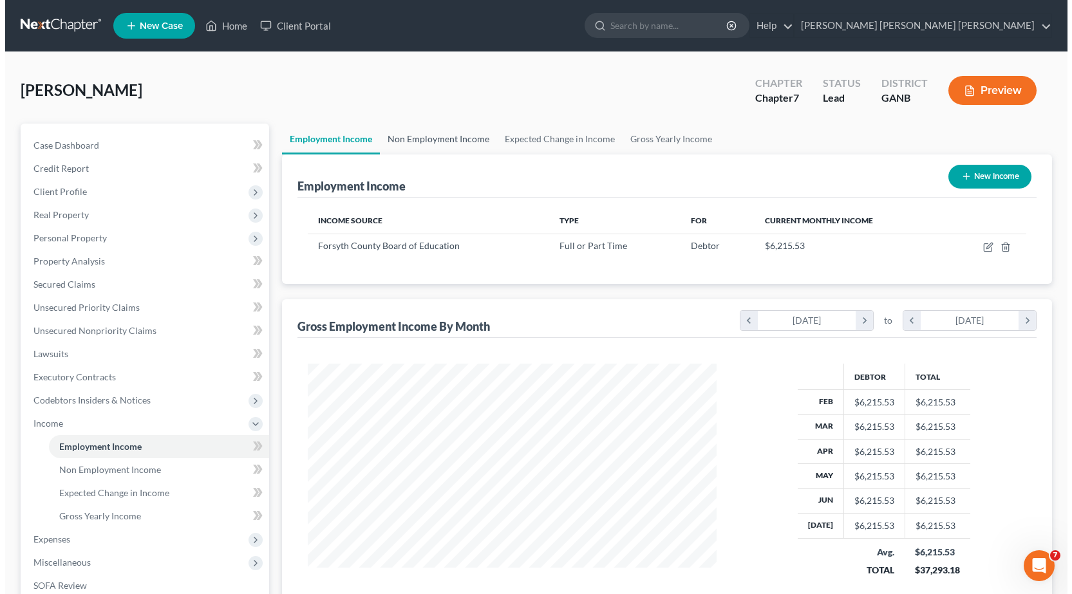
scroll to position [231, 434]
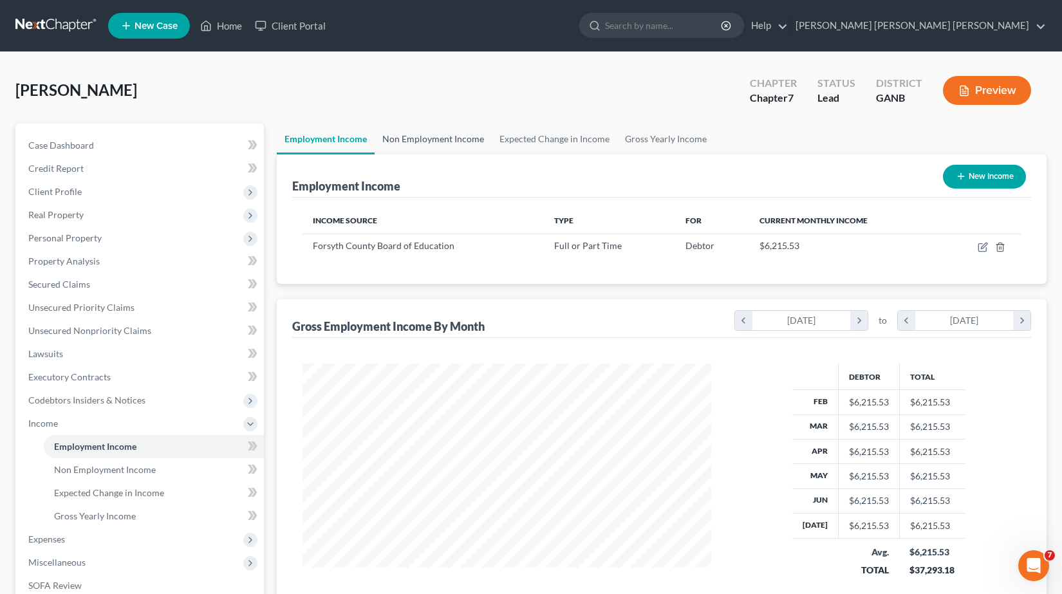
click at [420, 139] on link "Non Employment Income" at bounding box center [433, 139] width 117 height 31
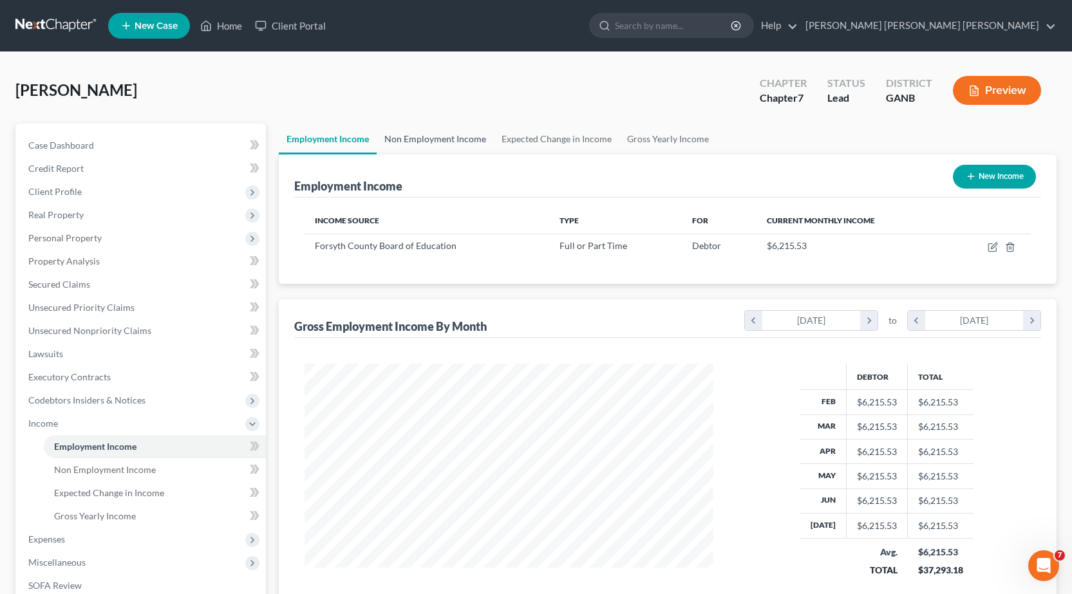
scroll to position [231, 438]
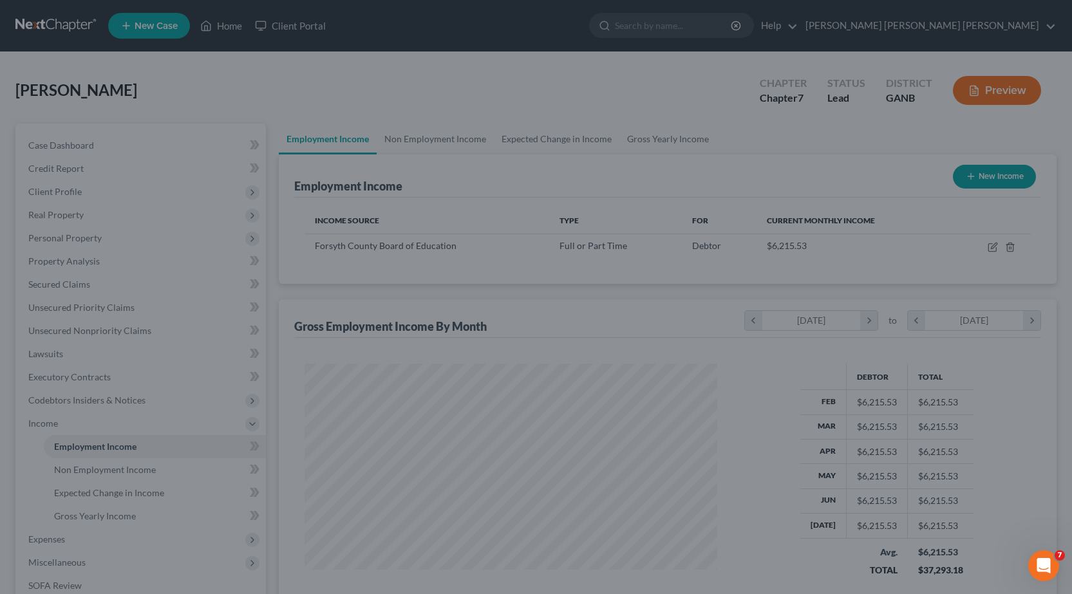
click at [369, 174] on div at bounding box center [536, 297] width 1072 height 594
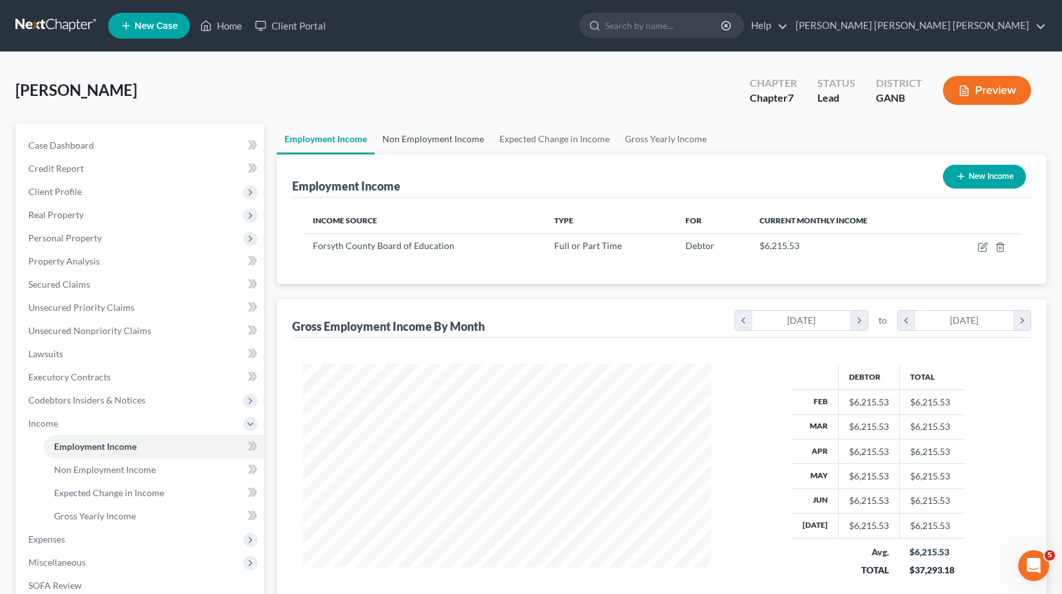
click at [407, 142] on link "Non Employment Income" at bounding box center [433, 139] width 117 height 31
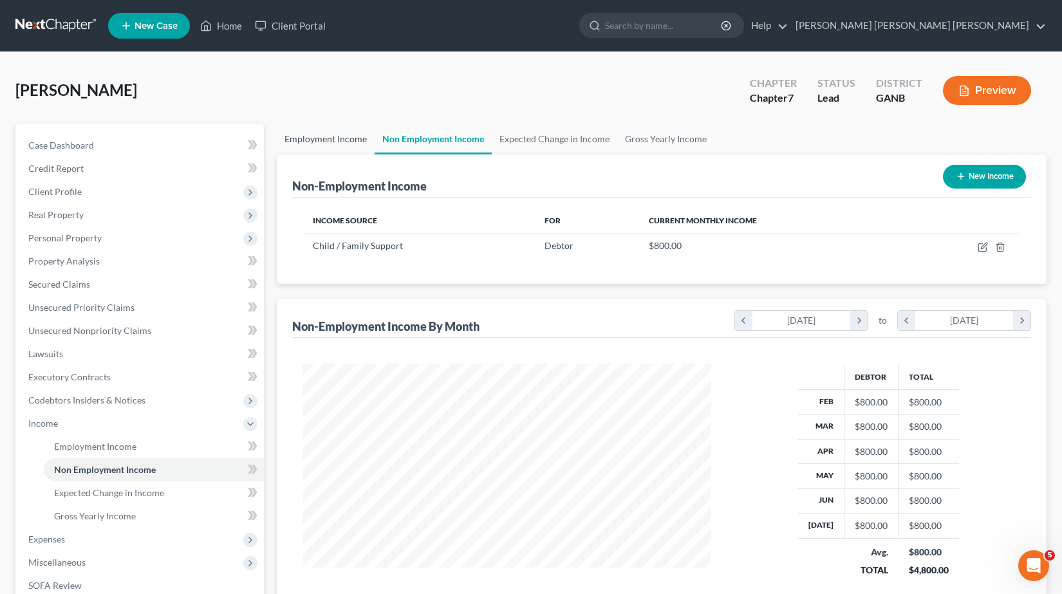
scroll to position [231, 434]
click at [333, 142] on link "Employment Income" at bounding box center [326, 139] width 98 height 31
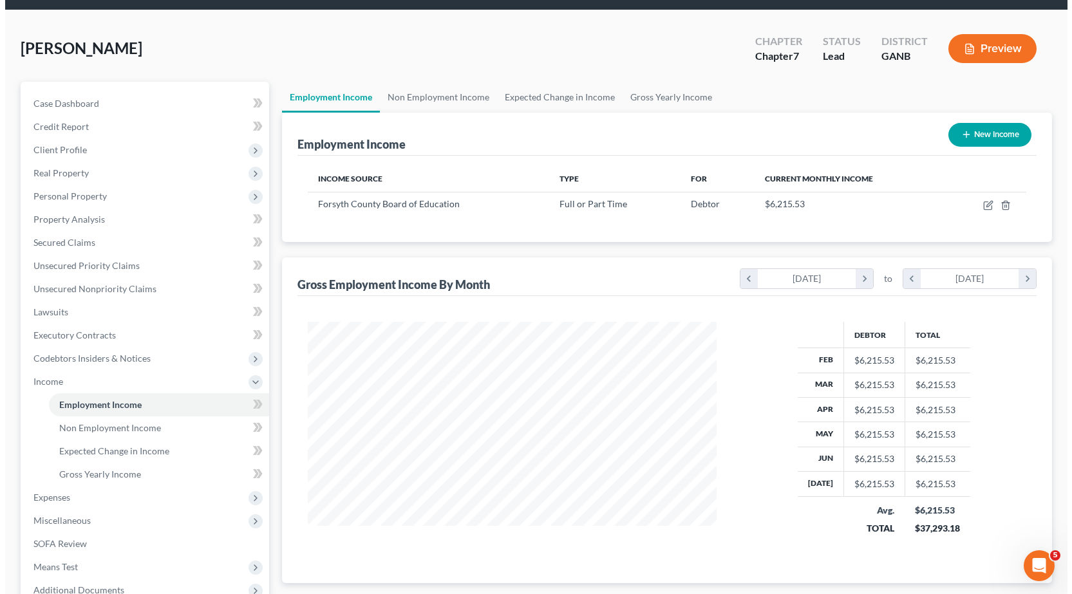
scroll to position [64, 0]
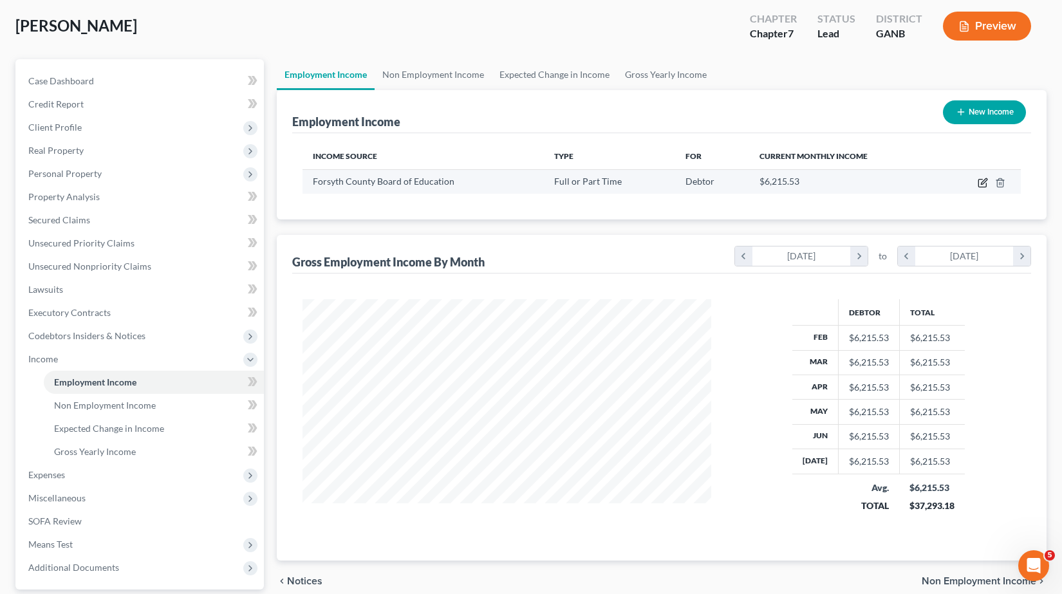
click at [982, 181] on icon "button" at bounding box center [983, 183] width 10 height 10
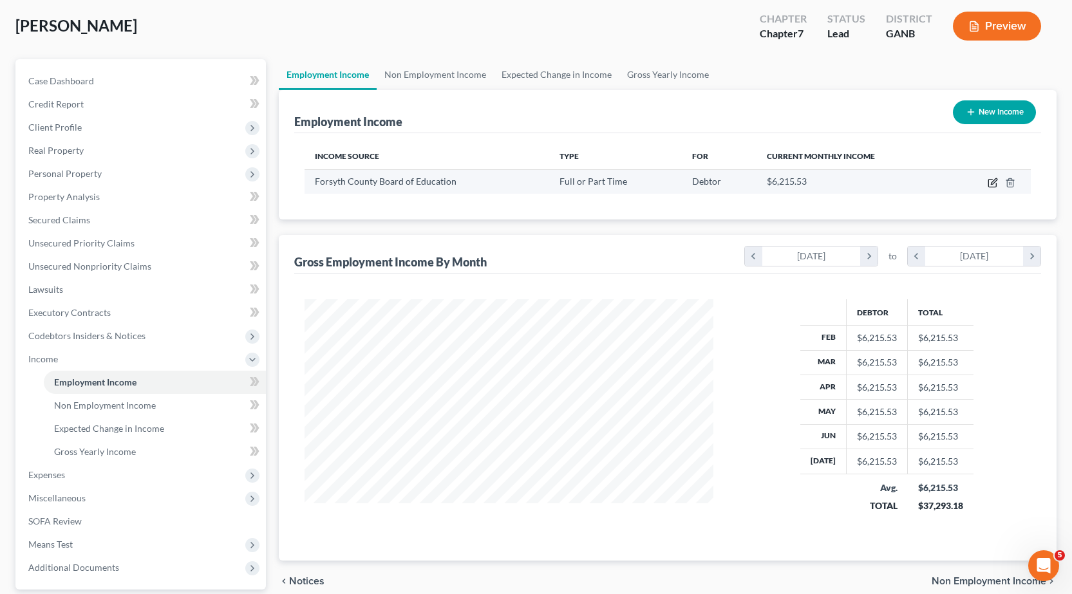
scroll to position [231, 438]
select select "0"
select select "10"
select select "0"
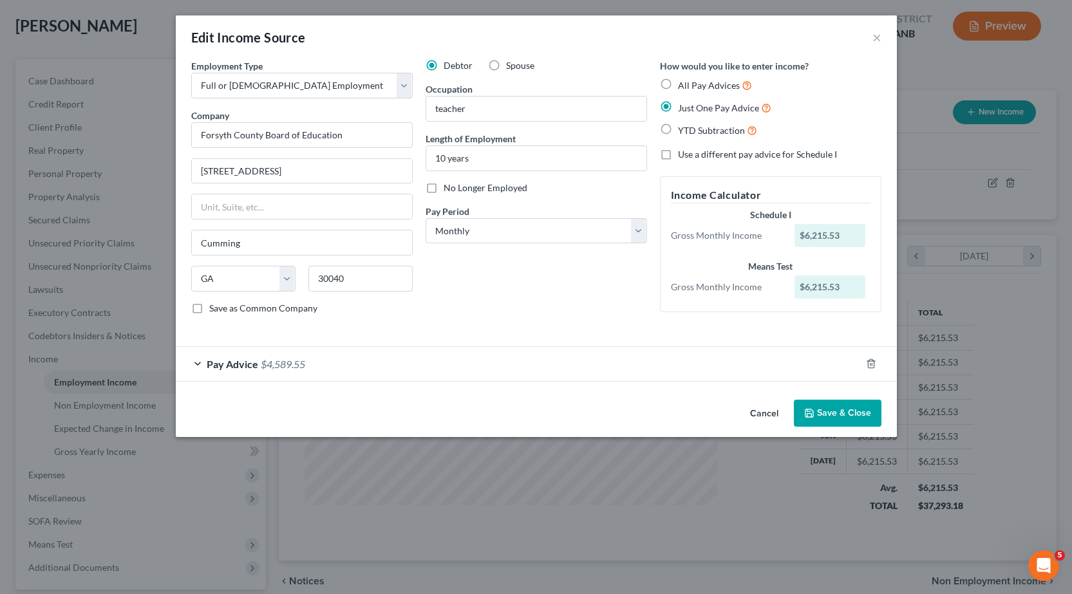
click at [331, 364] on div "Pay Advice $4,589.55" at bounding box center [518, 364] width 685 height 34
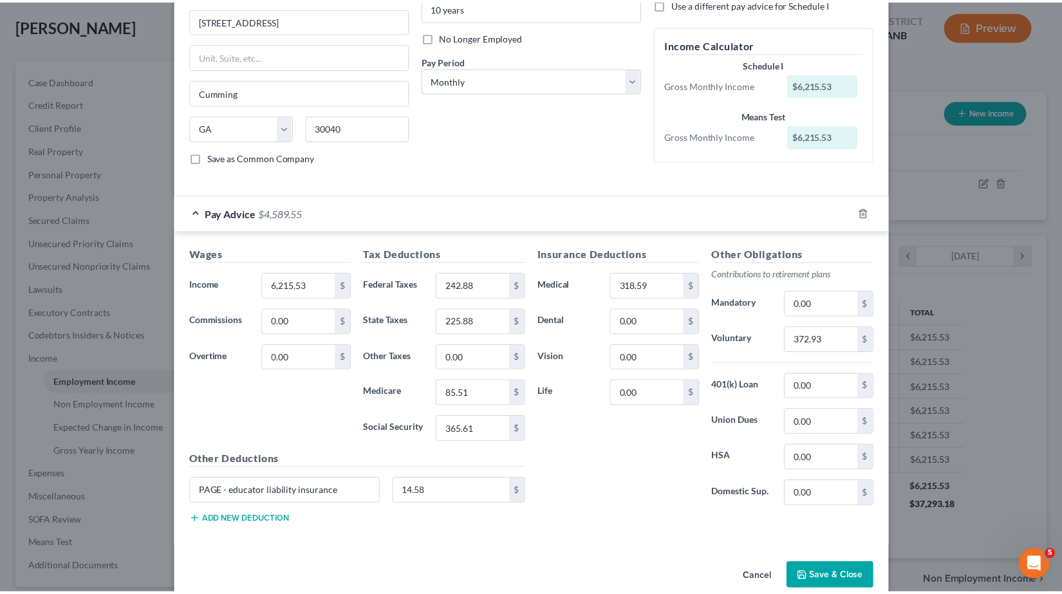
scroll to position [172, 0]
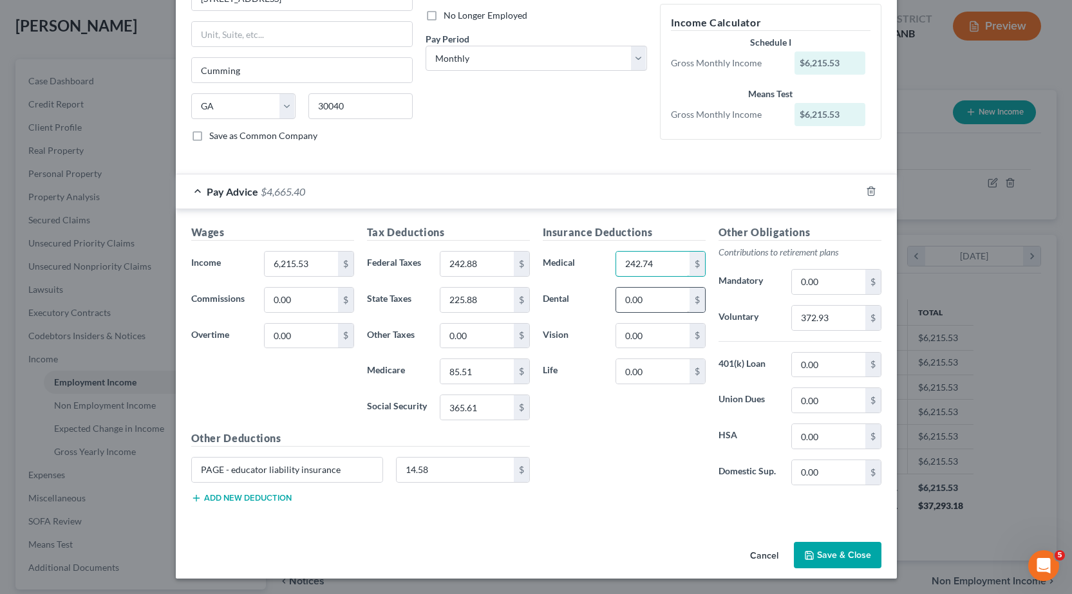
type input "242.74"
type input "75.85"
click at [859, 555] on button "Save & Close" at bounding box center [838, 555] width 88 height 27
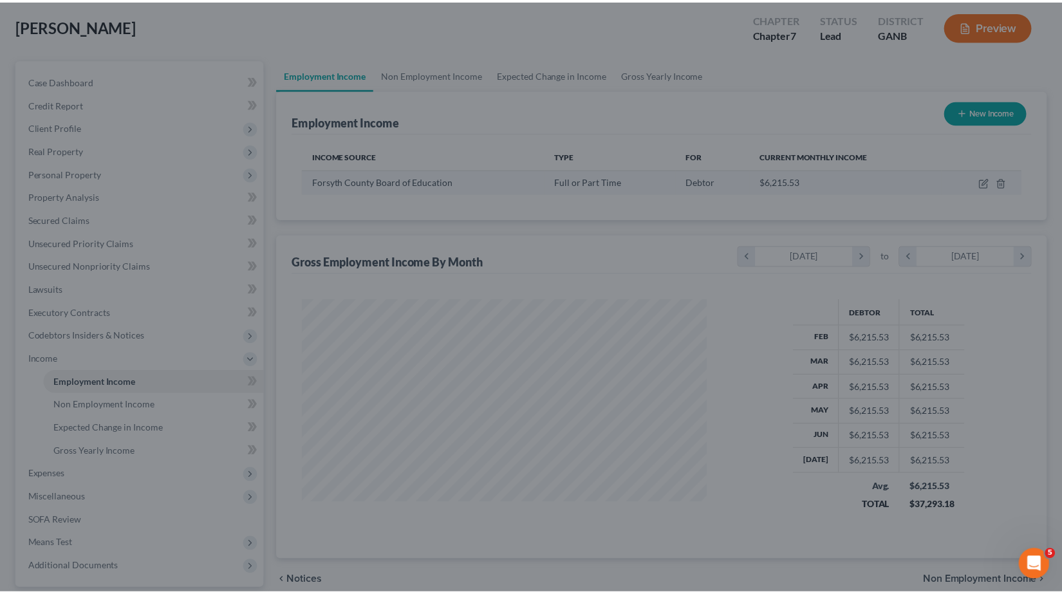
scroll to position [643386, 643182]
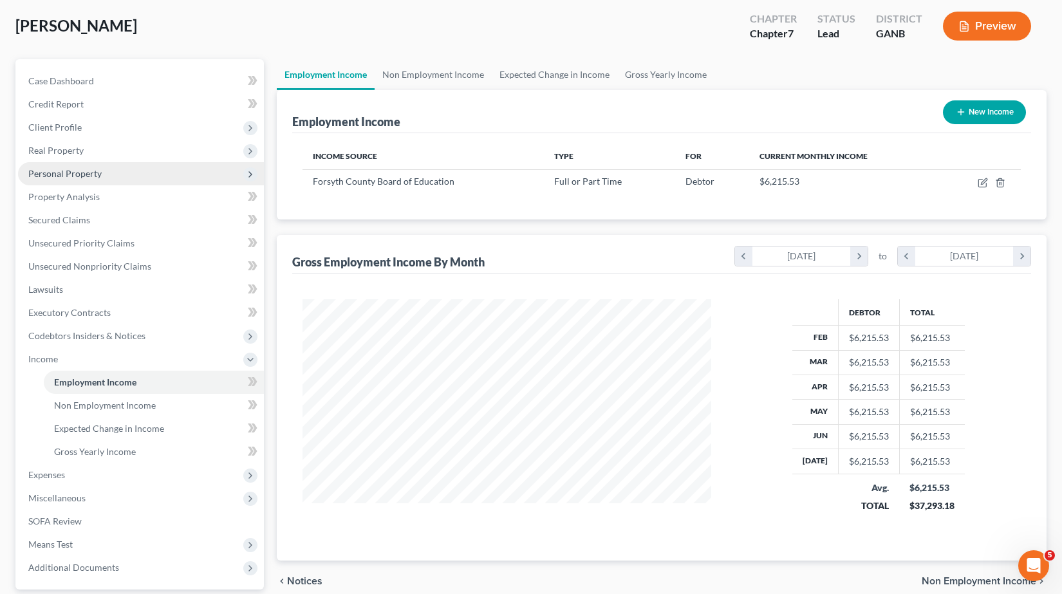
click at [107, 176] on span "Personal Property" at bounding box center [141, 173] width 246 height 23
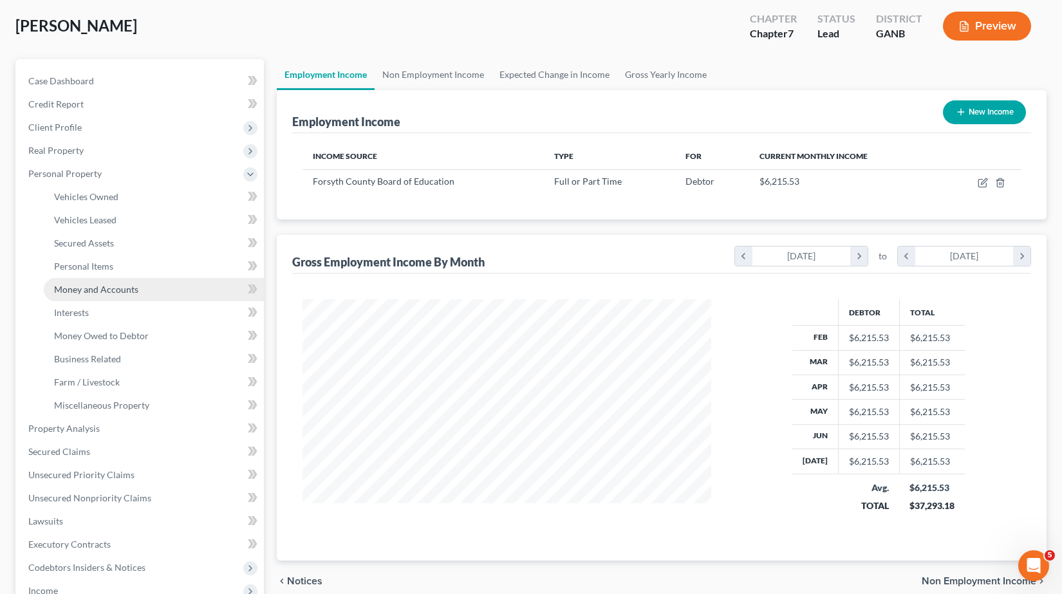
drag, startPoint x: 120, startPoint y: 293, endPoint x: 252, endPoint y: 282, distance: 133.1
click at [120, 293] on span "Money and Accounts" at bounding box center [96, 289] width 84 height 11
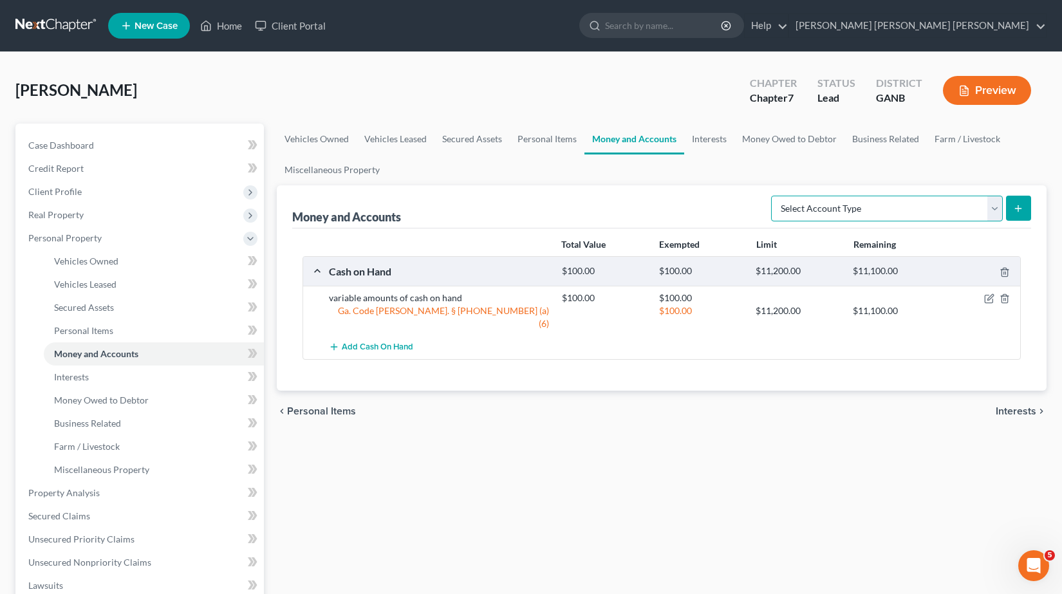
click at [994, 208] on select "Select Account Type Brokerage Cash on Hand Certificates of Deposit Checking Acc…" at bounding box center [887, 209] width 232 height 26
click at [730, 198] on div "Money and Accounts Select Account Type Brokerage Cash on Hand Certificates of D…" at bounding box center [662, 206] width 740 height 43
click at [548, 139] on link "Personal Items" at bounding box center [547, 139] width 75 height 31
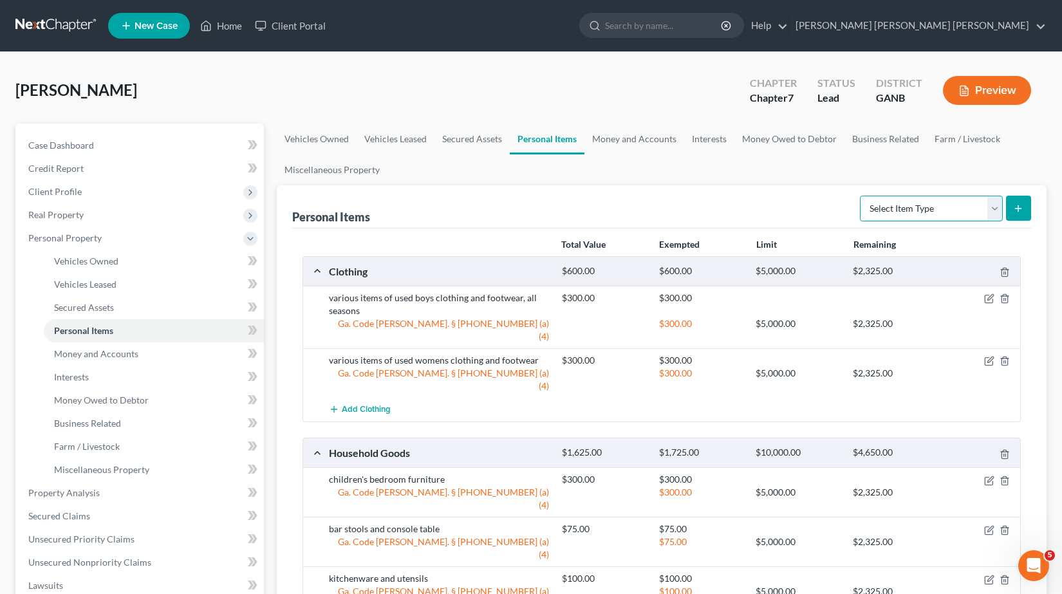
drag, startPoint x: 999, startPoint y: 209, endPoint x: 991, endPoint y: 210, distance: 8.4
click at [999, 209] on select "Select Item Type Clothing Collectibles Of Value Electronics Firearms Household …" at bounding box center [931, 209] width 143 height 26
click at [726, 200] on div "Personal Items Select Item Type Clothing Collectibles Of Value Electronics Fire…" at bounding box center [662, 206] width 740 height 43
drag, startPoint x: 645, startPoint y: 142, endPoint x: 665, endPoint y: 144, distance: 20.7
click at [645, 141] on link "Money and Accounts" at bounding box center [634, 139] width 100 height 31
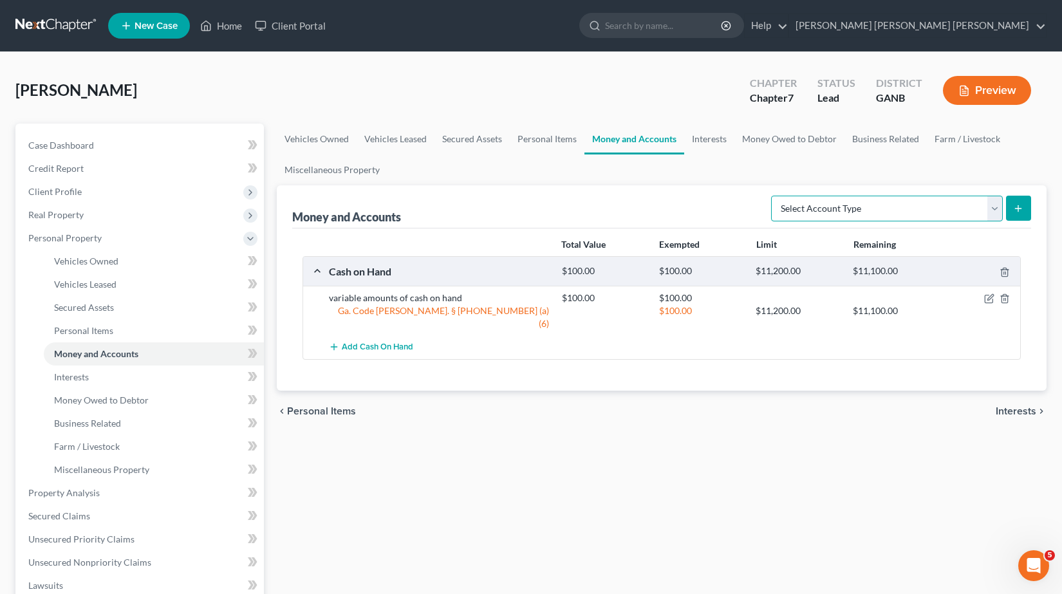
click at [994, 210] on select "Select Account Type Brokerage Cash on Hand Certificates of Deposit Checking Acc…" at bounding box center [887, 209] width 232 height 26
select select "other"
click at [774, 196] on select "Select Account Type Brokerage Cash on Hand Certificates of Deposit Checking Acc…" at bounding box center [887, 209] width 232 height 26
click at [1024, 207] on button "submit" at bounding box center [1018, 208] width 25 height 25
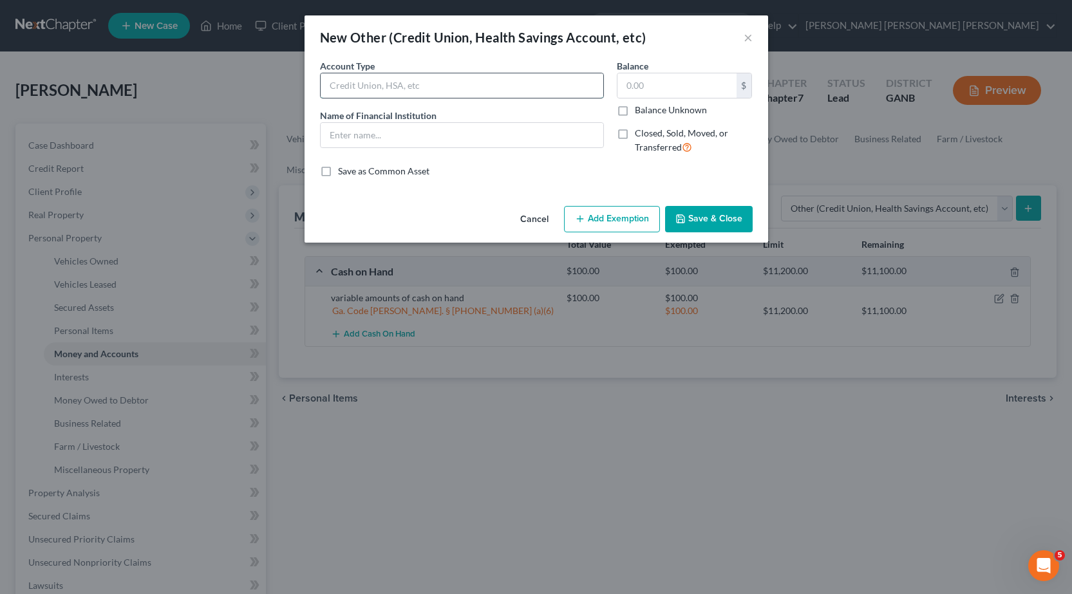
click at [545, 91] on input "text" at bounding box center [462, 85] width 283 height 24
type input "T"
type input "Georgia TRS (teachers retirement pension)"
click at [557, 140] on input "text" at bounding box center [462, 135] width 283 height 24
click at [620, 227] on button "Add Exemption" at bounding box center [612, 219] width 96 height 27
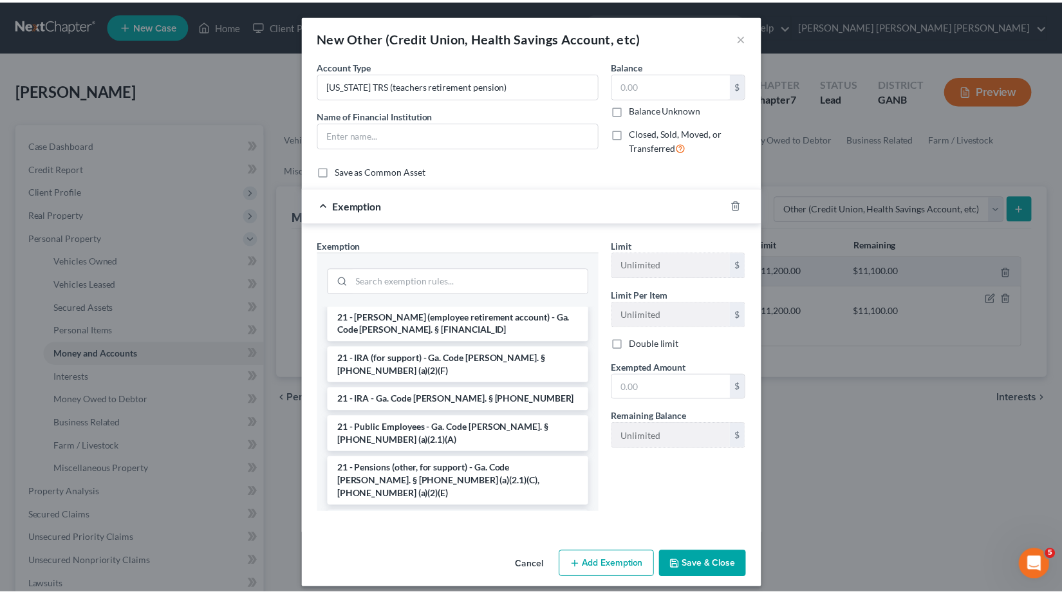
scroll to position [837, 0]
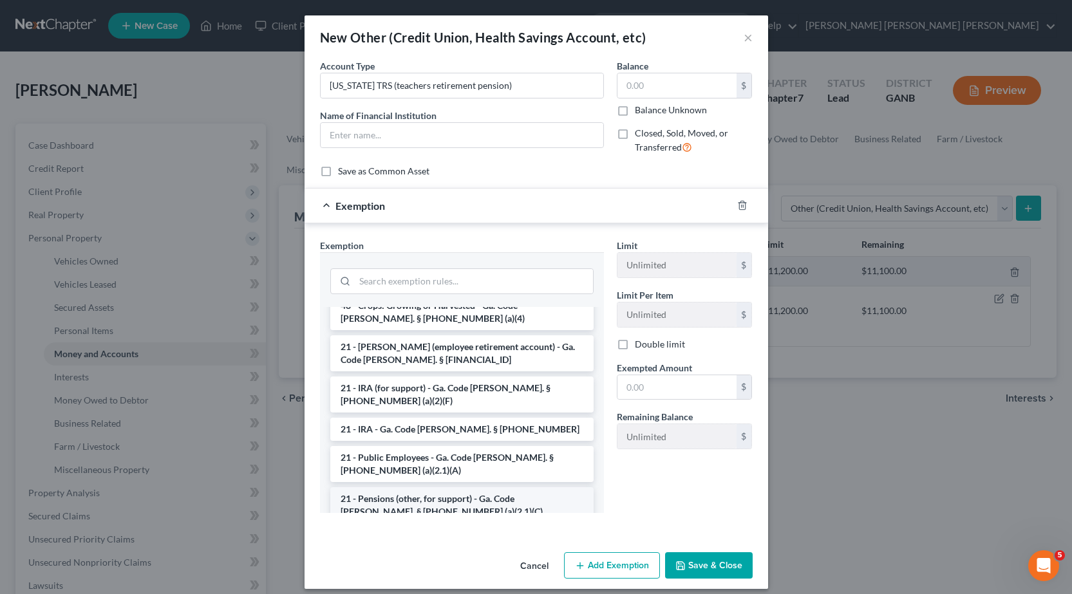
click at [442, 487] on li "21 - Pensions (other, for support) - Ga. Code Ann. § 44-13-100 (a)(2.1)(C), 44-…" at bounding box center [461, 511] width 263 height 49
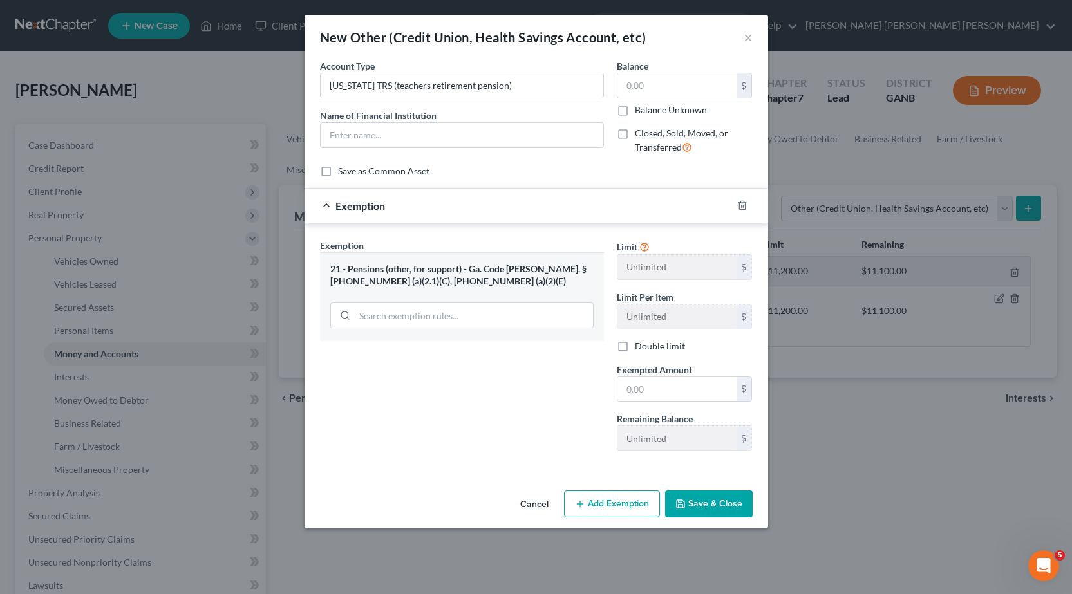
click at [702, 505] on button "Save & Close" at bounding box center [709, 503] width 88 height 27
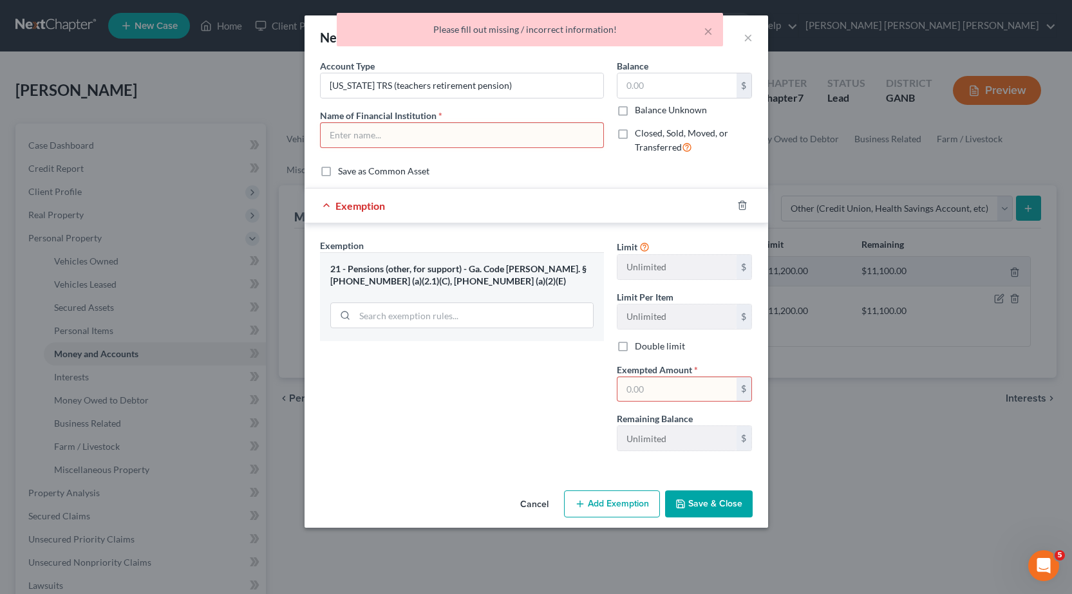
click at [454, 144] on input "text" at bounding box center [462, 135] width 283 height 24
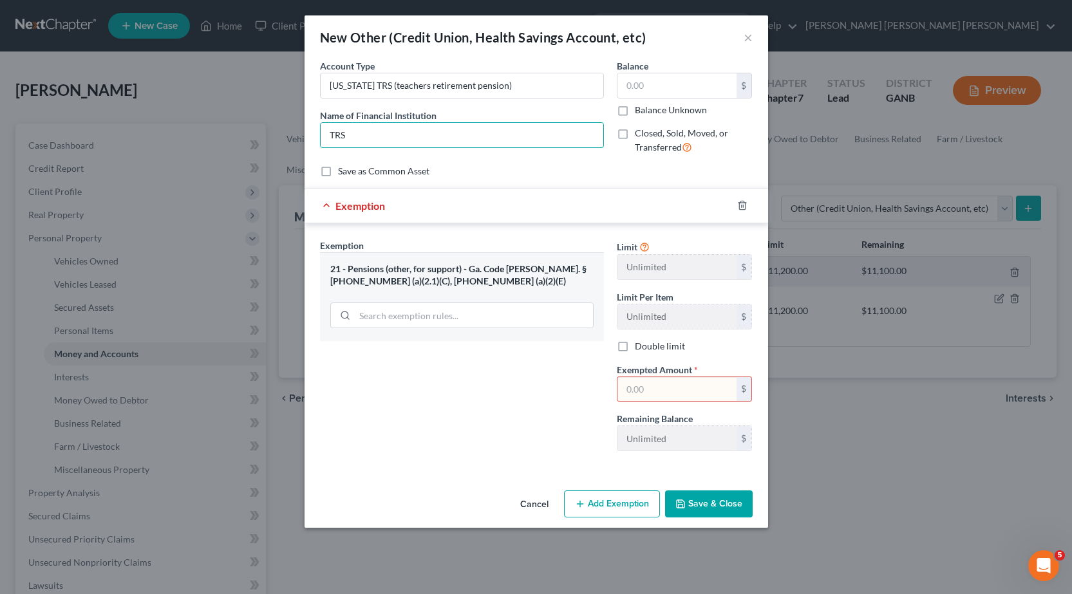
type input "TRS"
click at [687, 497] on button "Save & Close" at bounding box center [709, 503] width 88 height 27
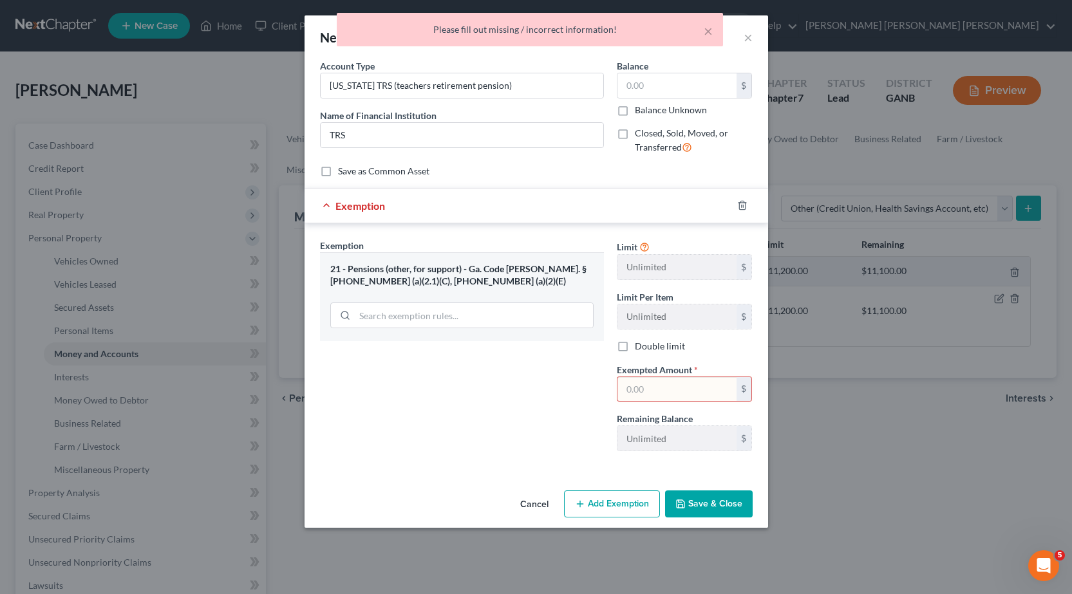
click at [657, 390] on input "text" at bounding box center [676, 389] width 119 height 24
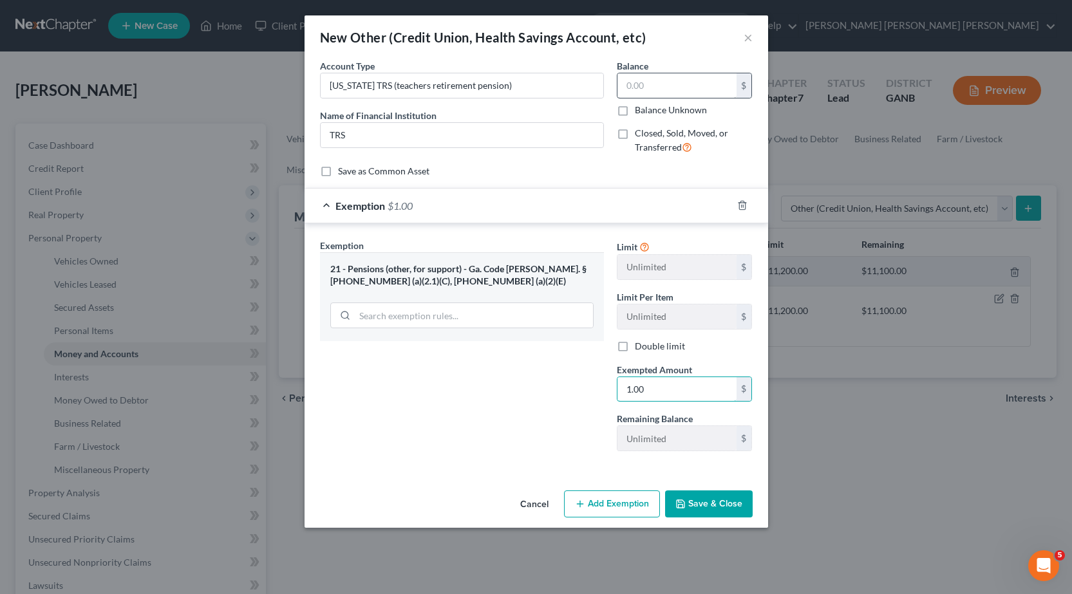
type input "1.00"
click at [691, 80] on input "text" at bounding box center [676, 85] width 119 height 24
type input "1.00"
click at [716, 499] on button "Save & Close" at bounding box center [709, 503] width 88 height 27
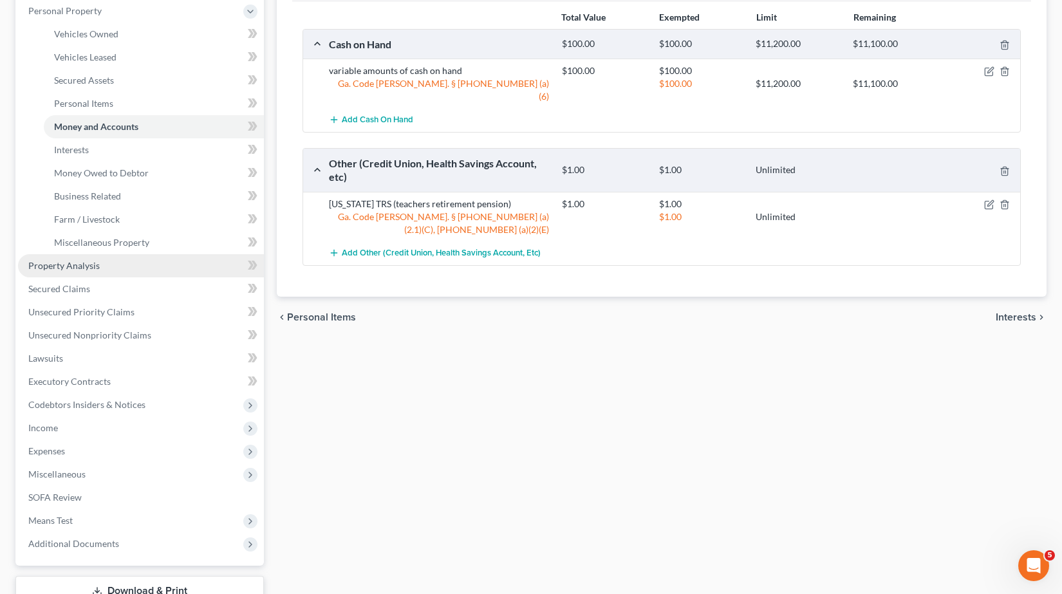
scroll to position [257, 0]
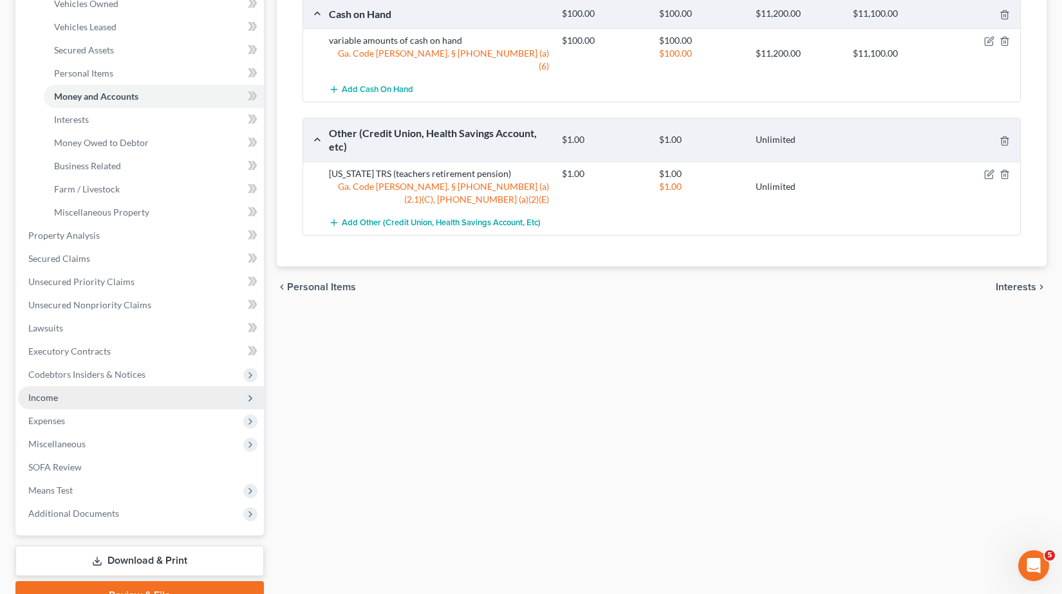
click at [55, 396] on span "Income" at bounding box center [43, 397] width 30 height 11
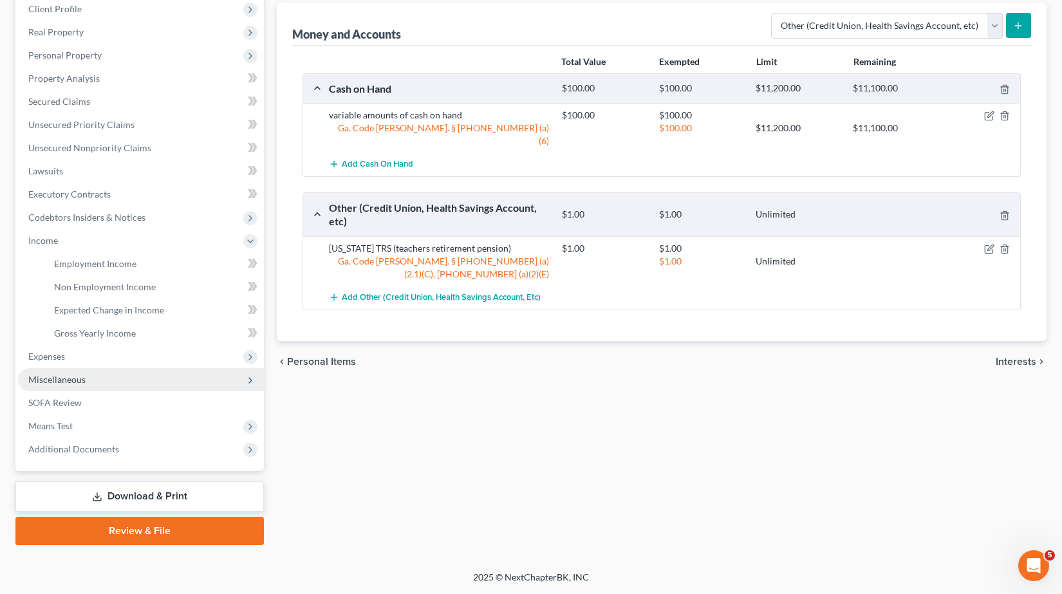
scroll to position [183, 0]
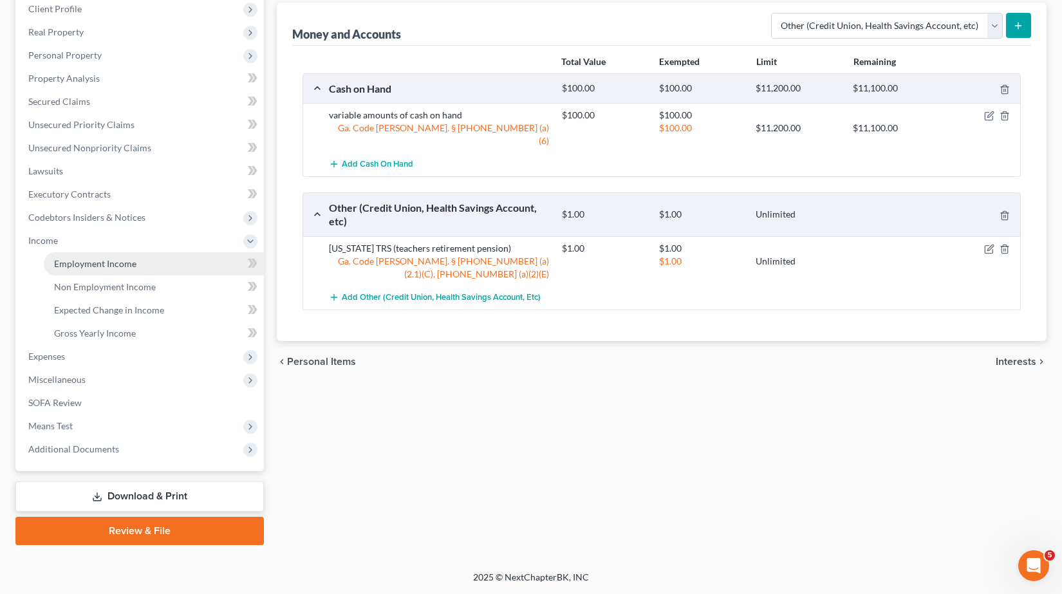
click at [115, 266] on span "Employment Income" at bounding box center [95, 263] width 82 height 11
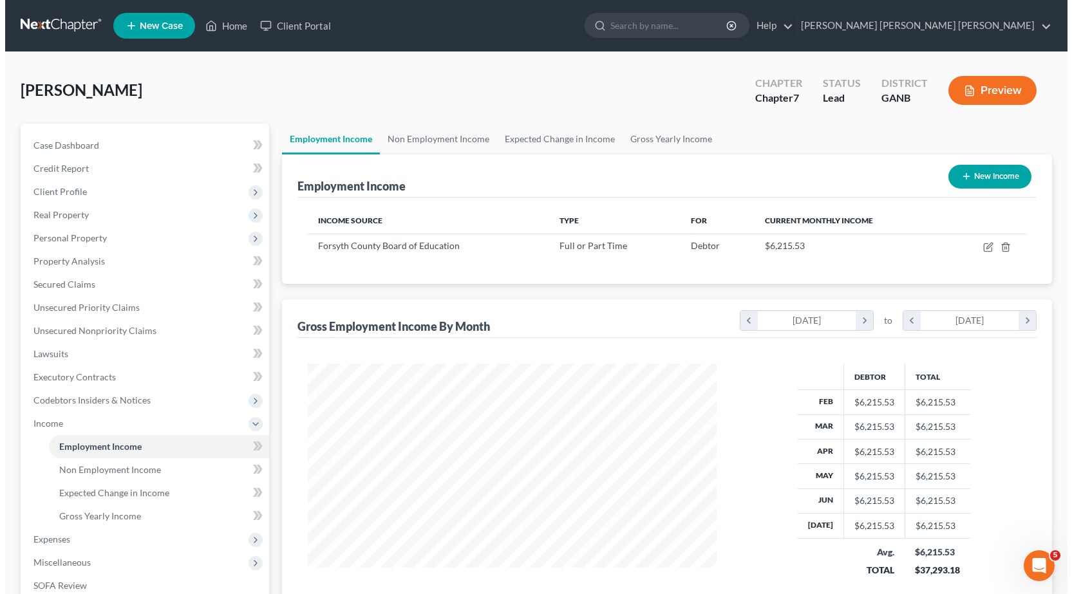
scroll to position [231, 434]
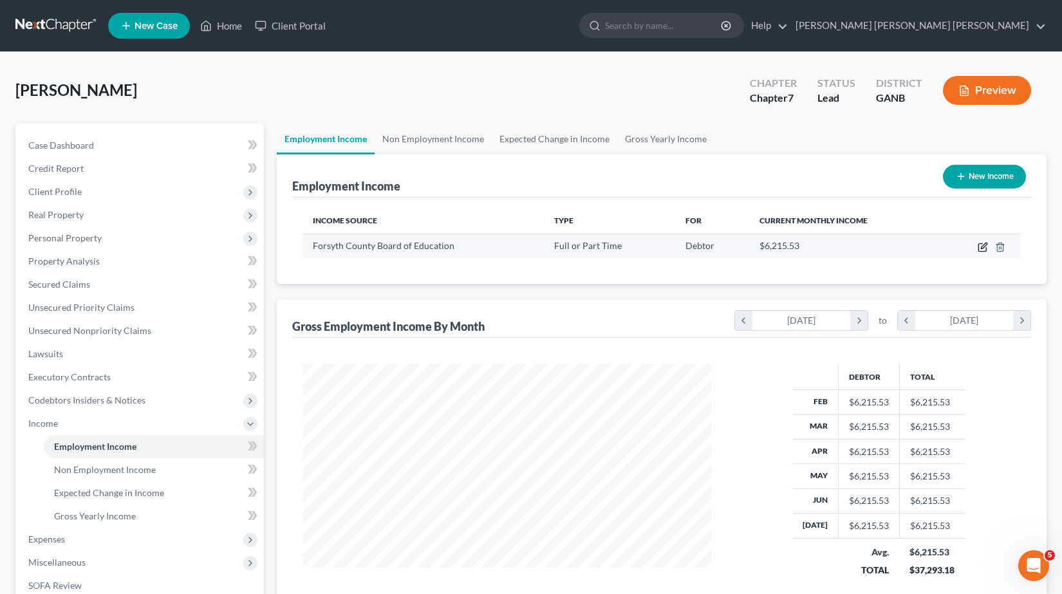
click at [981, 245] on icon "button" at bounding box center [983, 247] width 10 height 10
select select "0"
select select "10"
select select "0"
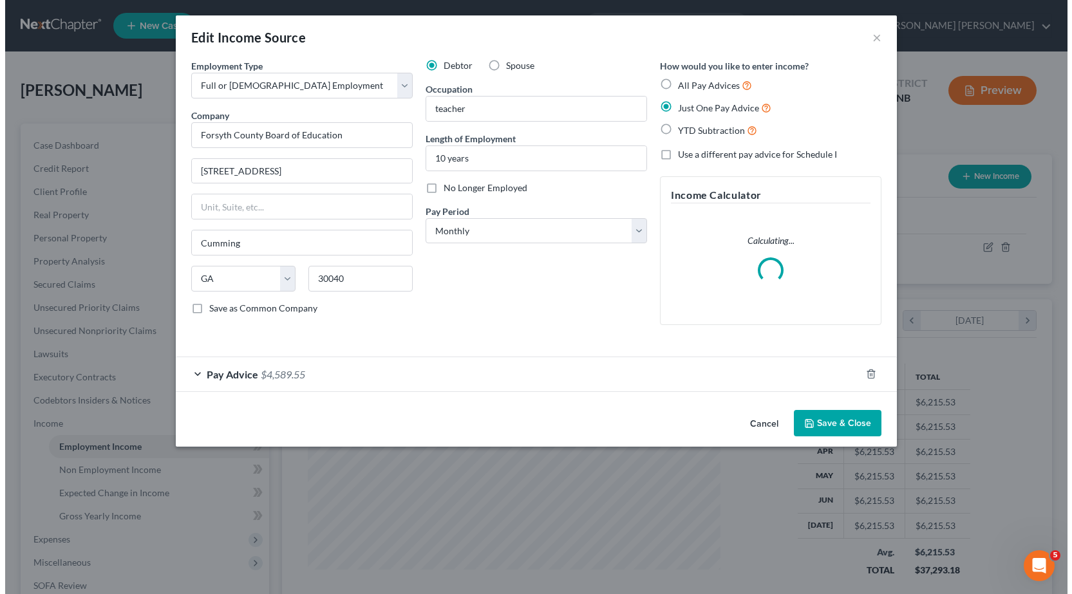
scroll to position [231, 438]
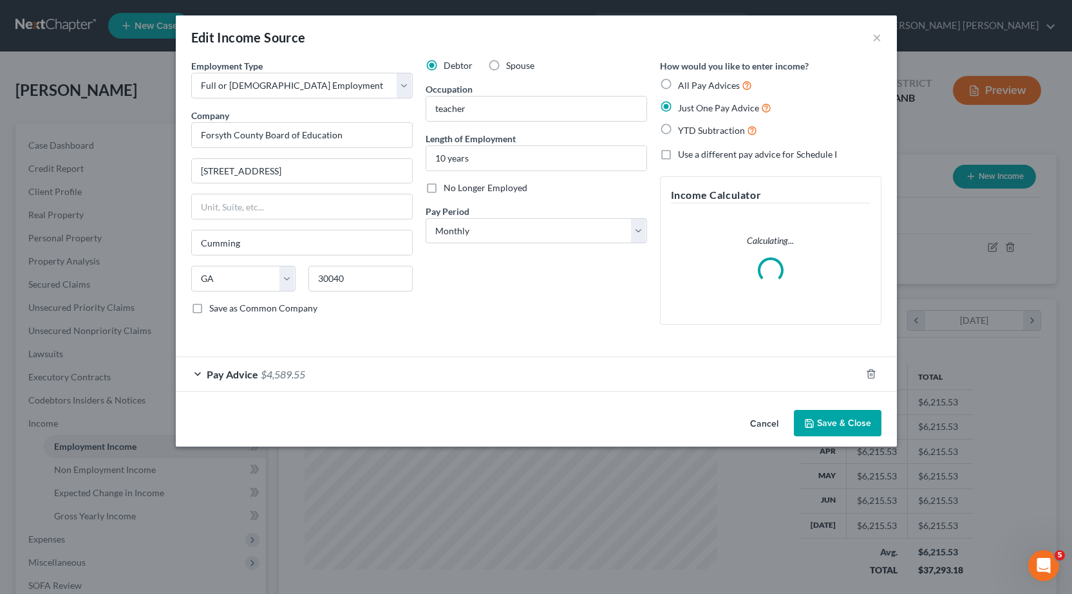
click at [323, 379] on div "Pay Advice $4,589.55" at bounding box center [518, 374] width 685 height 34
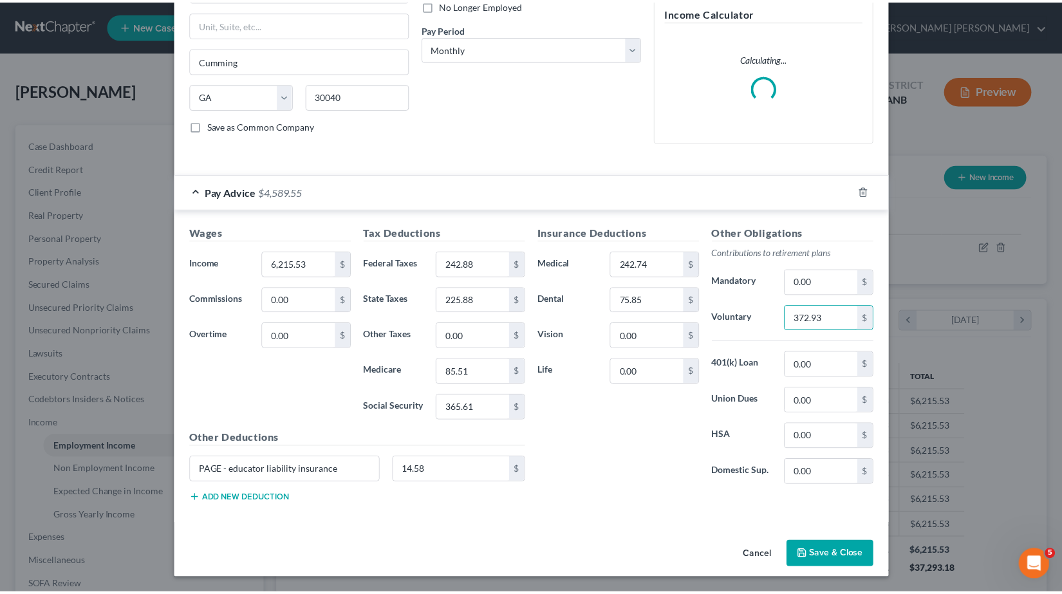
scroll to position [172, 0]
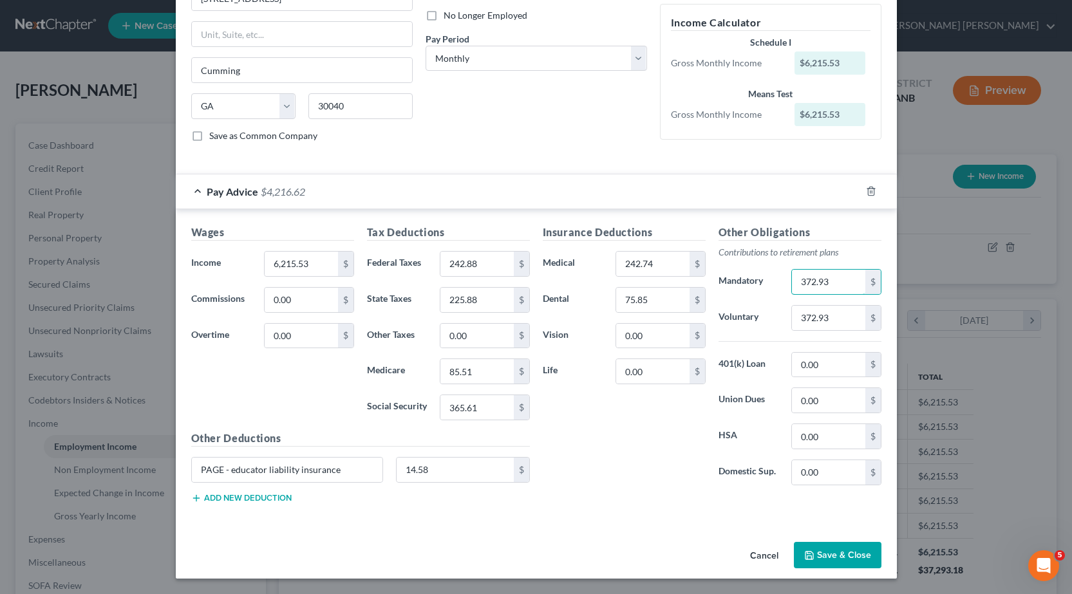
type input "372.93"
click at [823, 549] on button "Save & Close" at bounding box center [838, 555] width 88 height 27
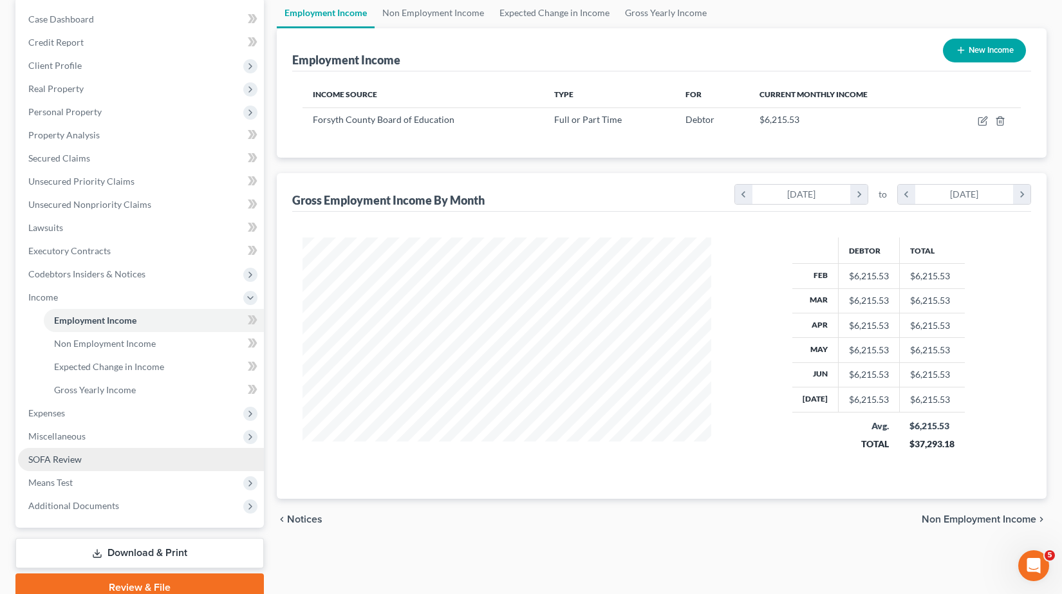
scroll to position [129, 0]
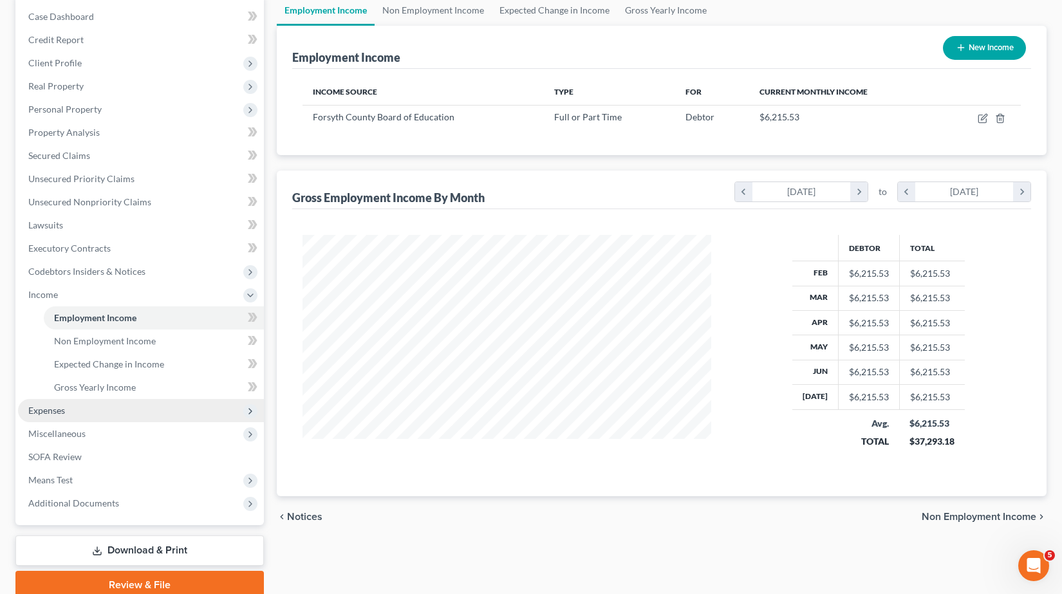
click at [103, 413] on span "Expenses" at bounding box center [141, 410] width 246 height 23
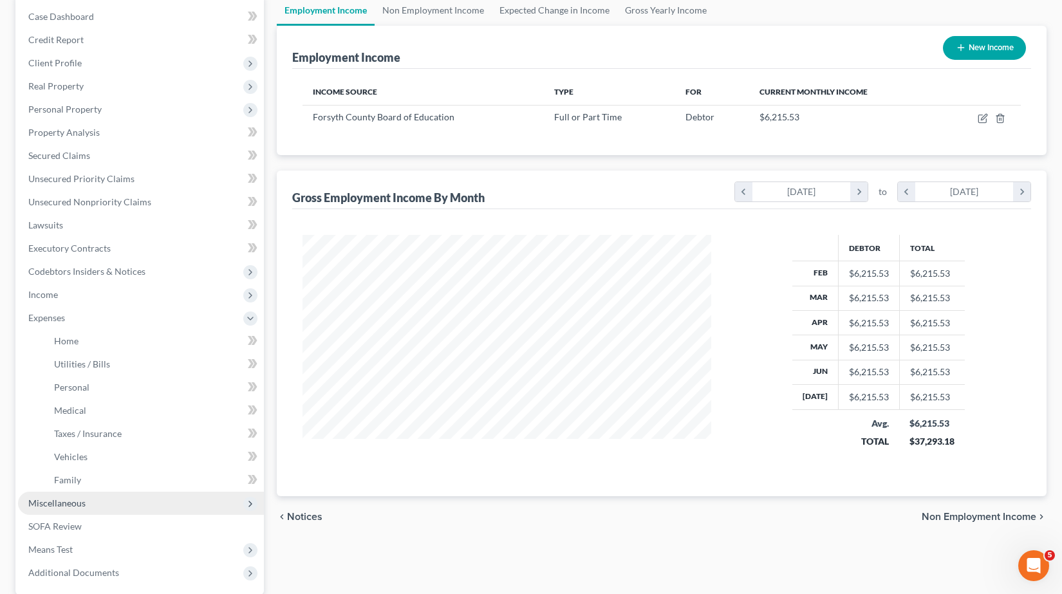
click at [89, 501] on span "Miscellaneous" at bounding box center [141, 503] width 246 height 23
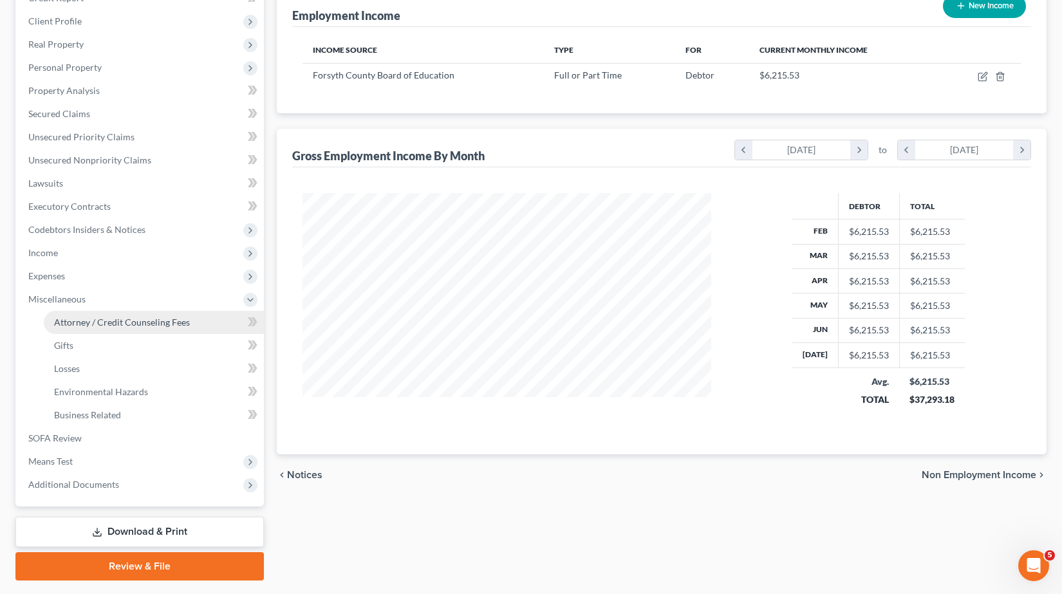
scroll to position [193, 0]
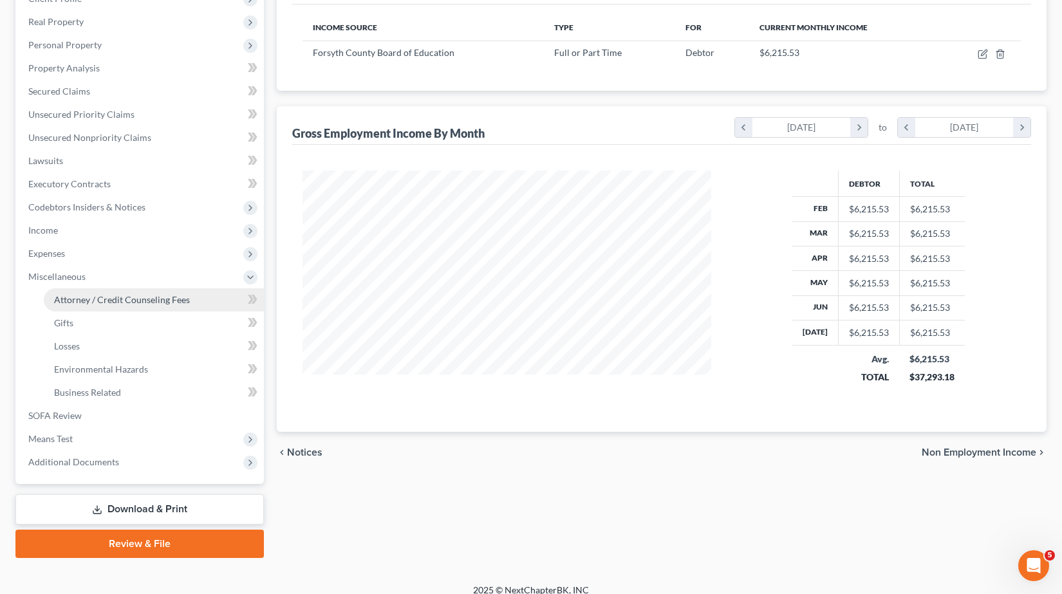
click at [83, 297] on span "Attorney / Credit Counseling Fees" at bounding box center [122, 299] width 136 height 11
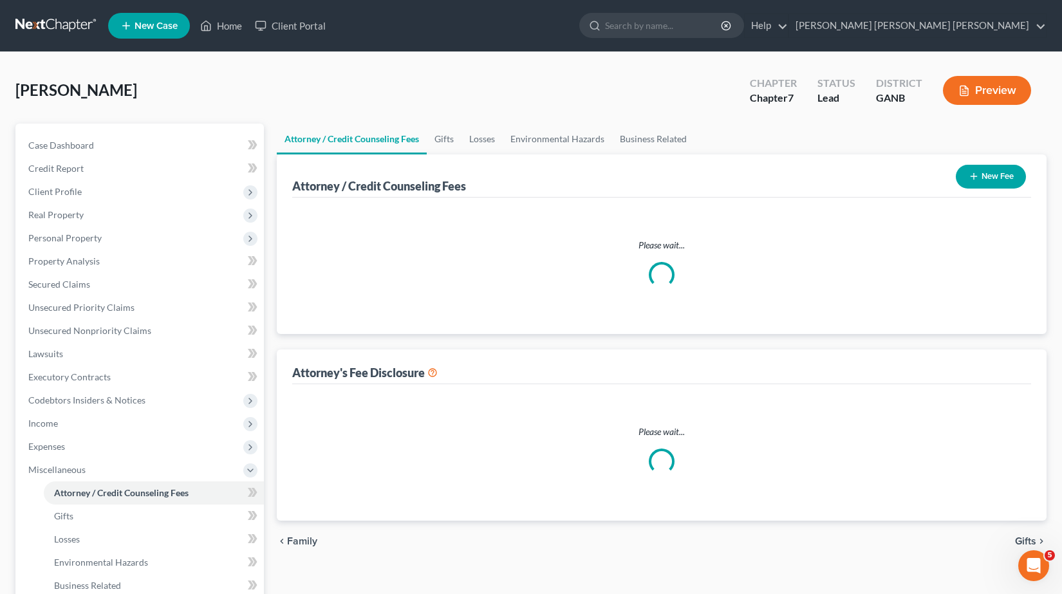
select select "0"
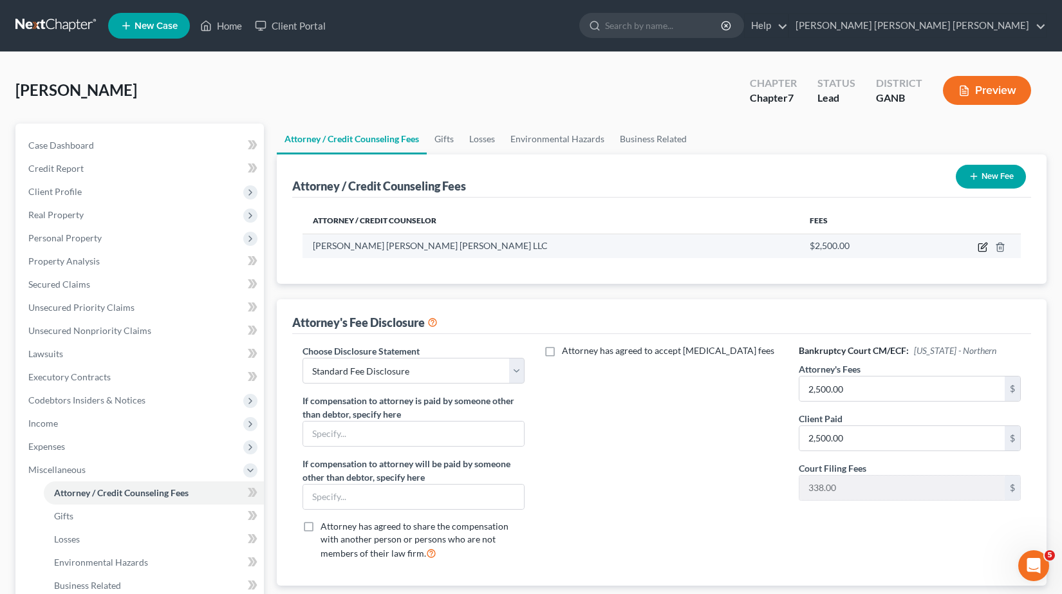
click at [978, 247] on icon "button" at bounding box center [982, 248] width 8 height 8
select select "10"
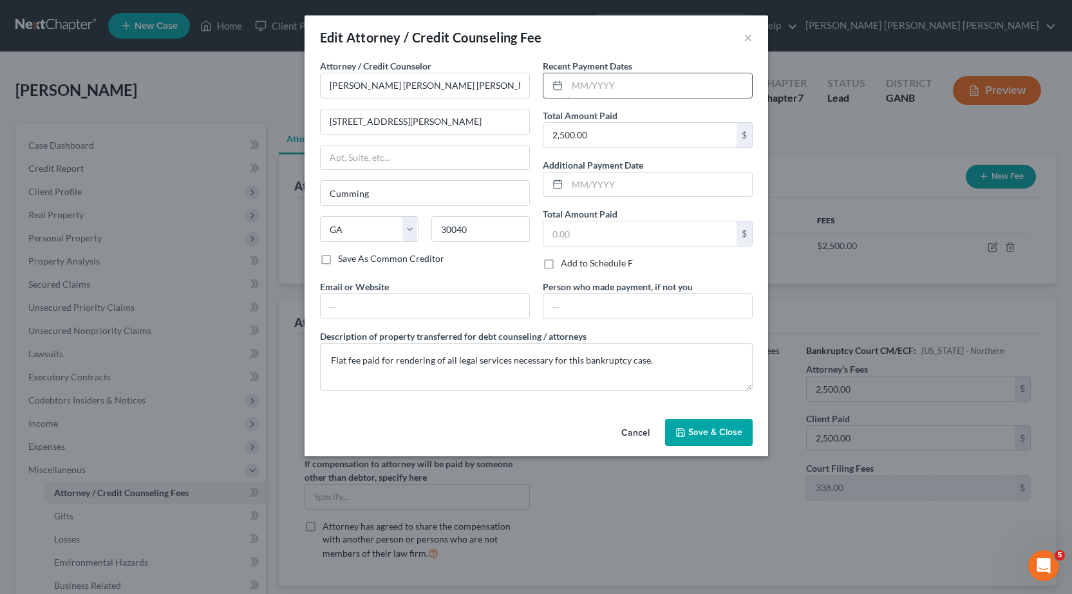
click at [612, 82] on input "text" at bounding box center [659, 85] width 185 height 24
type input "07/2025"
click at [691, 427] on span "Save & Close" at bounding box center [715, 432] width 54 height 11
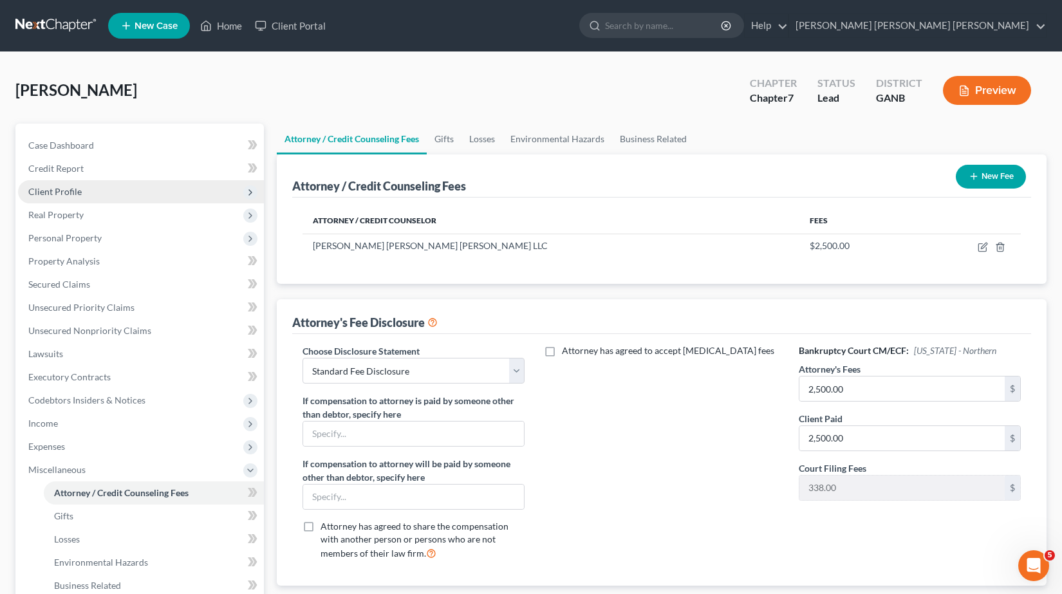
click at [107, 194] on span "Client Profile" at bounding box center [141, 191] width 246 height 23
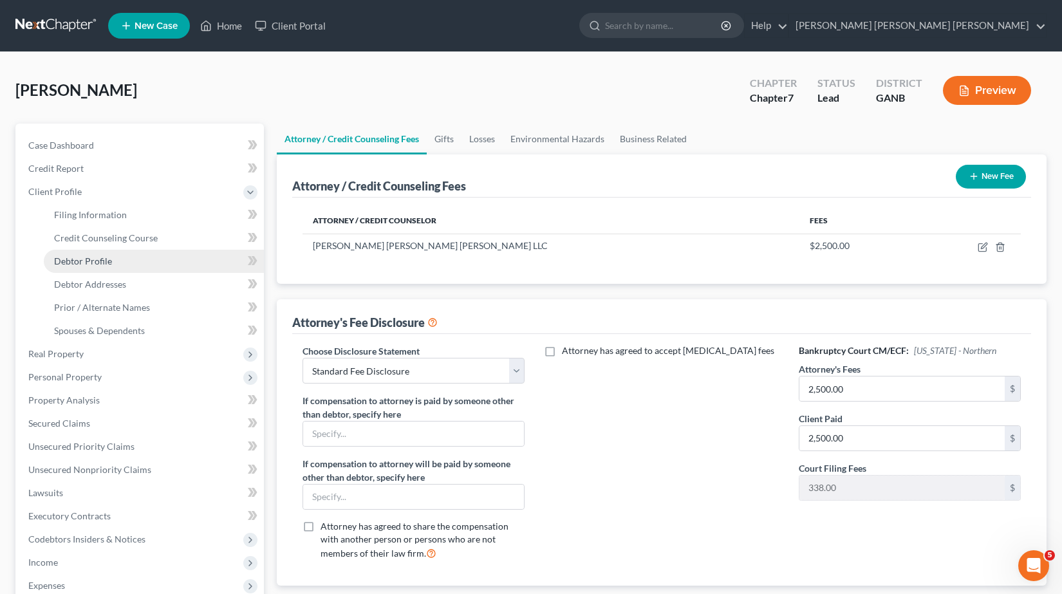
click at [119, 259] on link "Debtor Profile" at bounding box center [154, 261] width 220 height 23
select select "0"
select select "2"
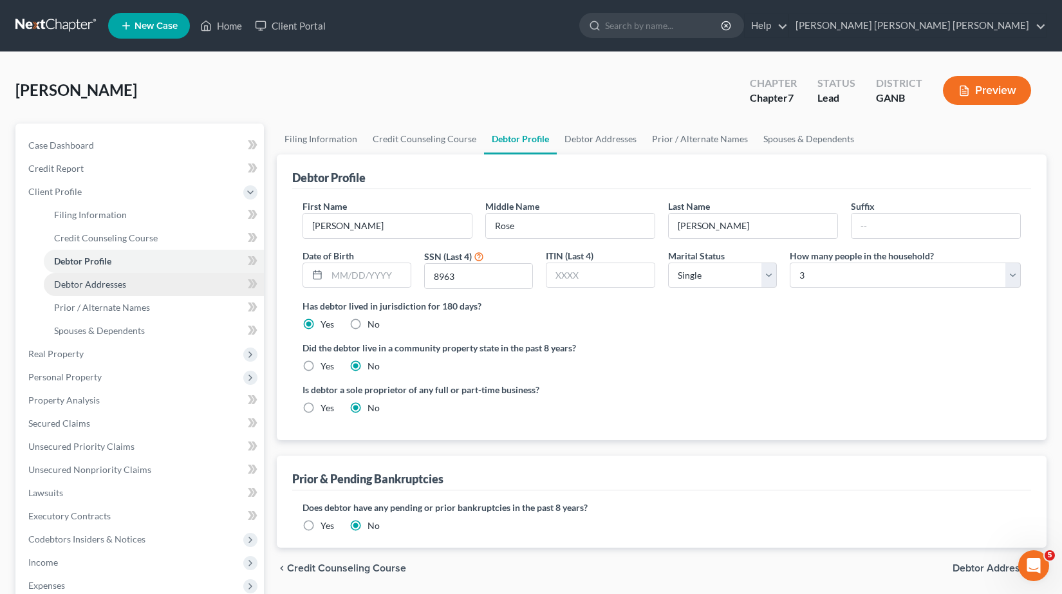
click at [116, 285] on span "Debtor Addresses" at bounding box center [90, 284] width 72 height 11
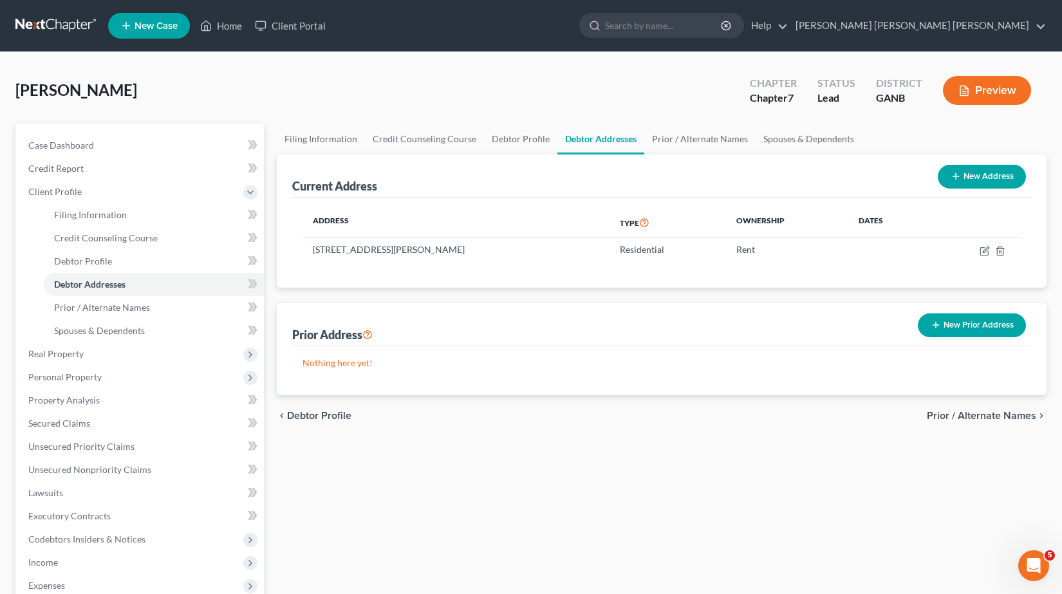
click at [985, 325] on button "New Prior Address" at bounding box center [972, 325] width 108 height 24
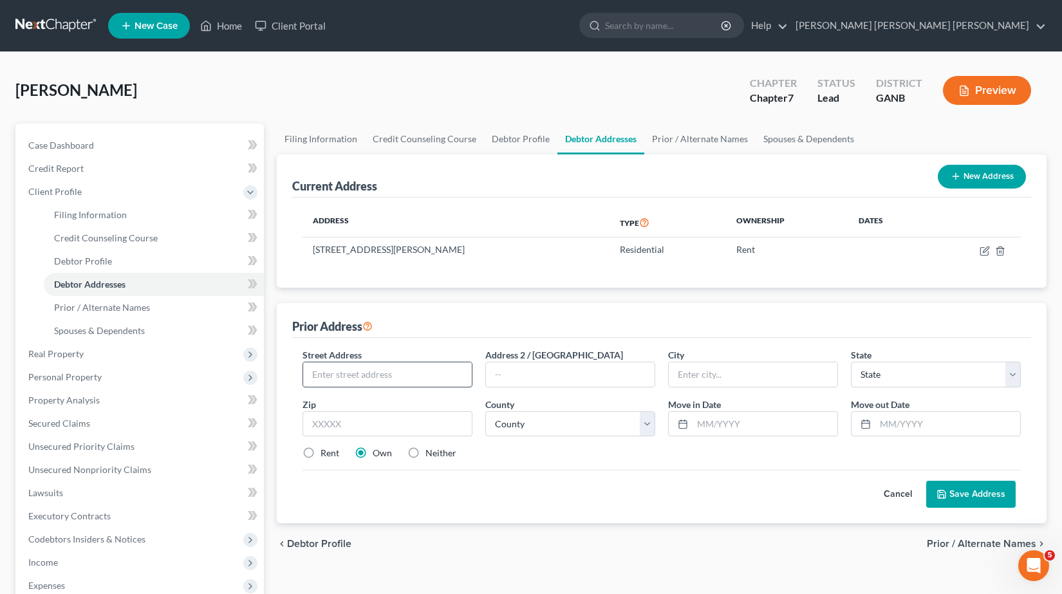
click at [409, 368] on input "text" at bounding box center [387, 374] width 169 height 24
type input "2680 Punch Hammond Rd"
type input "Cumming"
select select "10"
type input "30040"
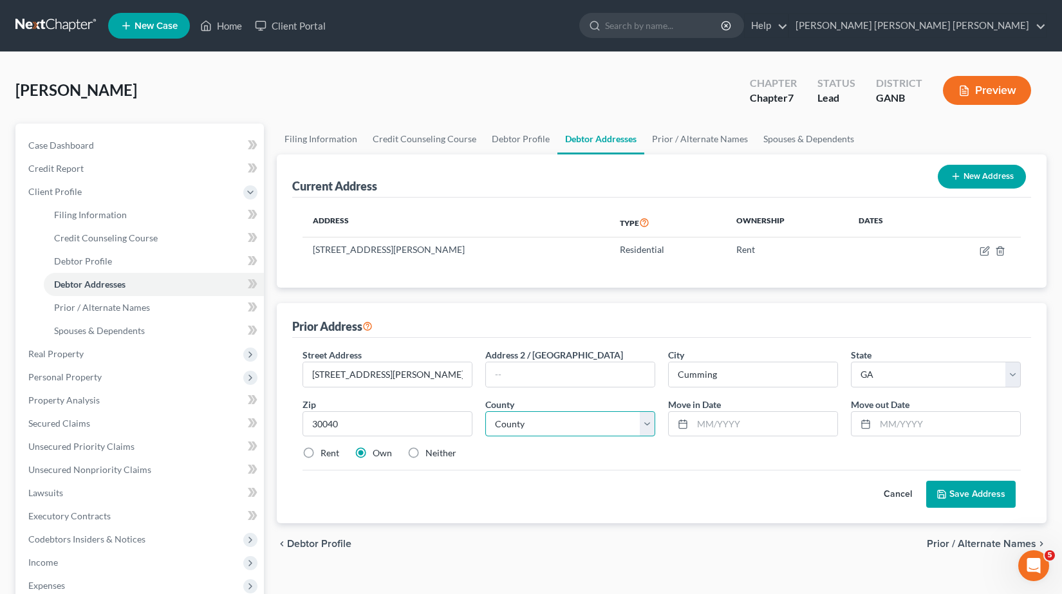
click at [622, 423] on select "County Appling County Atkinson County Bacon County Baker County Baldwin County …" at bounding box center [570, 424] width 170 height 26
select select "57"
click at [485, 411] on select "County Appling County Atkinson County Bacon County Baker County Baldwin County …" at bounding box center [570, 424] width 170 height 26
click at [741, 422] on input "text" at bounding box center [765, 424] width 145 height 24
type input "06/2020"
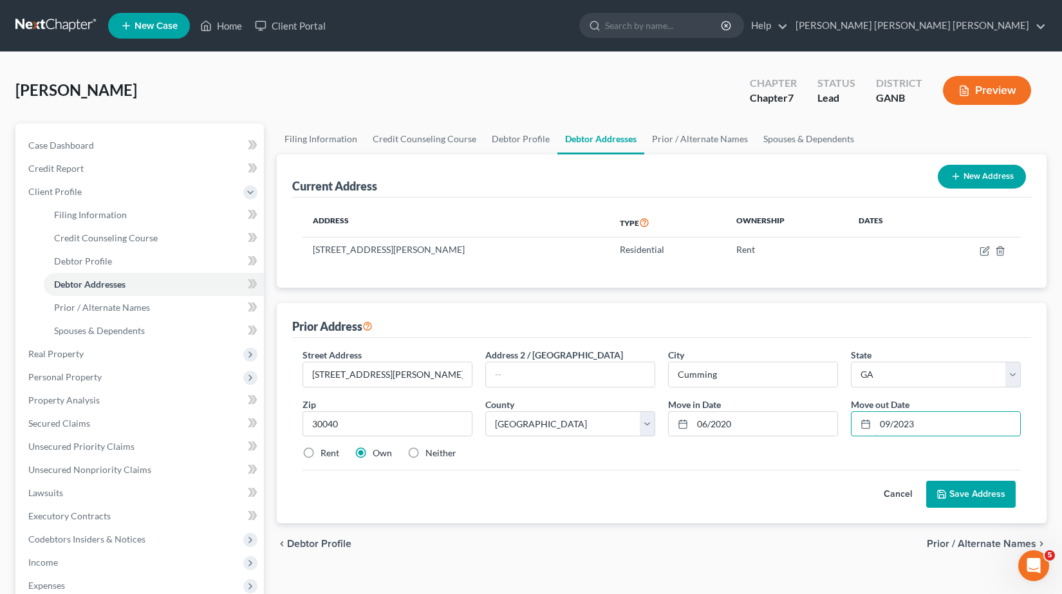
type input "09/2023"
click at [328, 451] on label "Rent" at bounding box center [330, 453] width 19 height 13
click at [328, 451] on input "Rent" at bounding box center [330, 451] width 8 height 8
radio input "true"
click at [978, 498] on button "Save Address" at bounding box center [970, 494] width 89 height 27
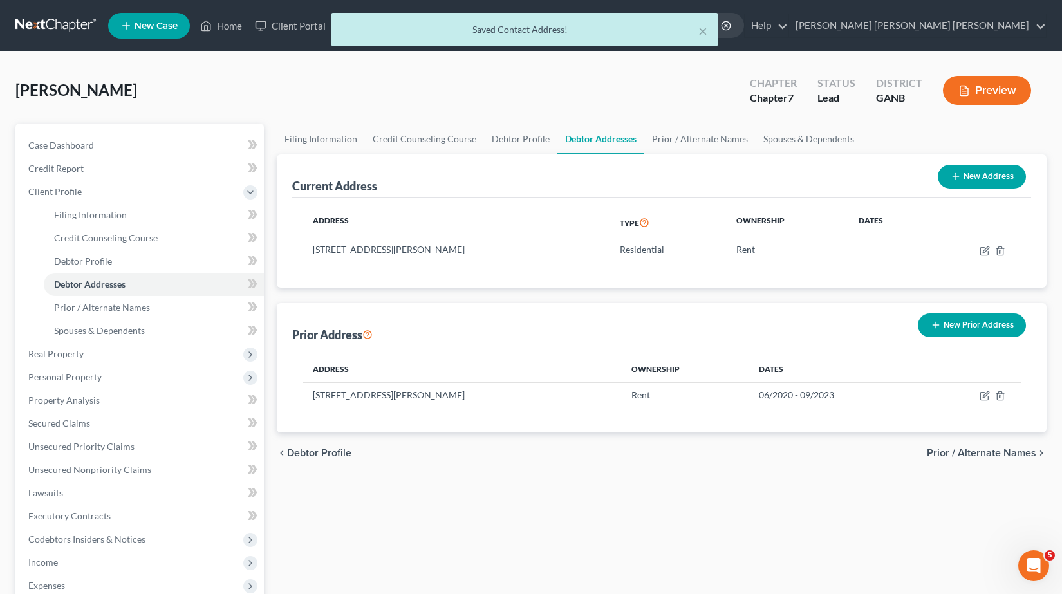
drag, startPoint x: 945, startPoint y: 324, endPoint x: 872, endPoint y: 328, distance: 73.5
click at [946, 324] on button "New Prior Address" at bounding box center [972, 325] width 108 height 24
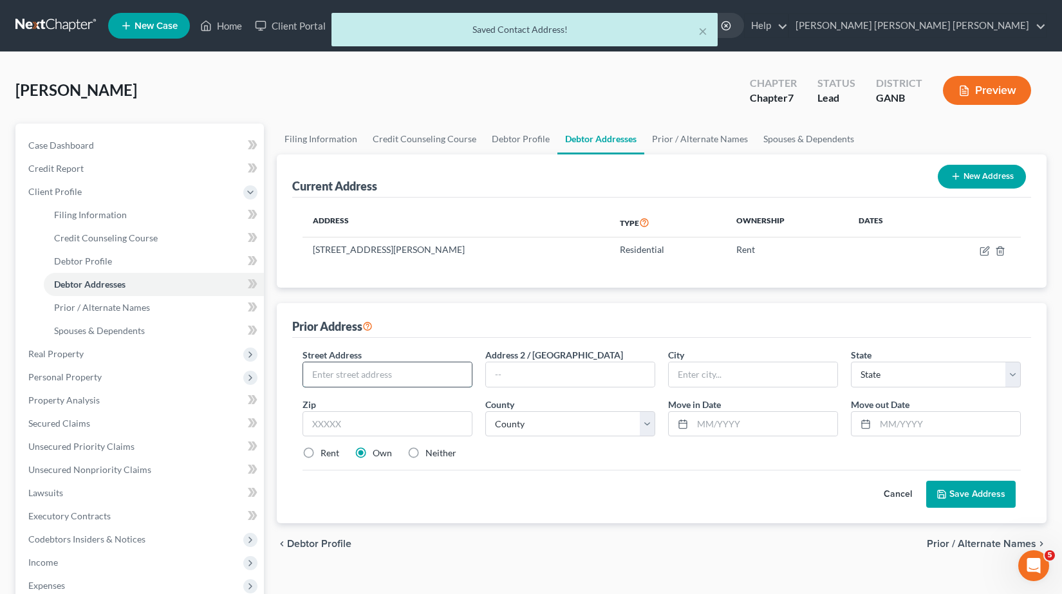
click at [325, 376] on input "text" at bounding box center [387, 374] width 169 height 24
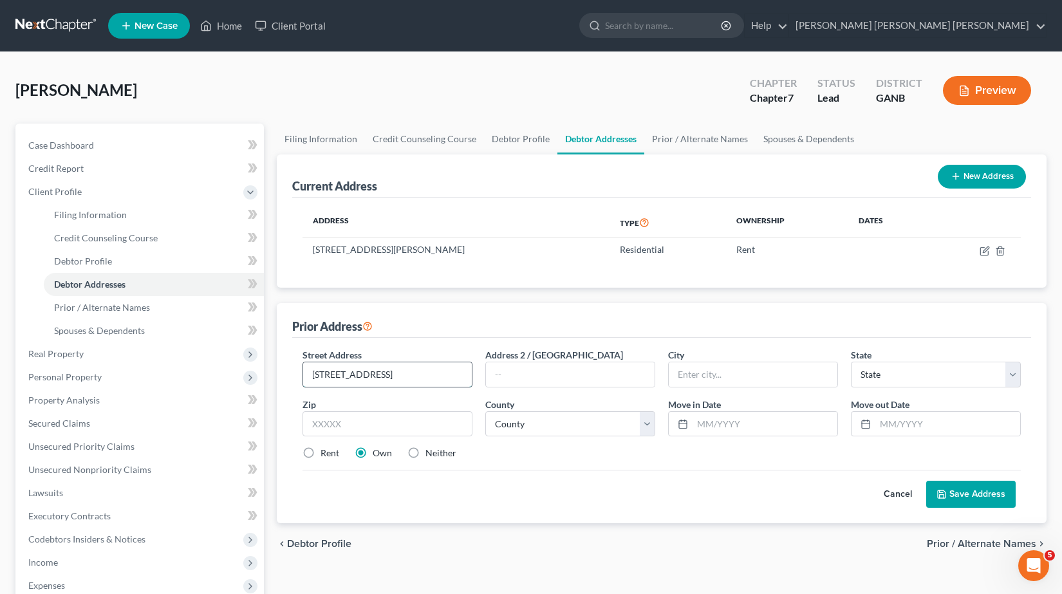
type input "5670 Stevehaven Lane"
type input "Cumming"
select select "10"
type input "30028"
click at [645, 424] on select "County Appling County Atkinson County Bacon County Baker County Baldwin County …" at bounding box center [570, 424] width 170 height 26
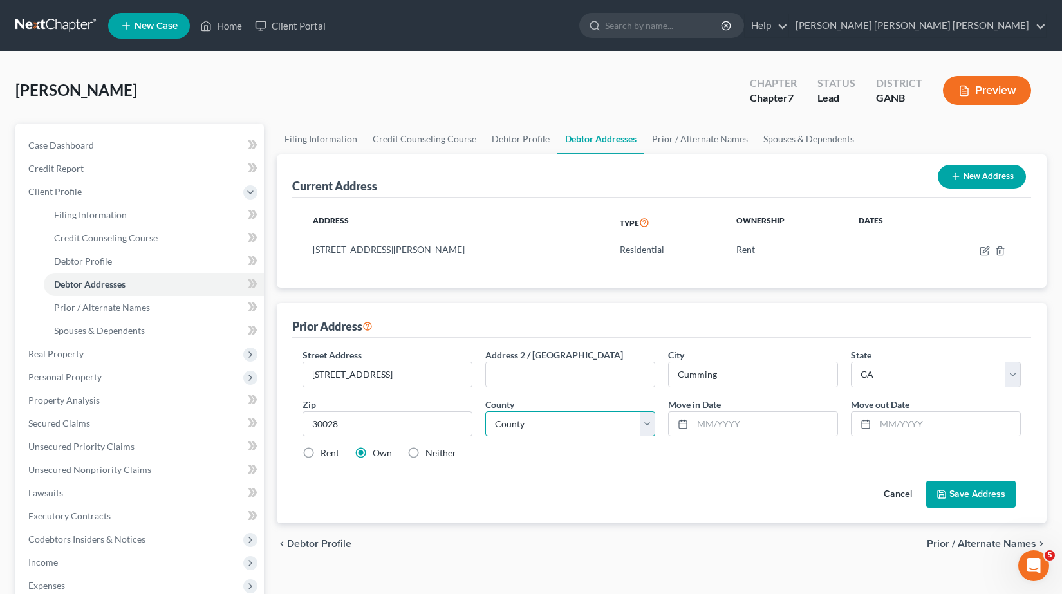
select select "57"
click at [485, 411] on select "County Appling County Atkinson County Bacon County Baker County Baldwin County …" at bounding box center [570, 424] width 170 height 26
click at [721, 420] on input "text" at bounding box center [765, 424] width 145 height 24
type input "09/2023"
type input "05/2025"
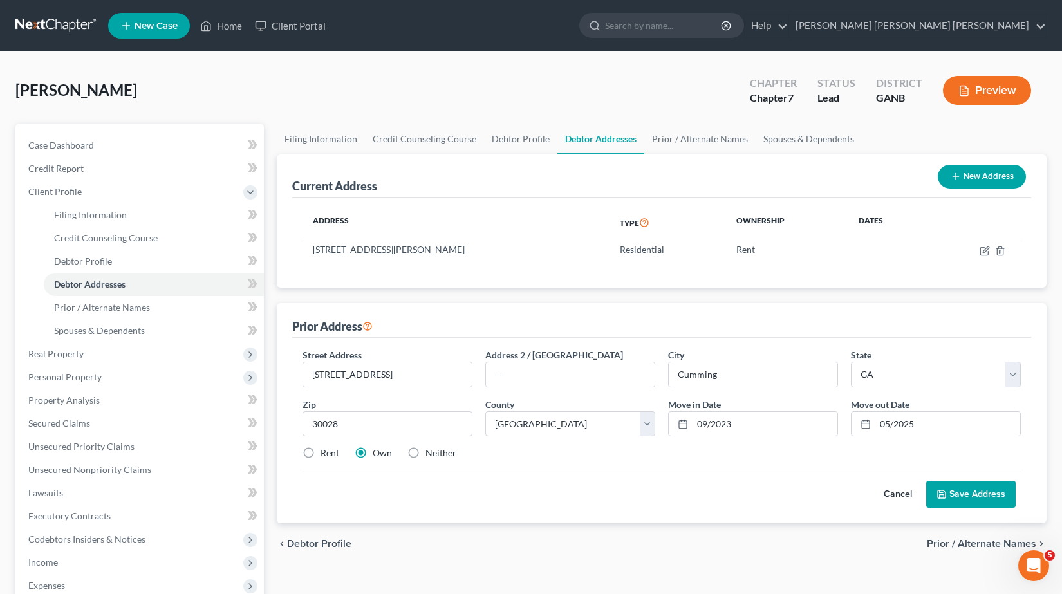
click at [963, 501] on button "Save Address" at bounding box center [970, 494] width 89 height 27
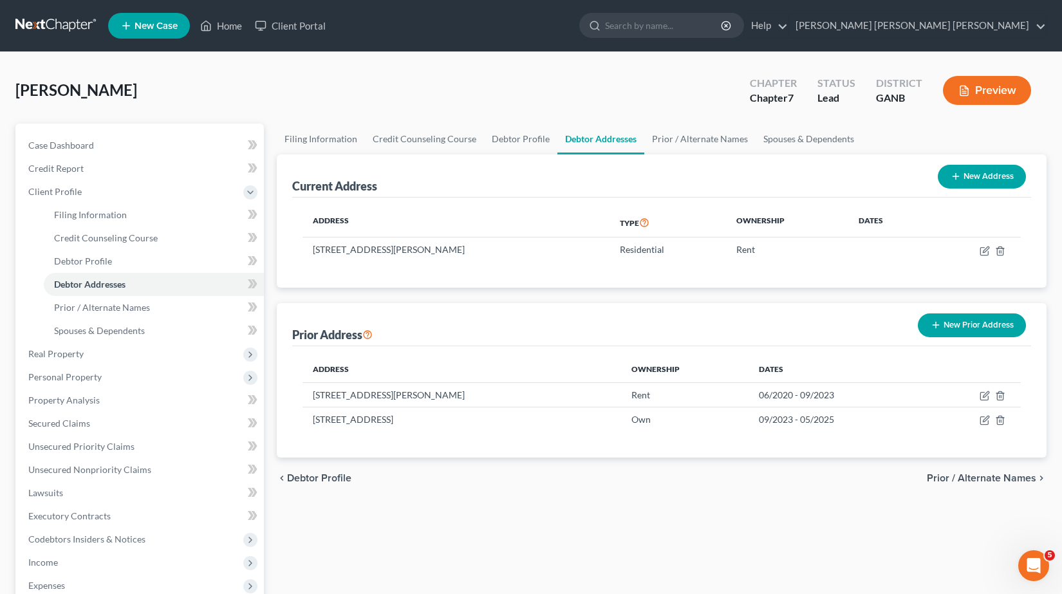
click at [1011, 88] on button "Preview" at bounding box center [987, 90] width 88 height 29
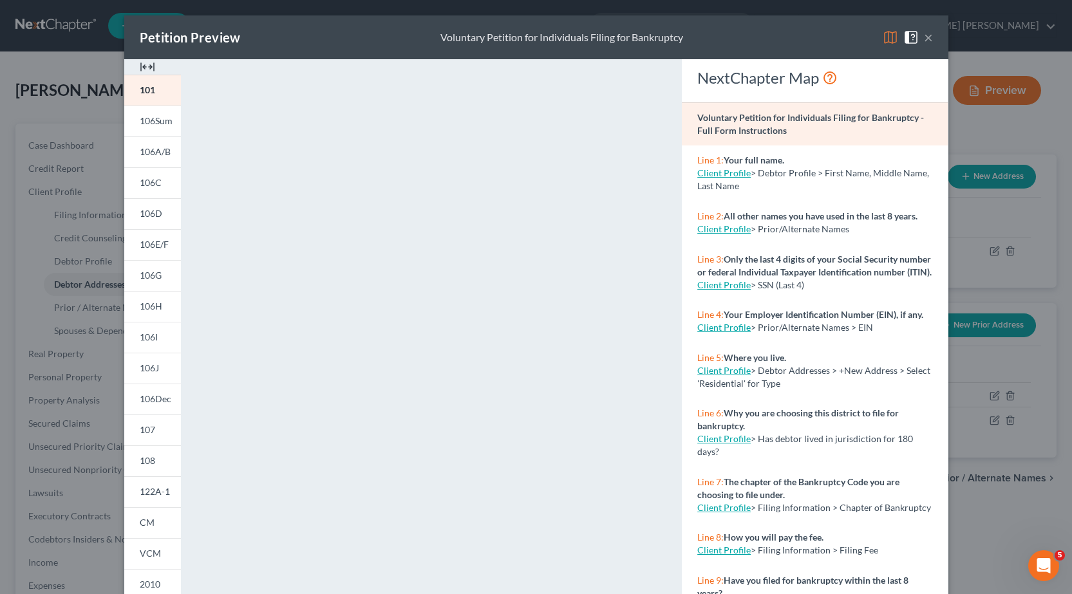
click at [924, 41] on button "×" at bounding box center [928, 37] width 9 height 15
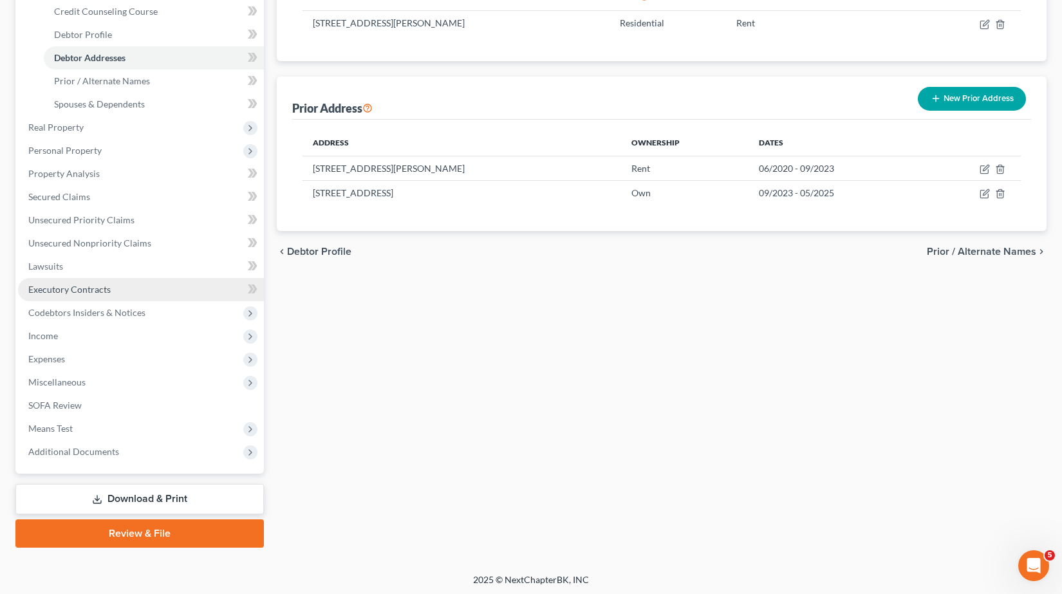
scroll to position [229, 0]
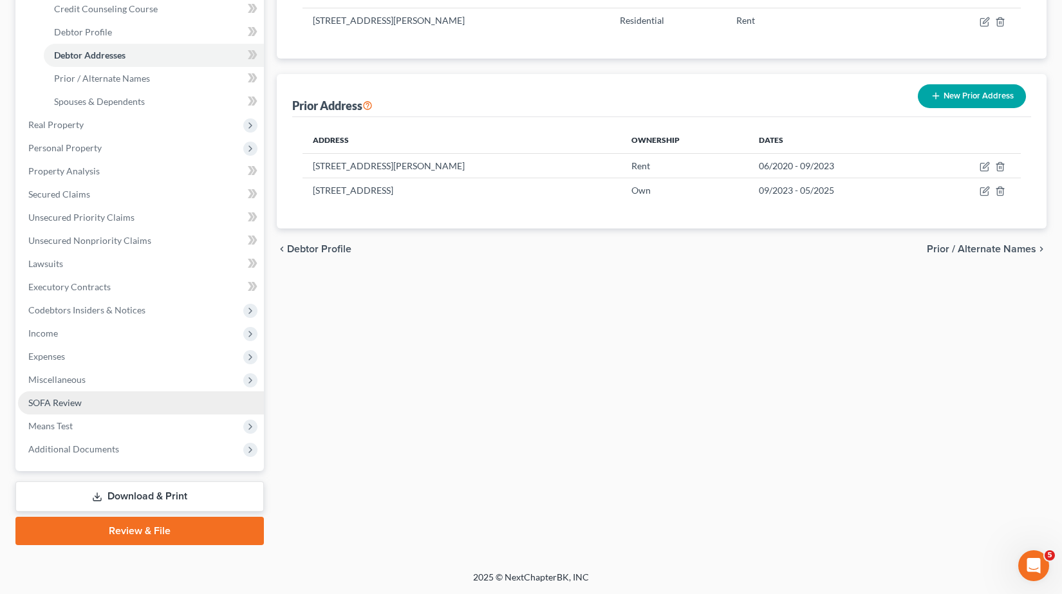
click at [87, 404] on link "SOFA Review" at bounding box center [141, 402] width 246 height 23
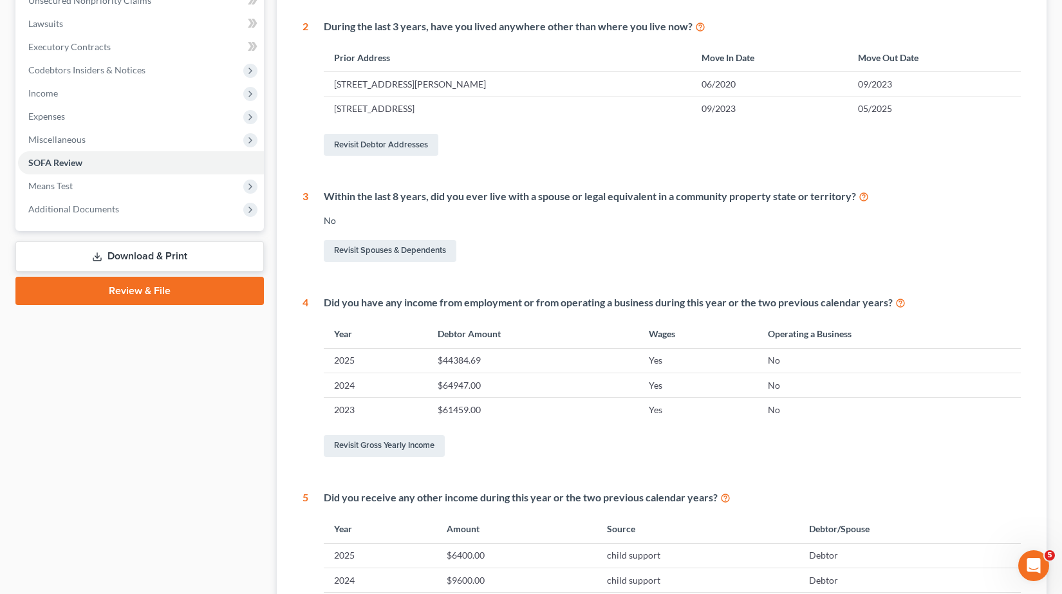
scroll to position [270, 0]
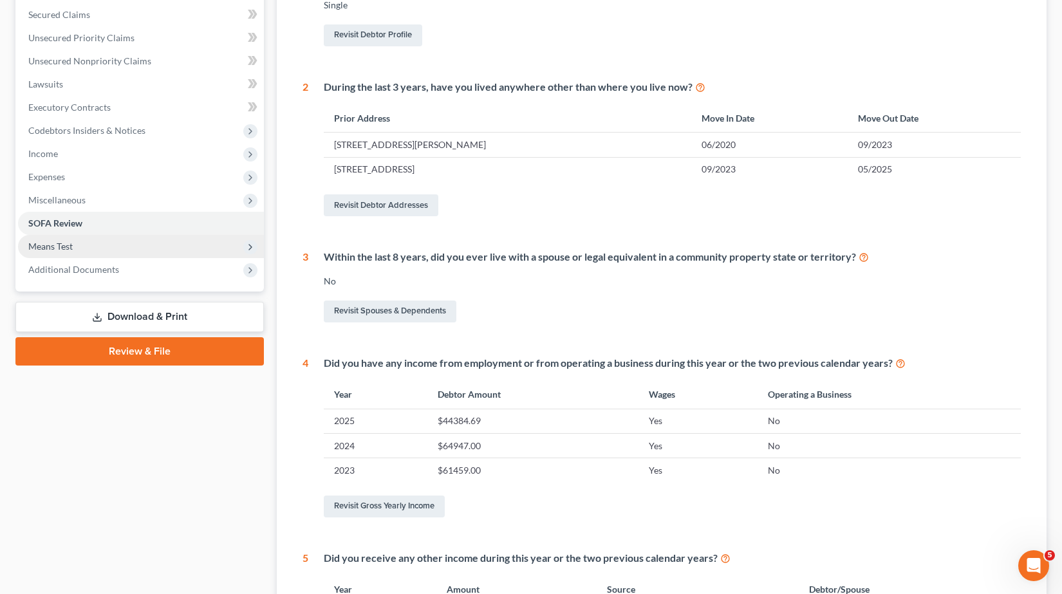
click at [75, 248] on span "Means Test" at bounding box center [141, 246] width 246 height 23
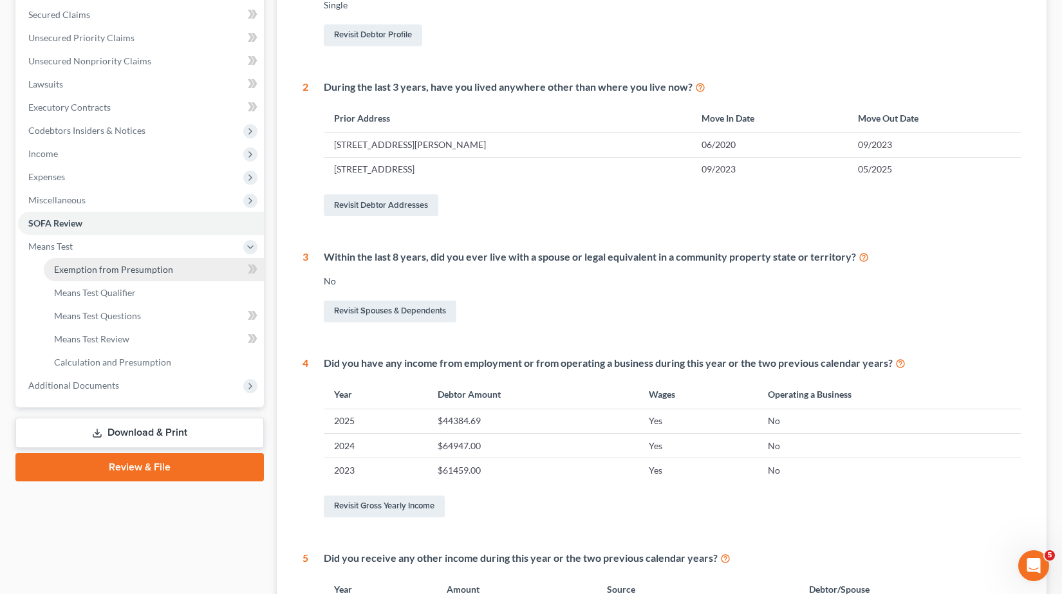
click at [120, 266] on span "Exemption from Presumption" at bounding box center [113, 269] width 119 height 11
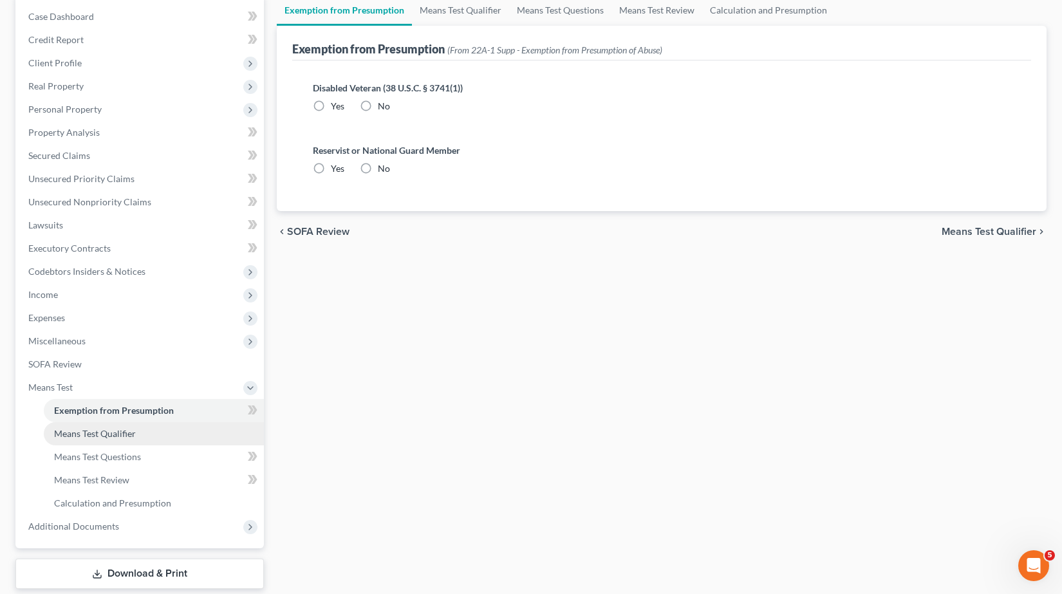
click at [122, 432] on span "Means Test Qualifier" at bounding box center [95, 433] width 82 height 11
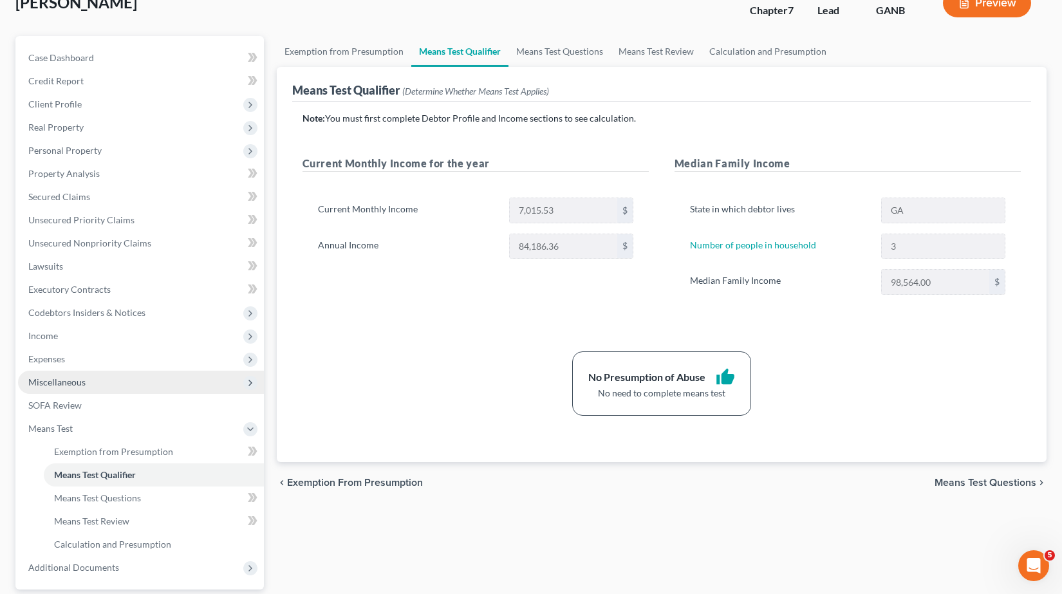
scroll to position [129, 0]
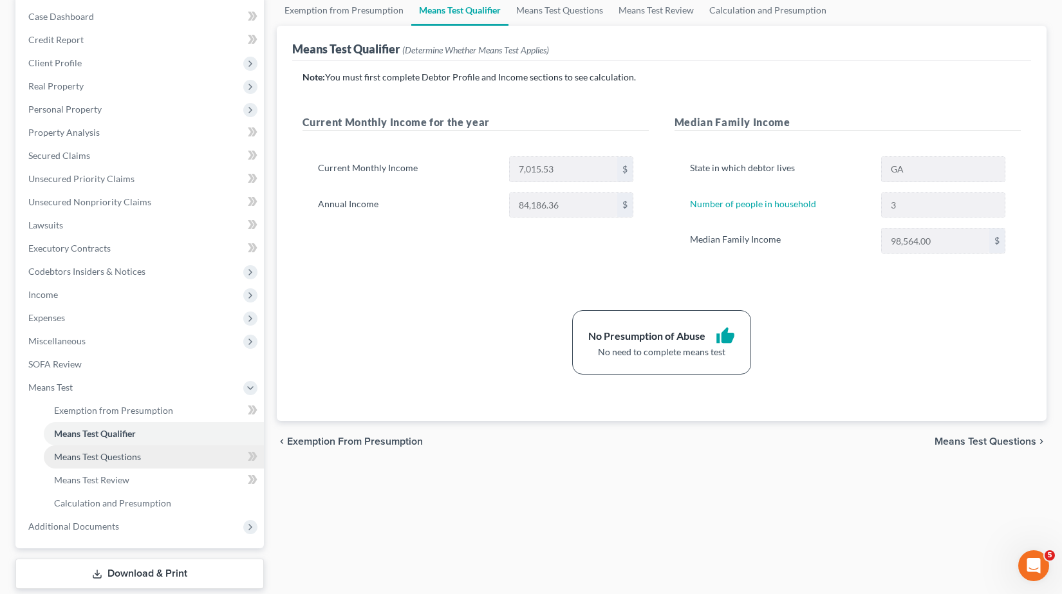
click at [140, 457] on span "Means Test Questions" at bounding box center [97, 456] width 87 height 11
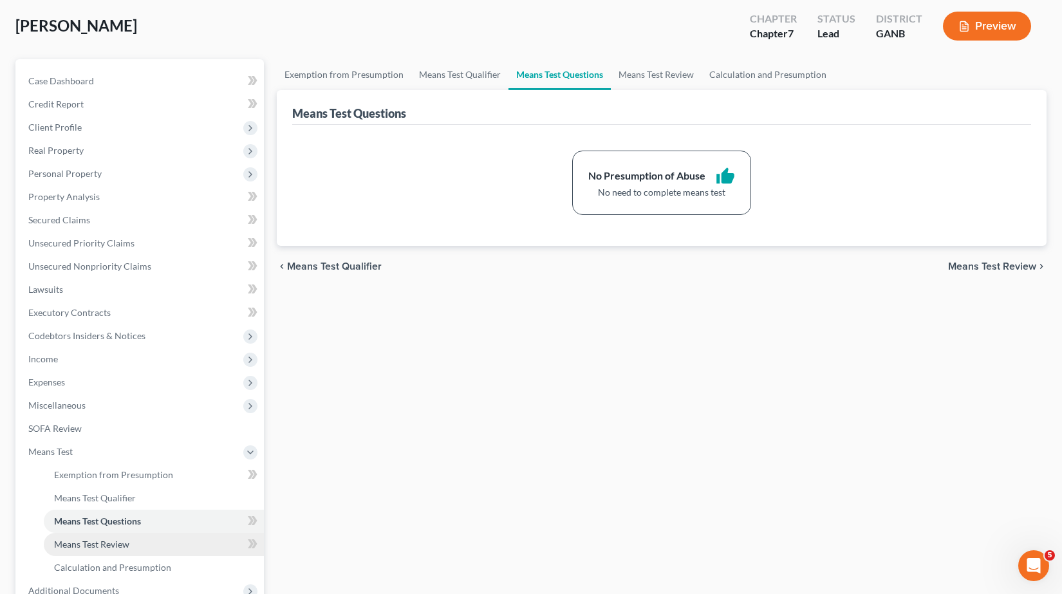
click at [109, 540] on span "Means Test Review" at bounding box center [91, 544] width 75 height 11
